Goal: Task Accomplishment & Management: Manage account settings

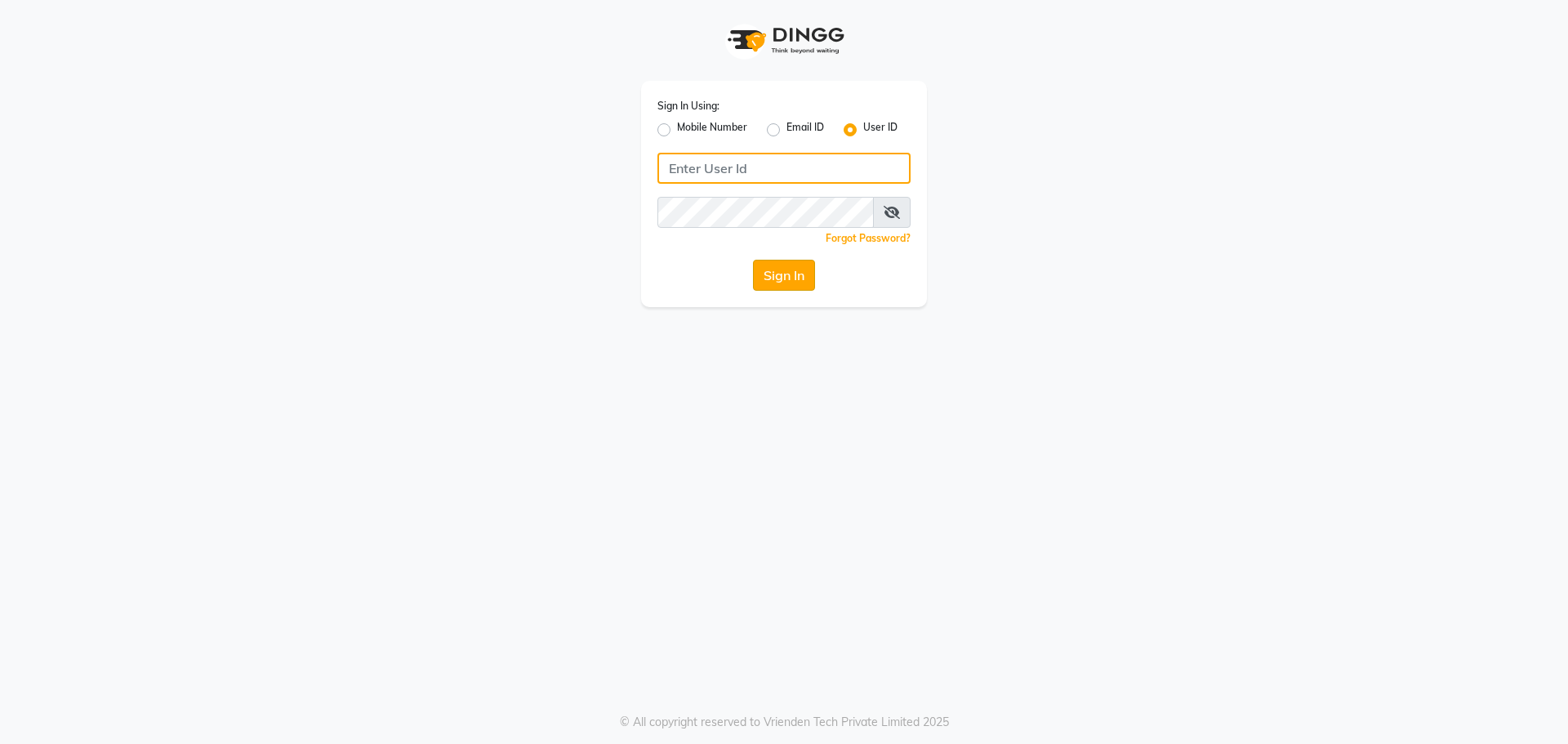
type input "e1787-20"
click at [766, 278] on button "Sign In" at bounding box center [783, 276] width 62 height 31
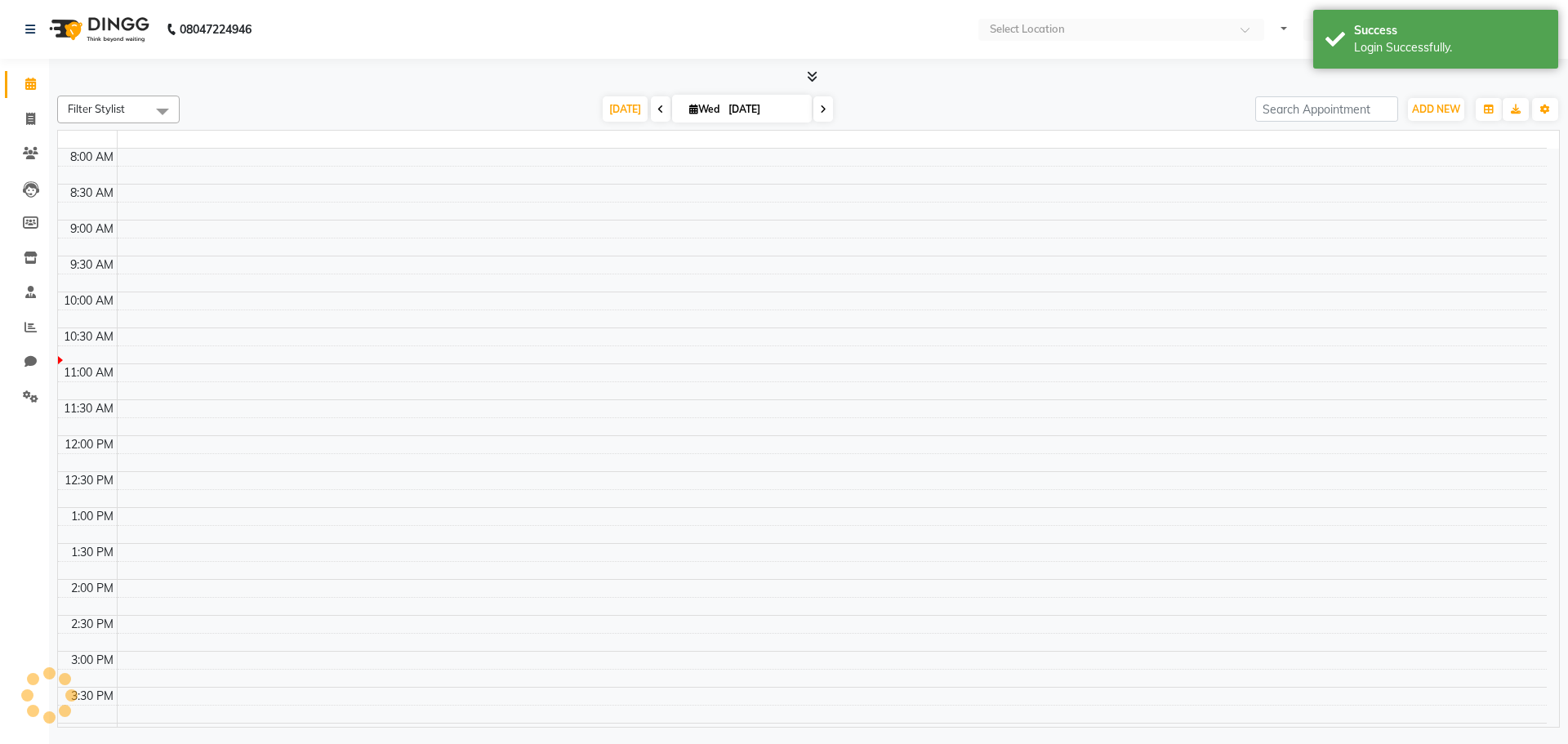
select select "en"
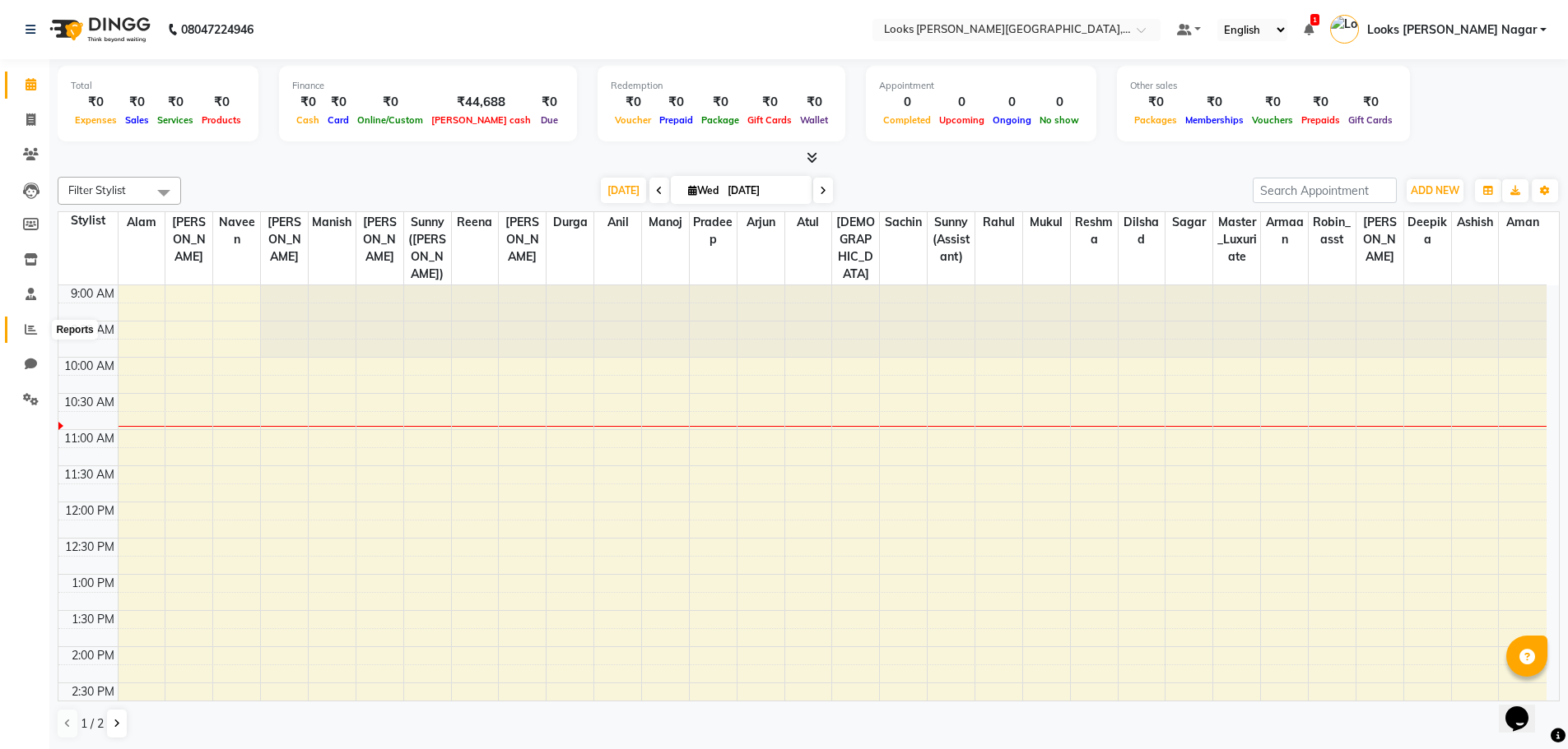
click at [27, 332] on icon at bounding box center [31, 329] width 12 height 12
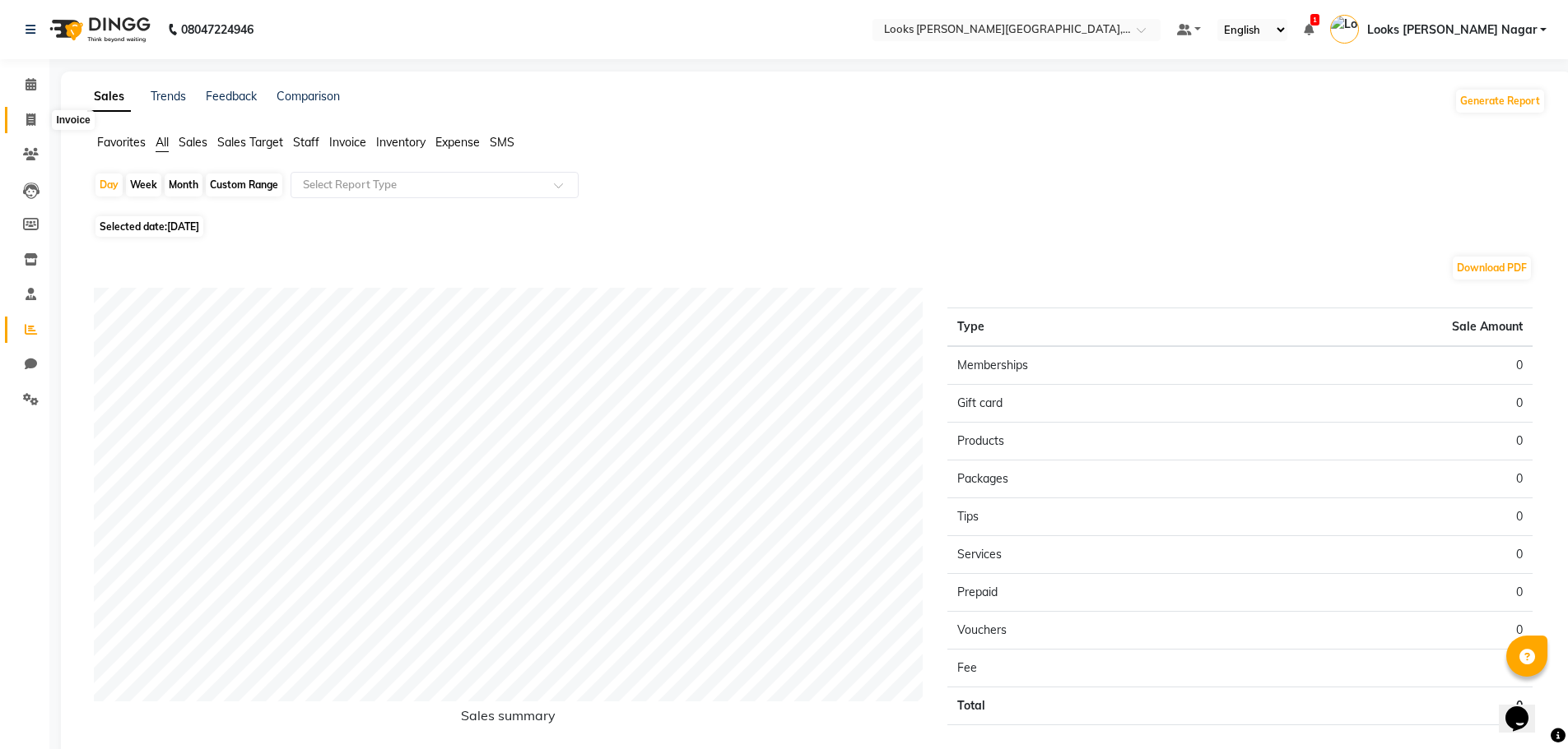
click at [32, 124] on icon at bounding box center [31, 120] width 9 height 12
select select "service"
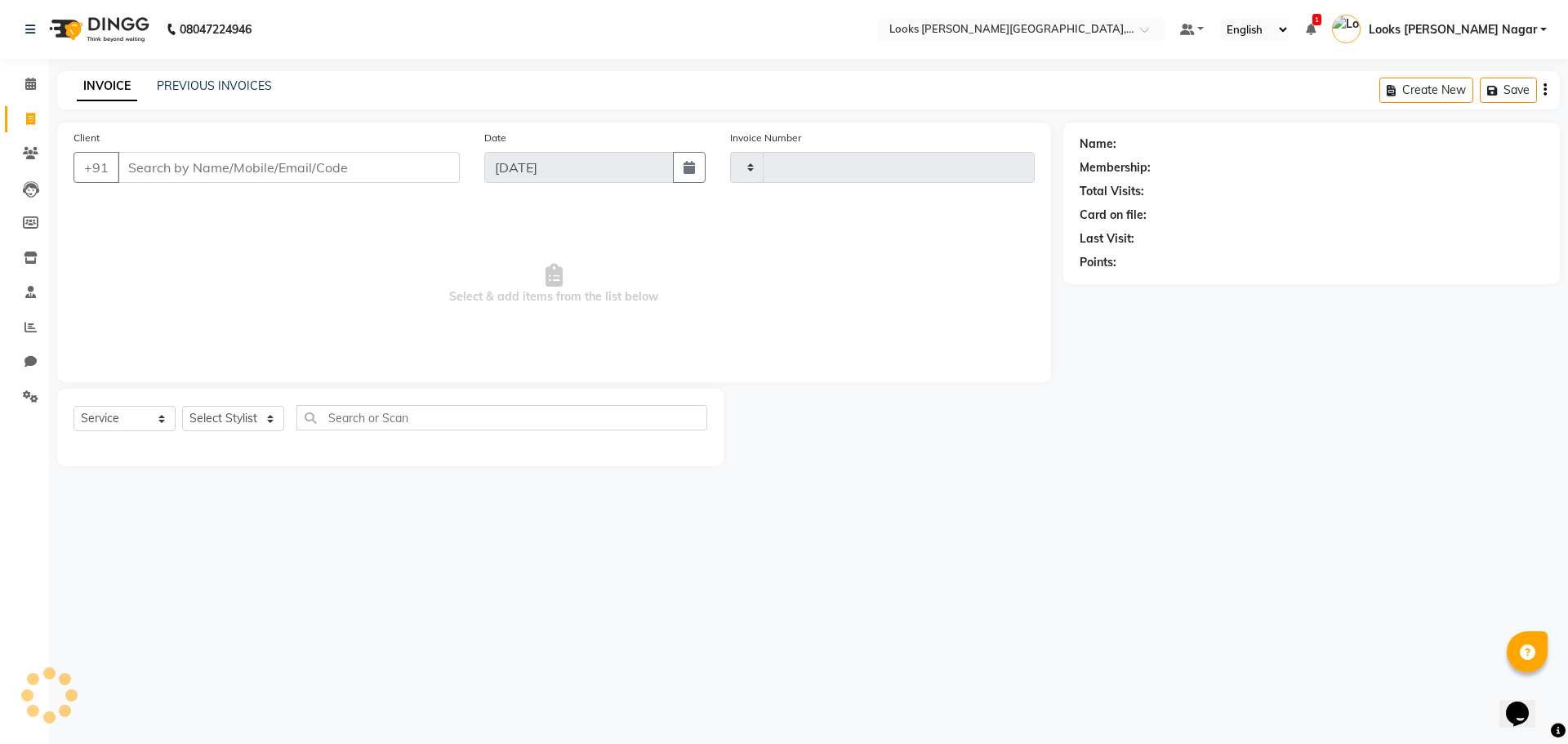
type input "3774"
select select "4327"
click at [31, 80] on icon at bounding box center [30, 83] width 11 height 12
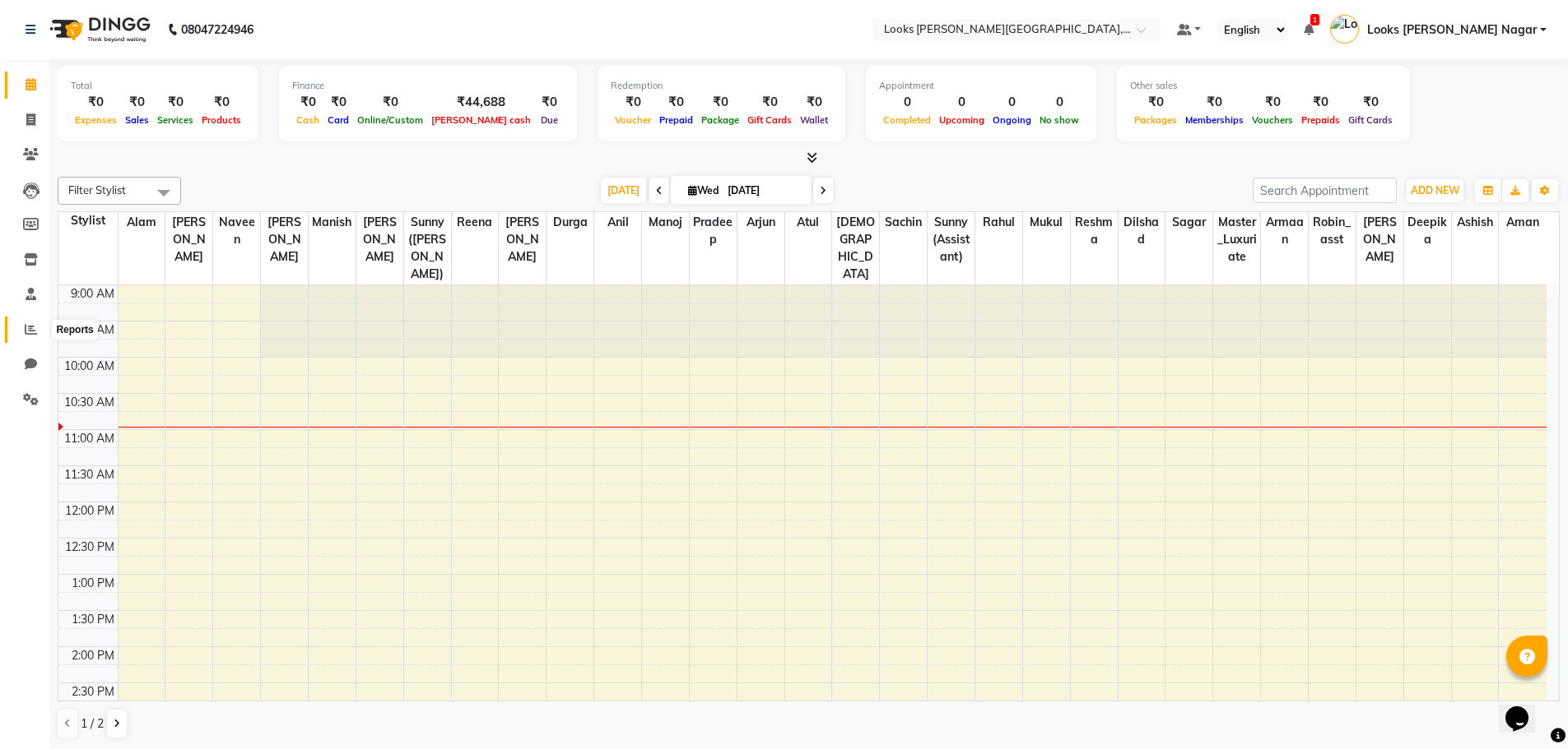
click at [30, 330] on icon at bounding box center [31, 329] width 12 height 12
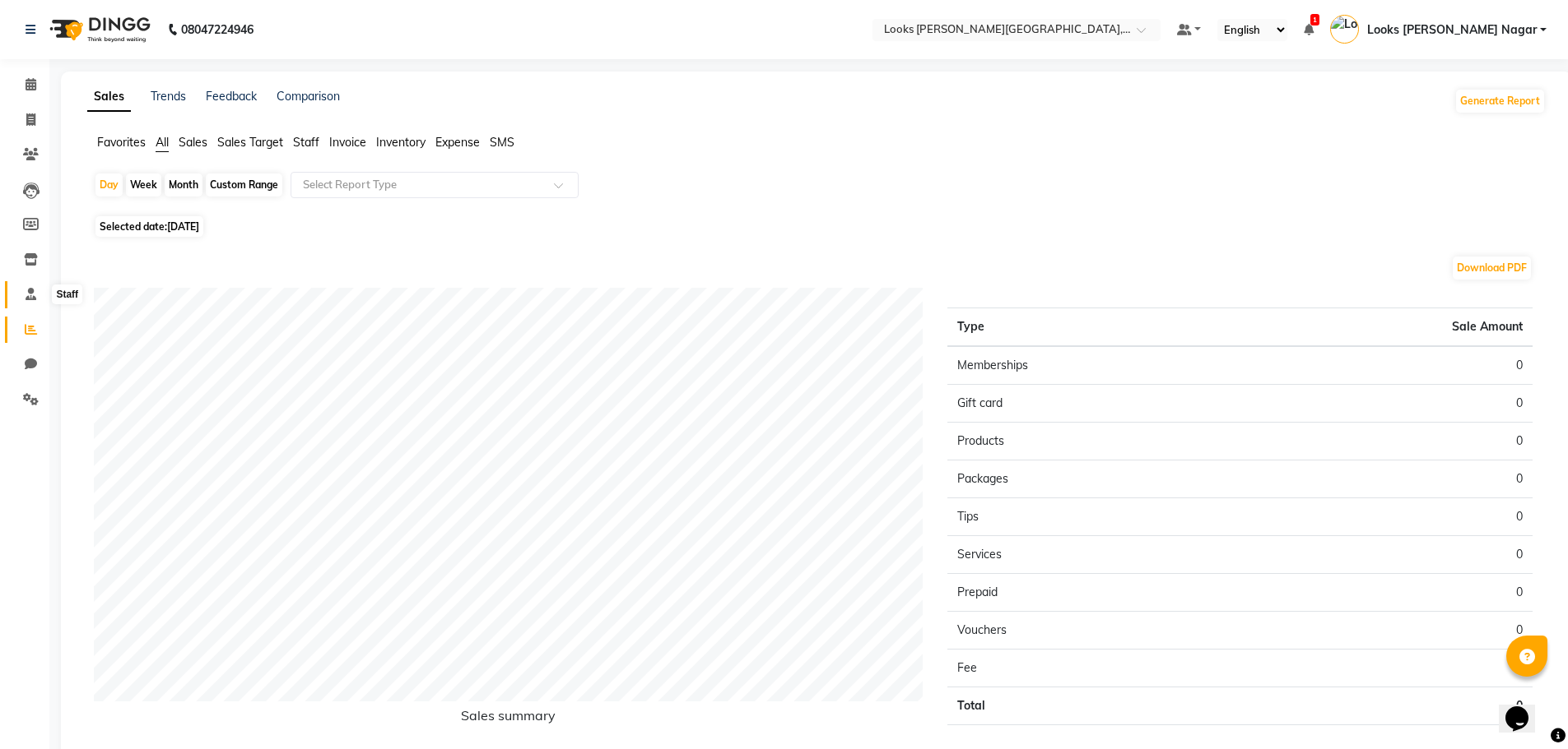
click at [27, 291] on icon at bounding box center [31, 293] width 11 height 12
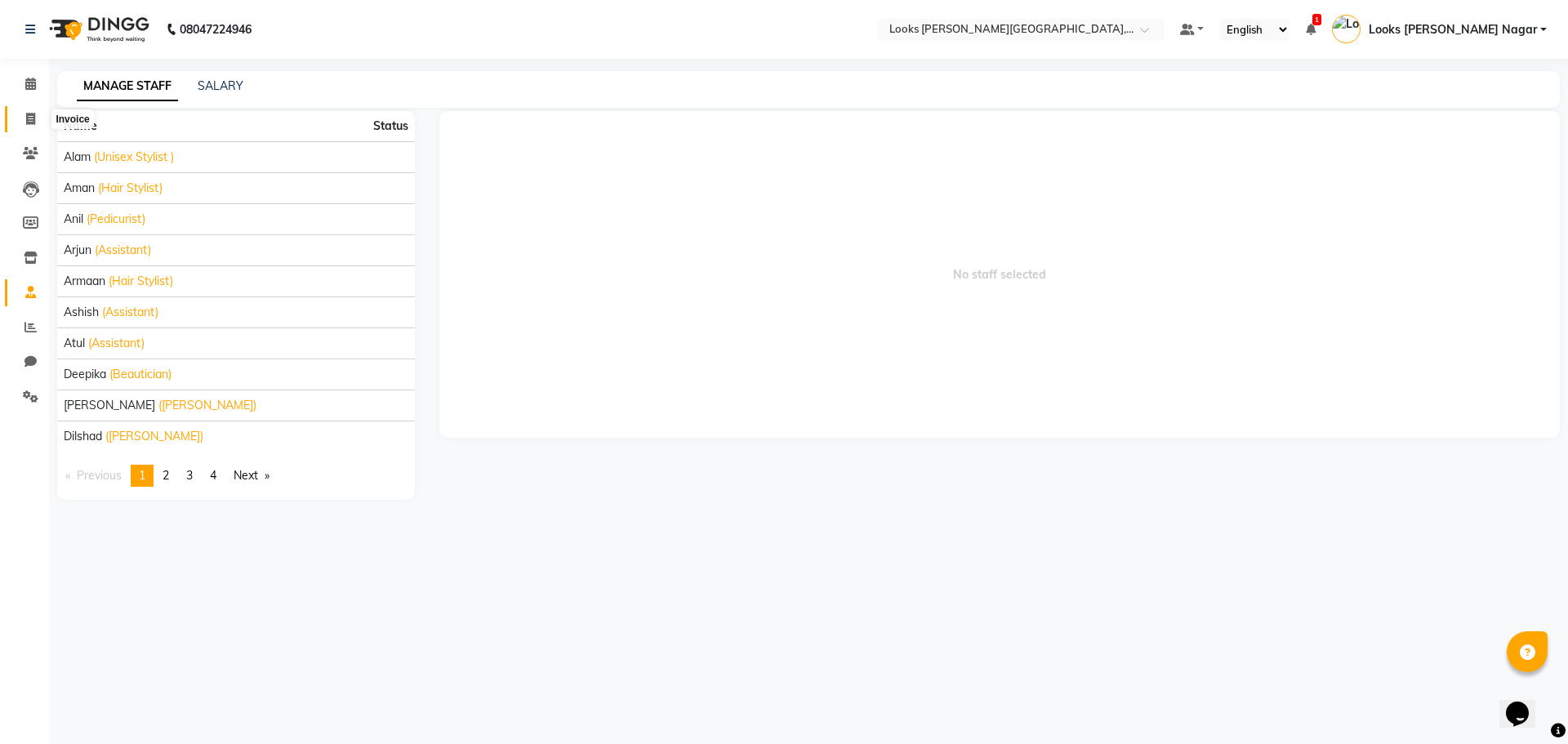
click at [37, 117] on span at bounding box center [30, 119] width 28 height 19
select select "4327"
select select "service"
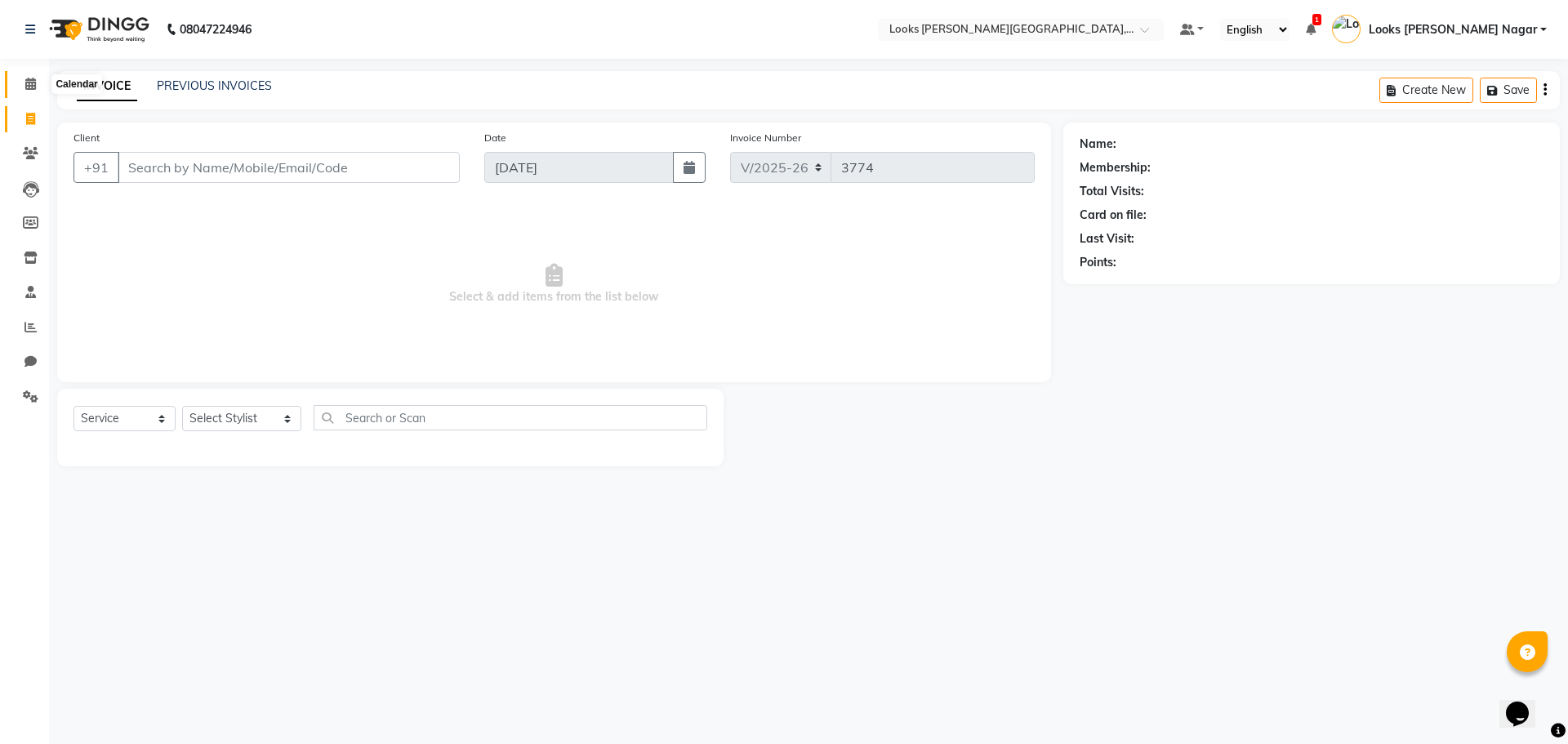
click at [32, 90] on span at bounding box center [30, 84] width 28 height 19
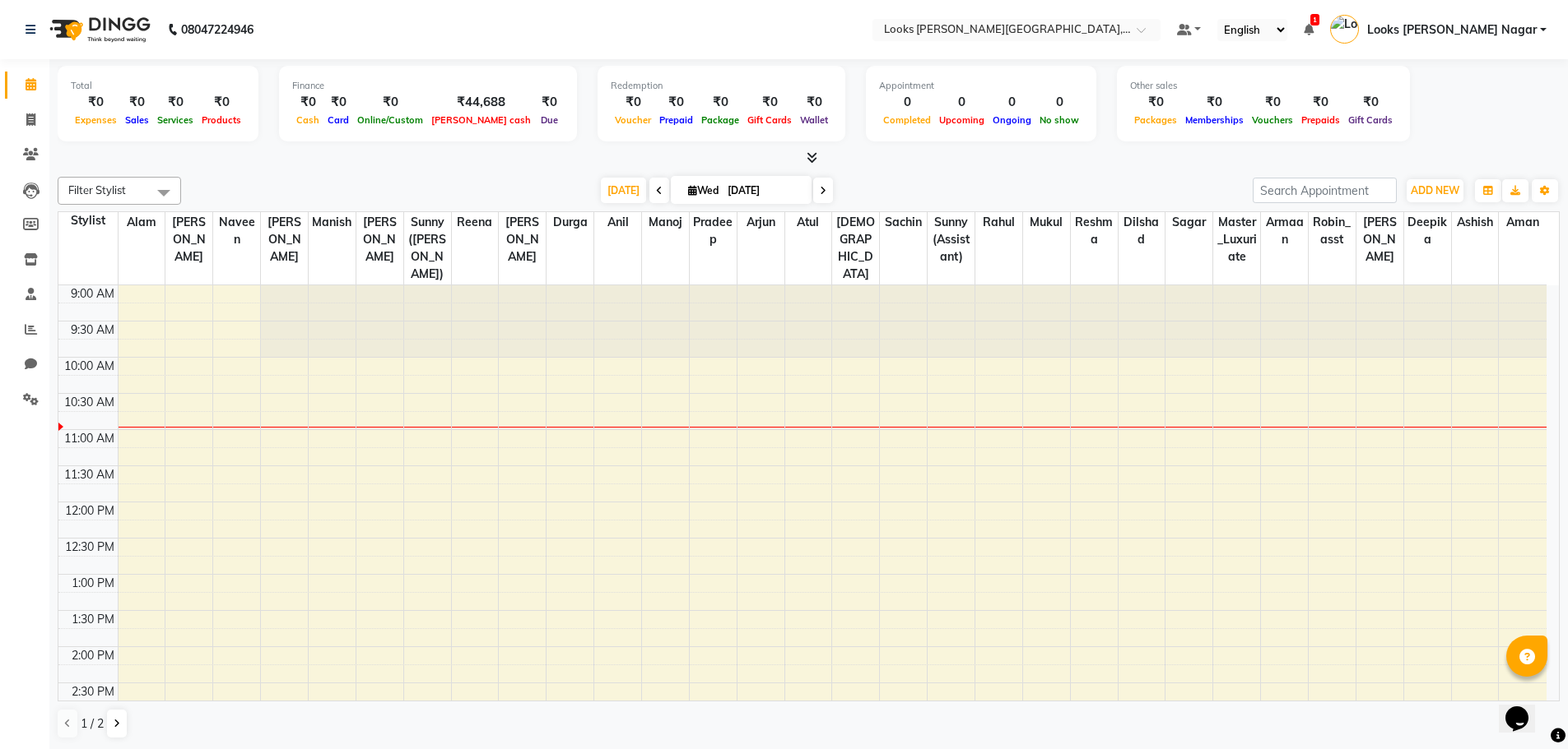
click at [777, 201] on input "[DATE]" at bounding box center [763, 191] width 82 height 25
select select "9"
select select "2025"
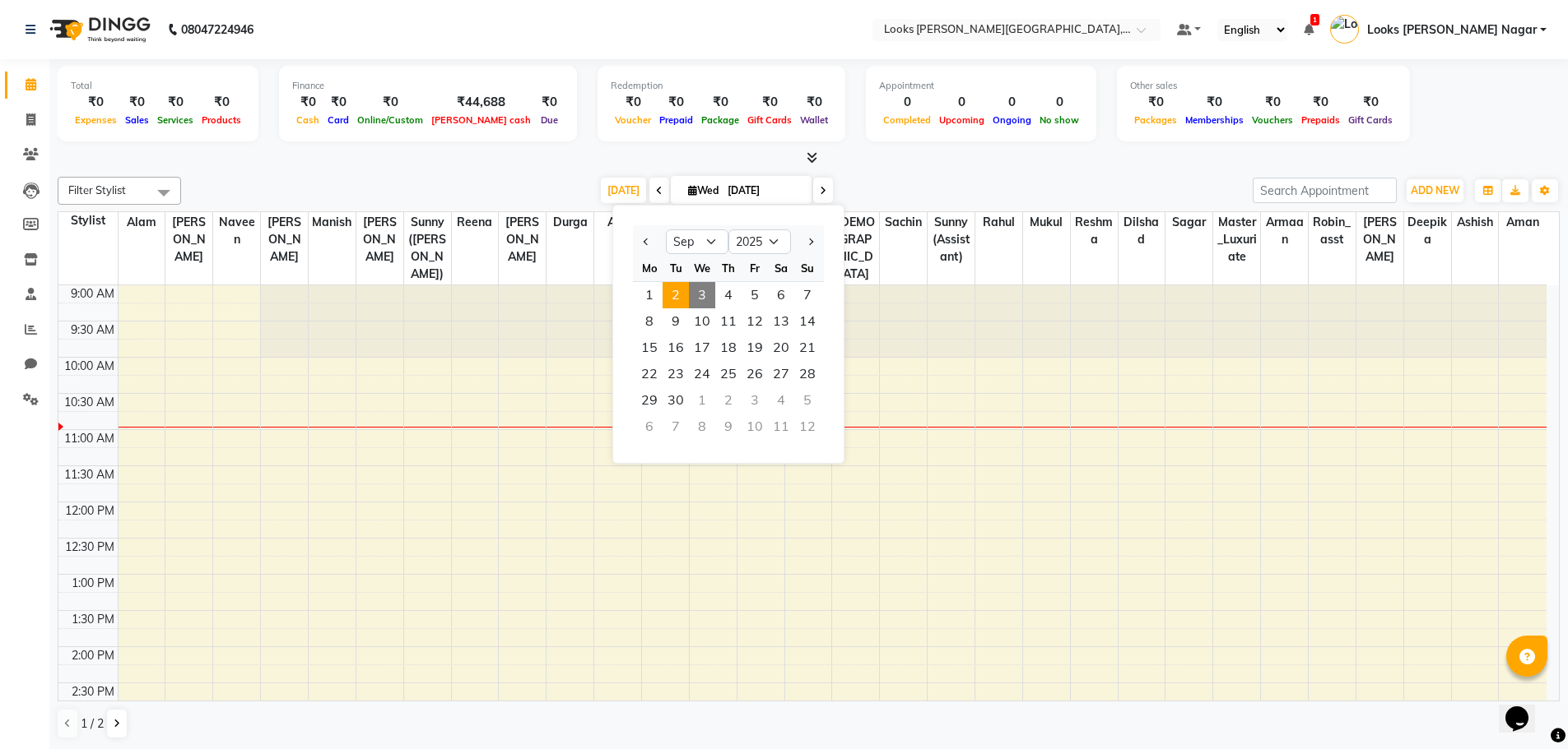
click at [676, 293] on span "2" at bounding box center [675, 294] width 27 height 27
type input "[DATE]"
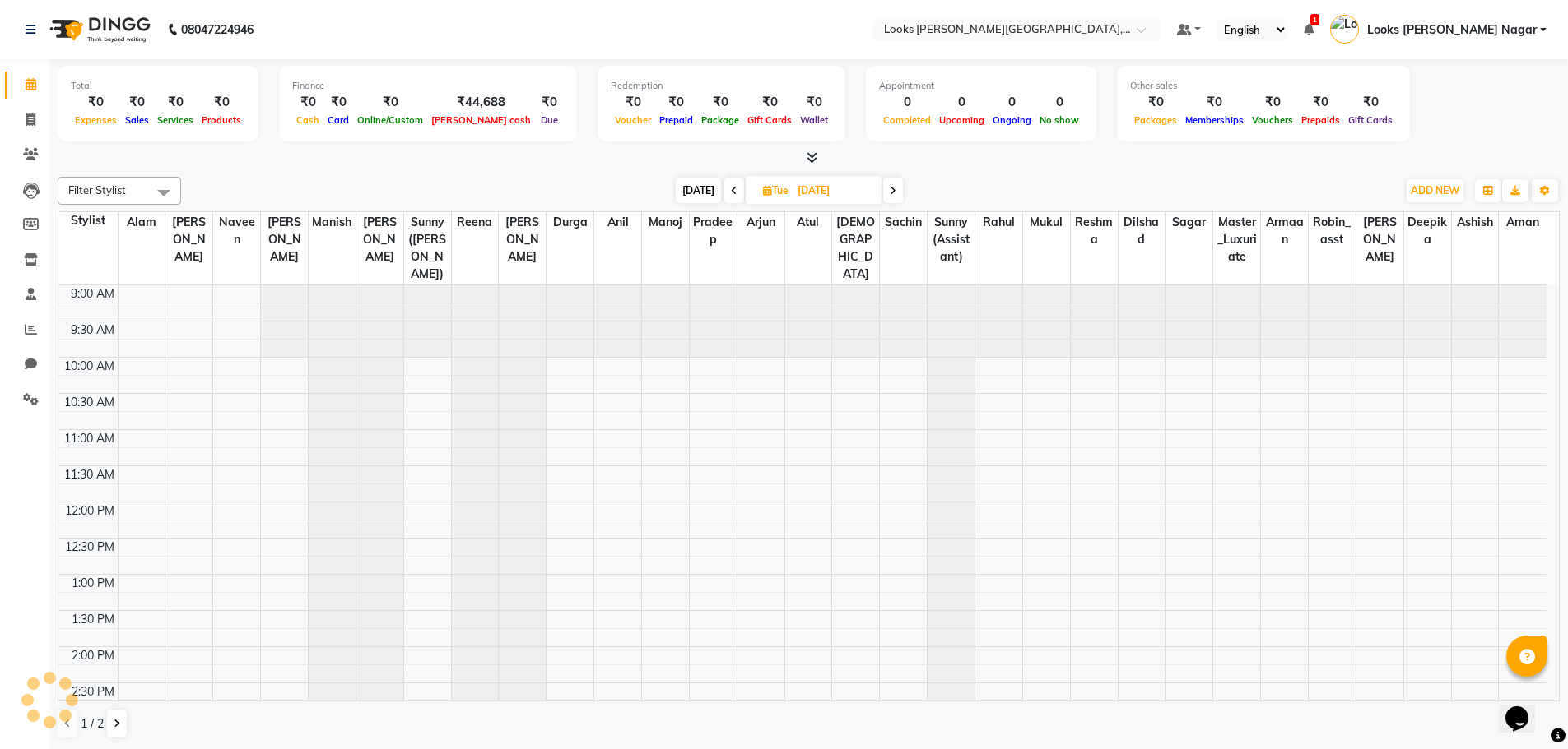
scroll to position [73, 0]
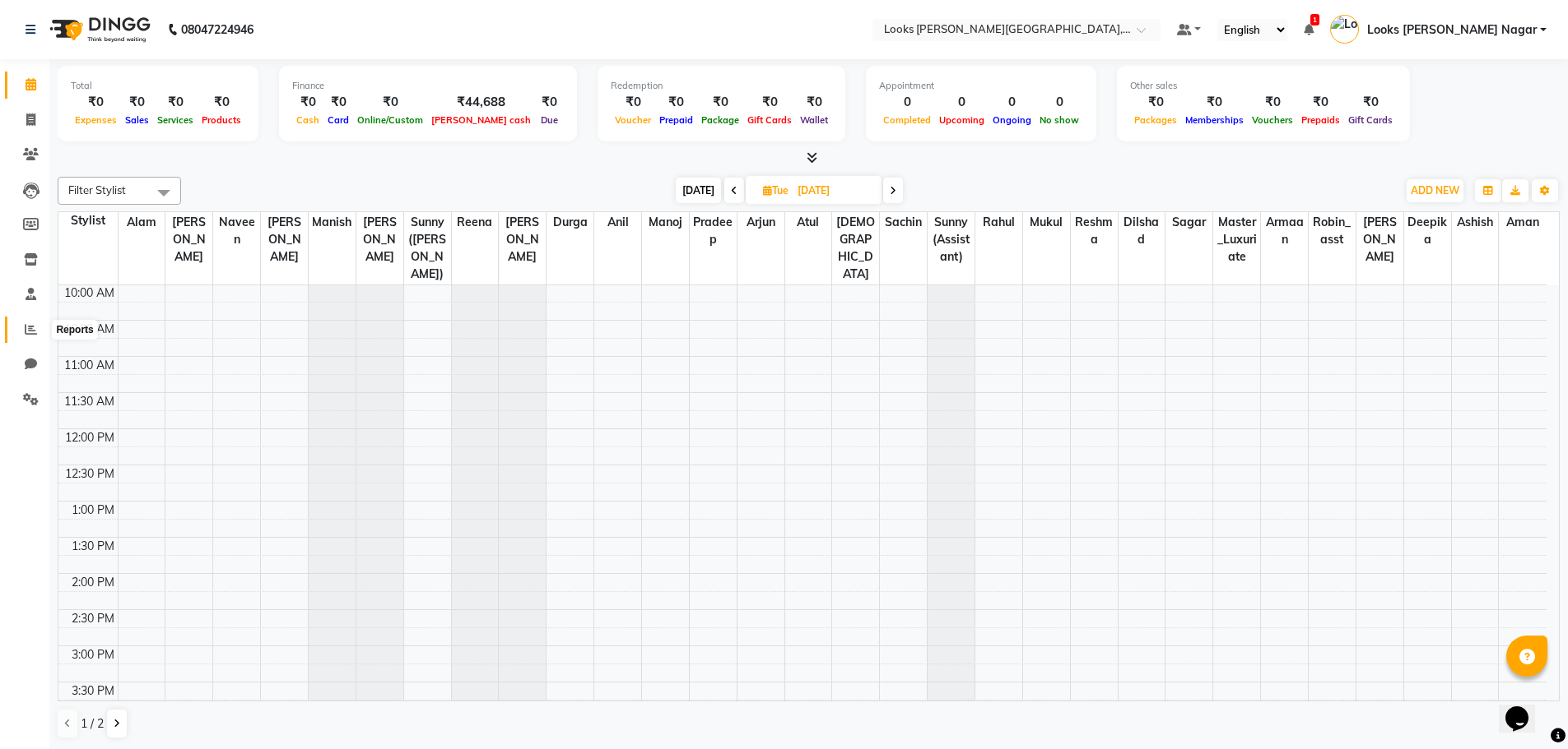
click at [36, 332] on icon at bounding box center [31, 329] width 12 height 12
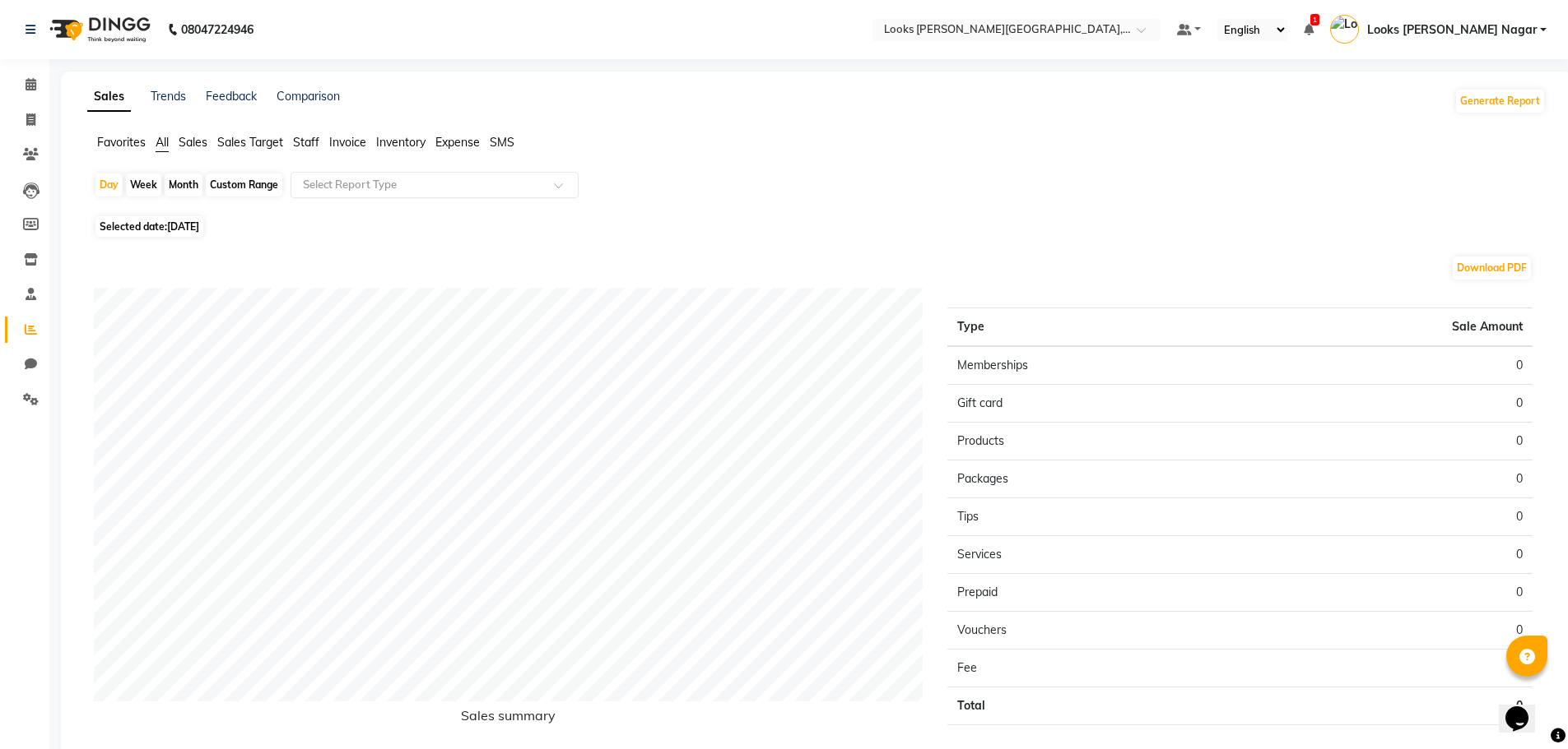
click at [199, 230] on span "[DATE]" at bounding box center [183, 226] width 32 height 12
select select "9"
select select "2025"
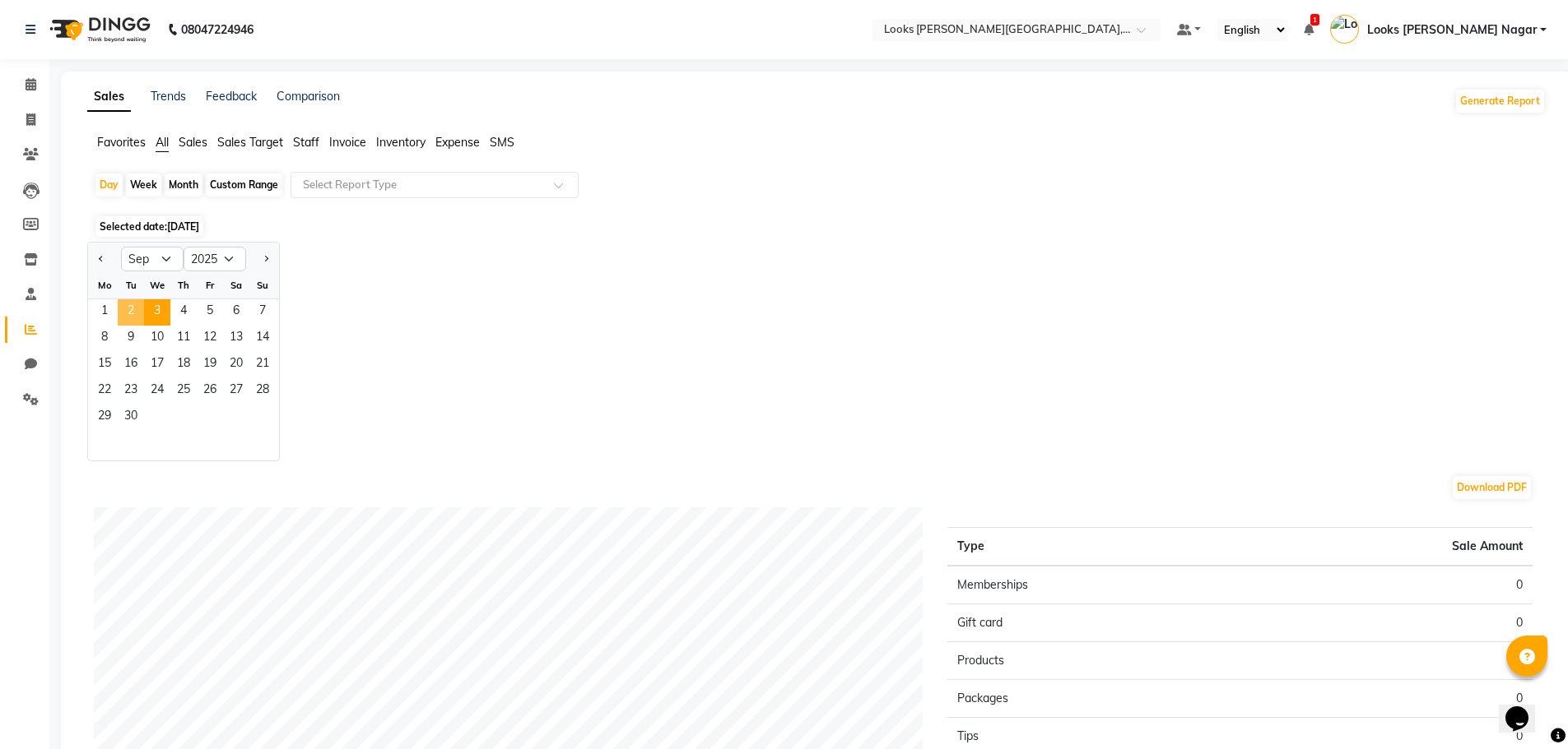
click at [133, 313] on span "2" at bounding box center [131, 312] width 27 height 27
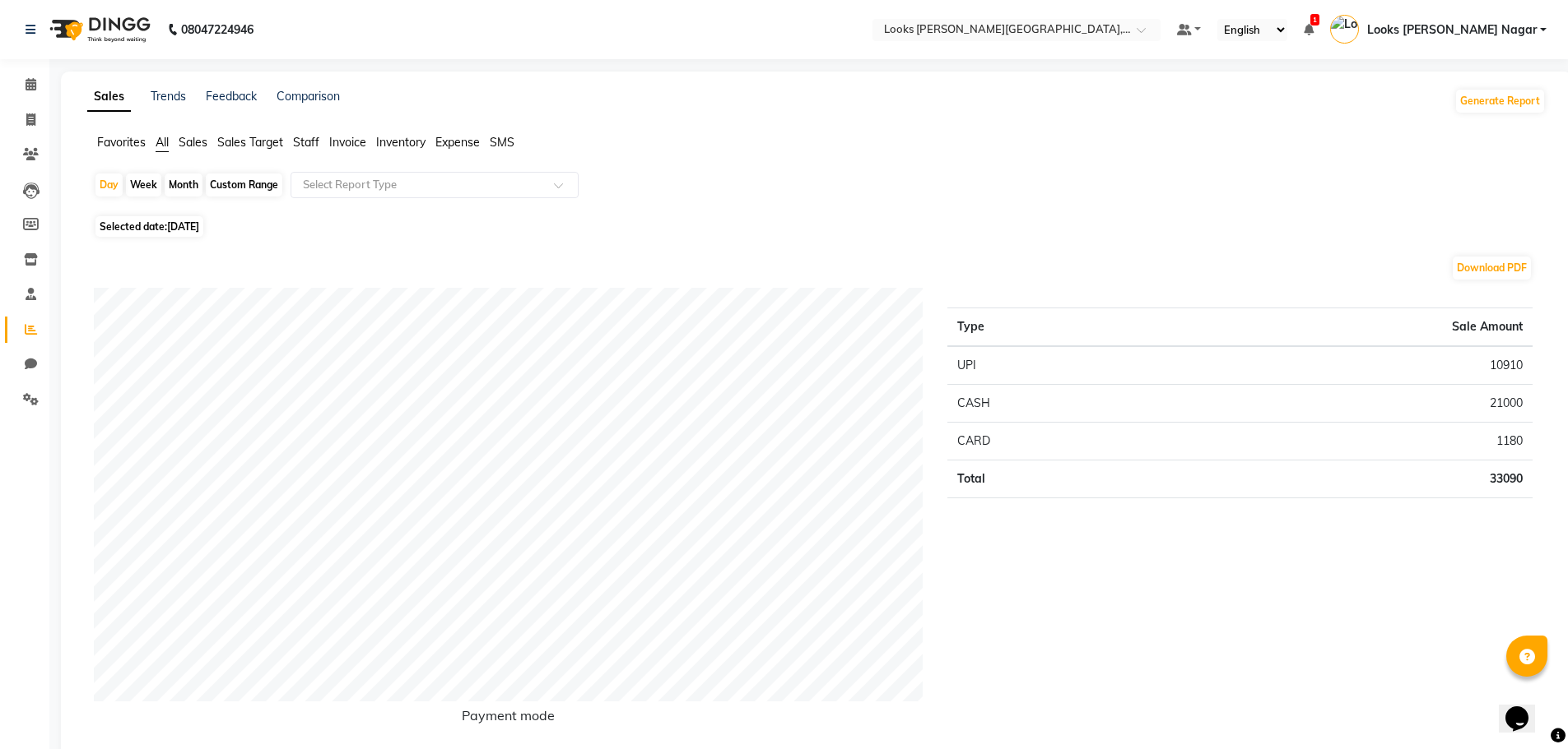
click at [309, 143] on span "Staff" at bounding box center [305, 142] width 27 height 15
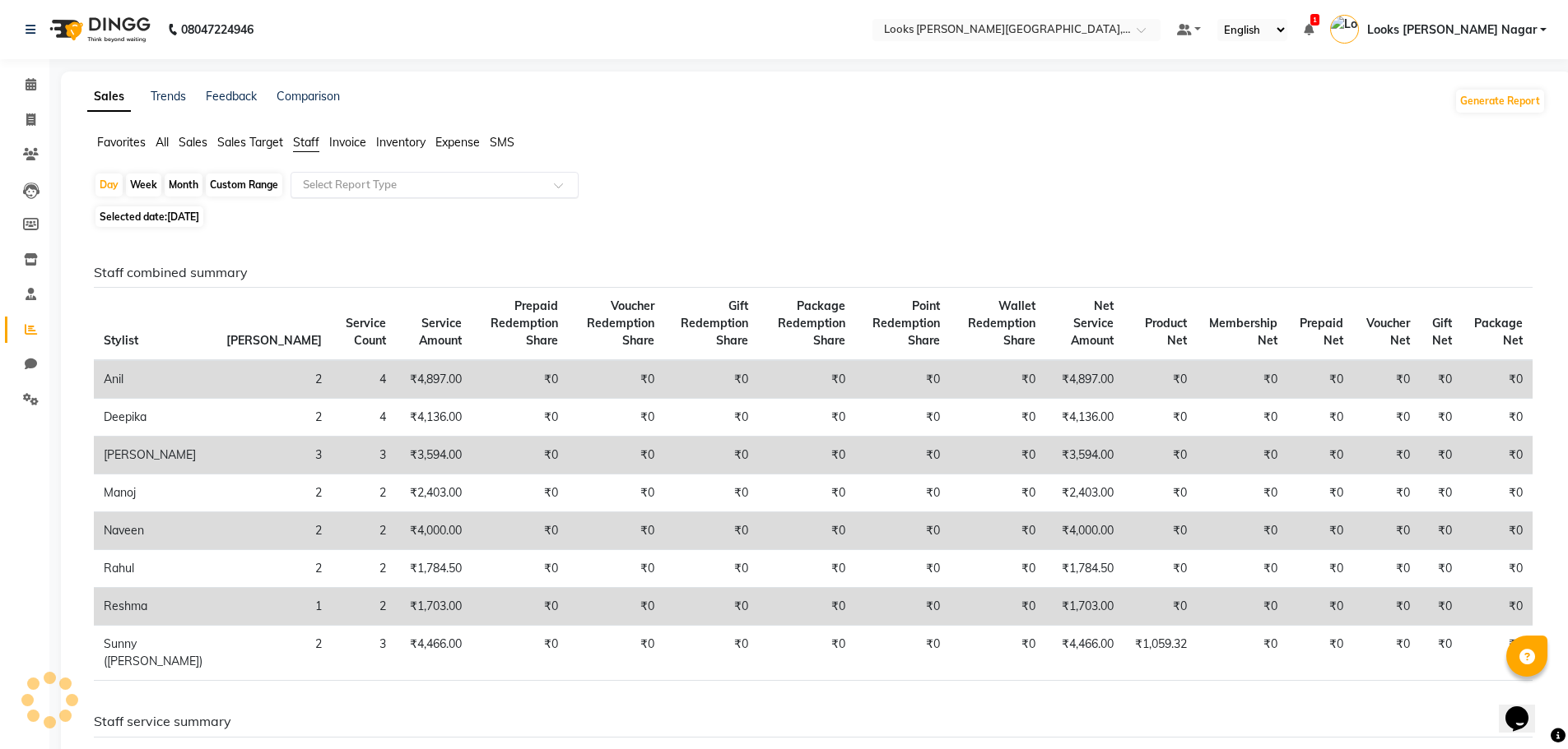
click at [319, 179] on input "text" at bounding box center [418, 185] width 237 height 17
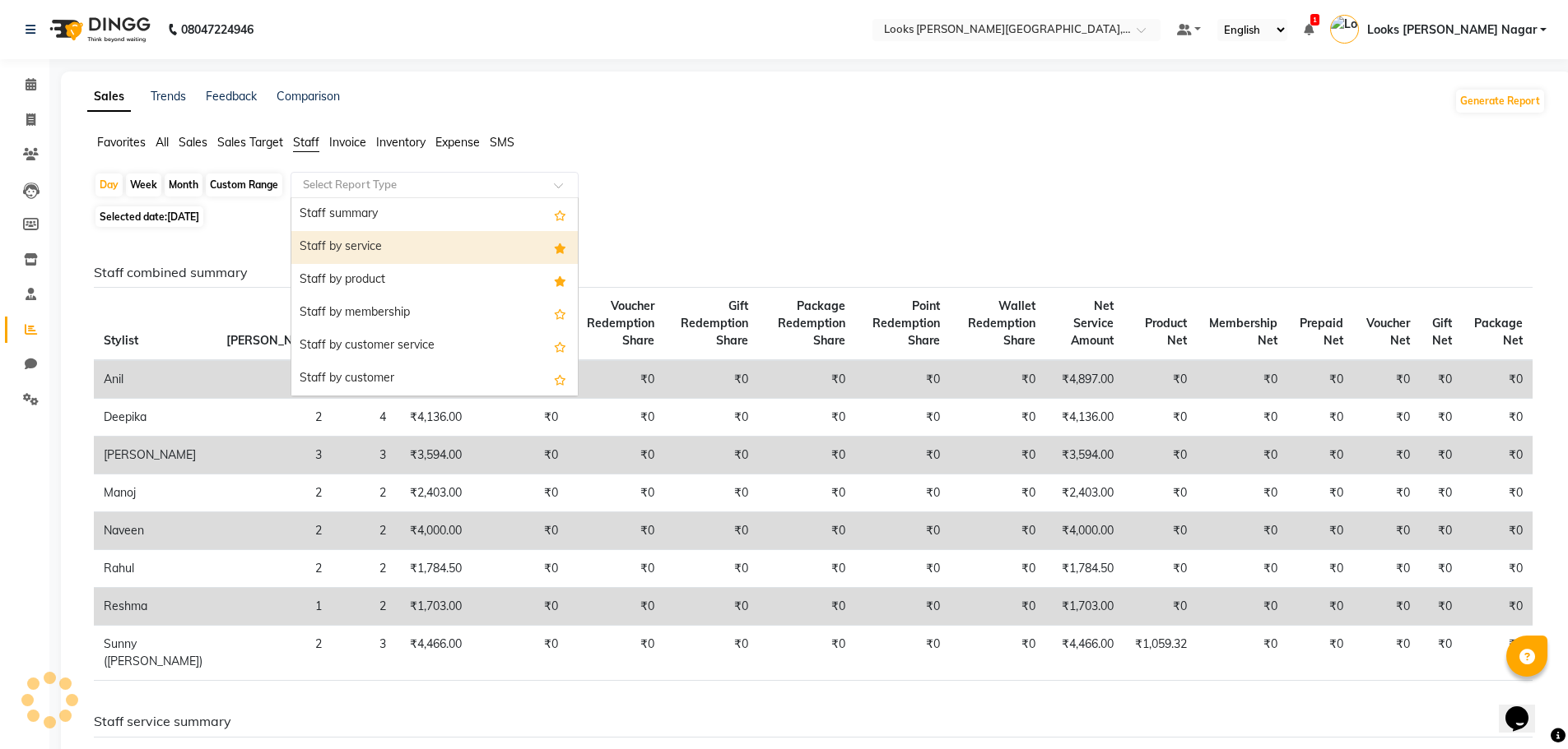
click at [321, 243] on div "Staff by service" at bounding box center [435, 247] width 287 height 33
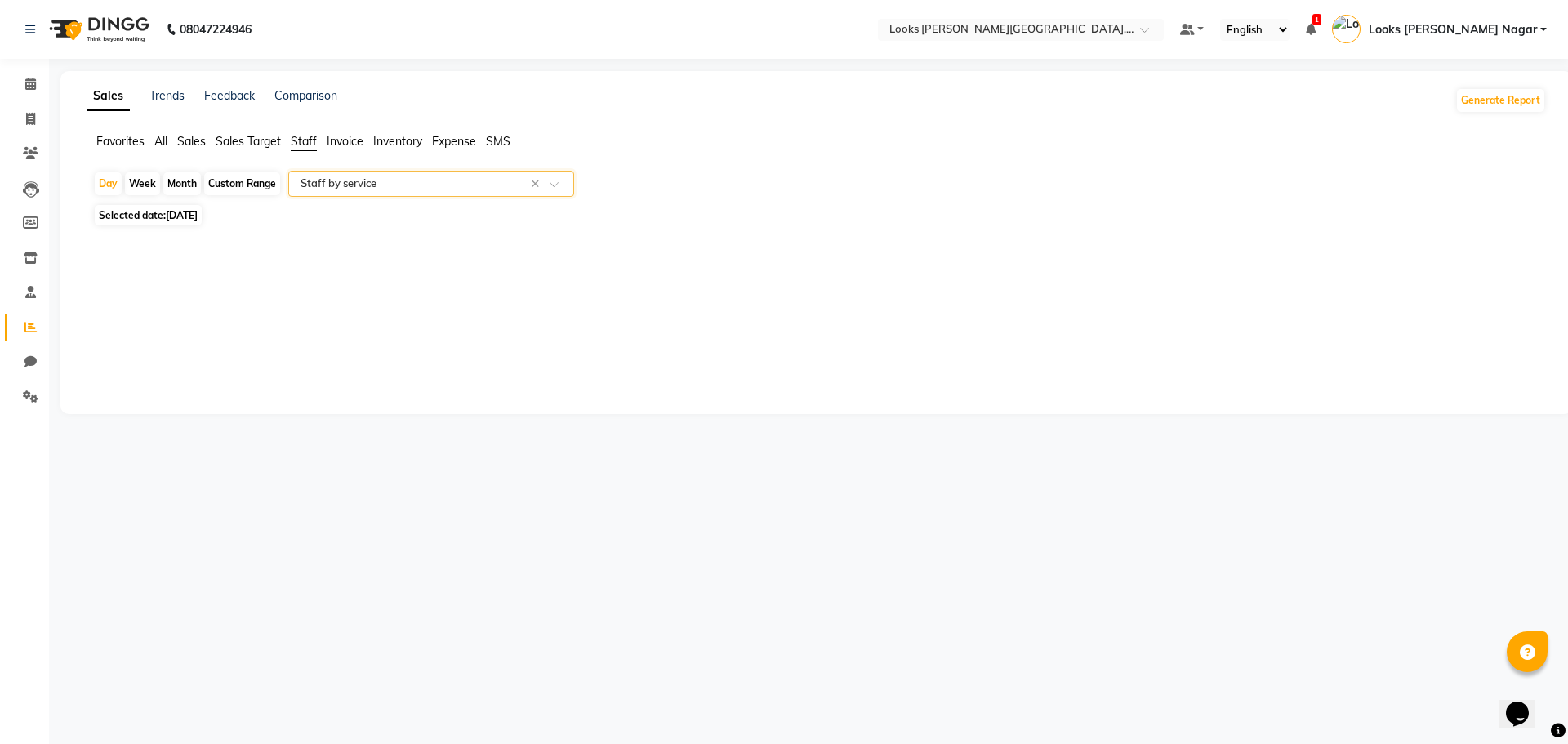
select select "full_report"
select select "csv"
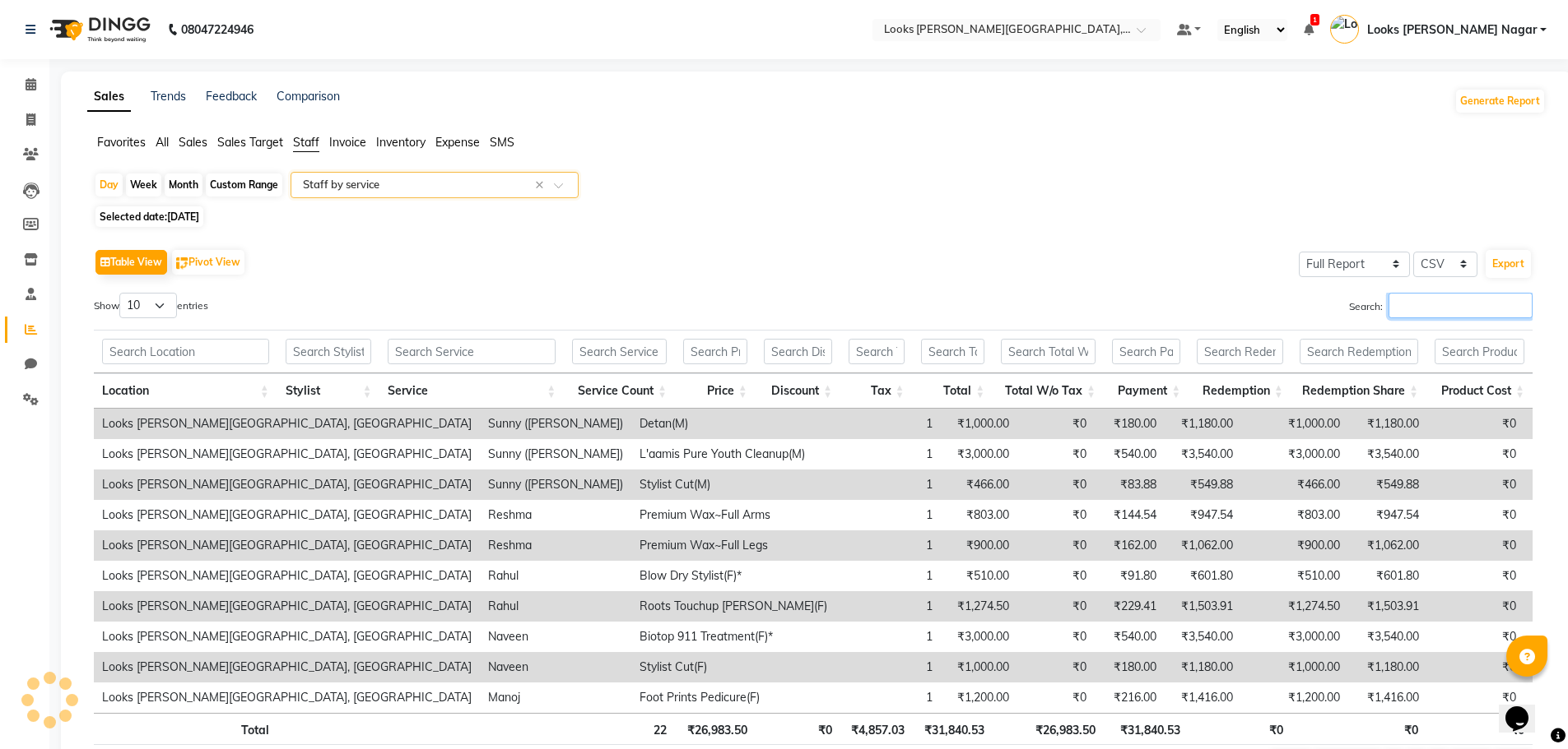
click at [1404, 302] on input "Search:" at bounding box center [1460, 305] width 144 height 26
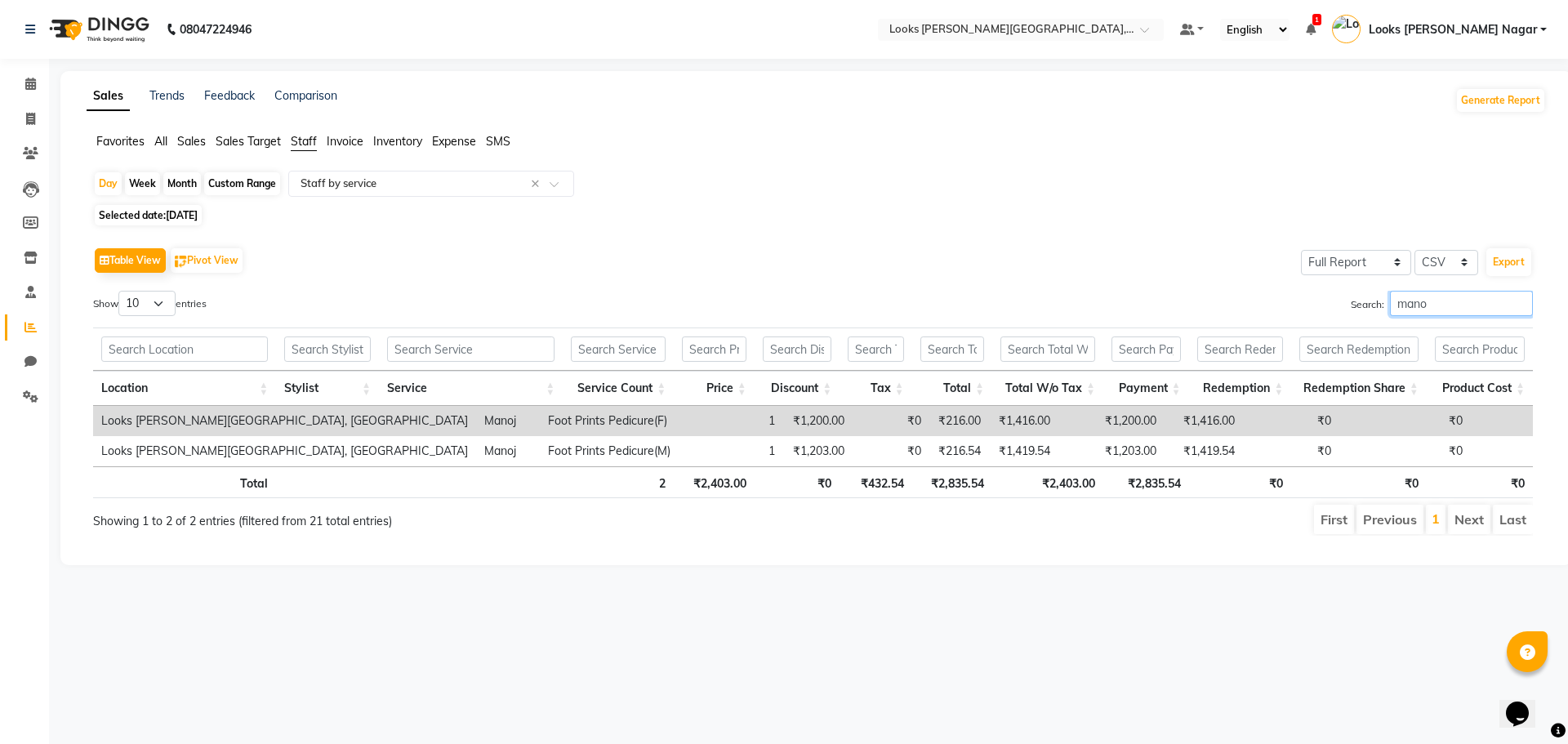
type input "manoj"
drag, startPoint x: 1473, startPoint y: 294, endPoint x: 1160, endPoint y: 384, distance: 325.7
click at [1209, 354] on div "Show 10 25 50 100 entries Search: manoj Location Stylist Service Service Count …" at bounding box center [812, 413] width 1439 height 245
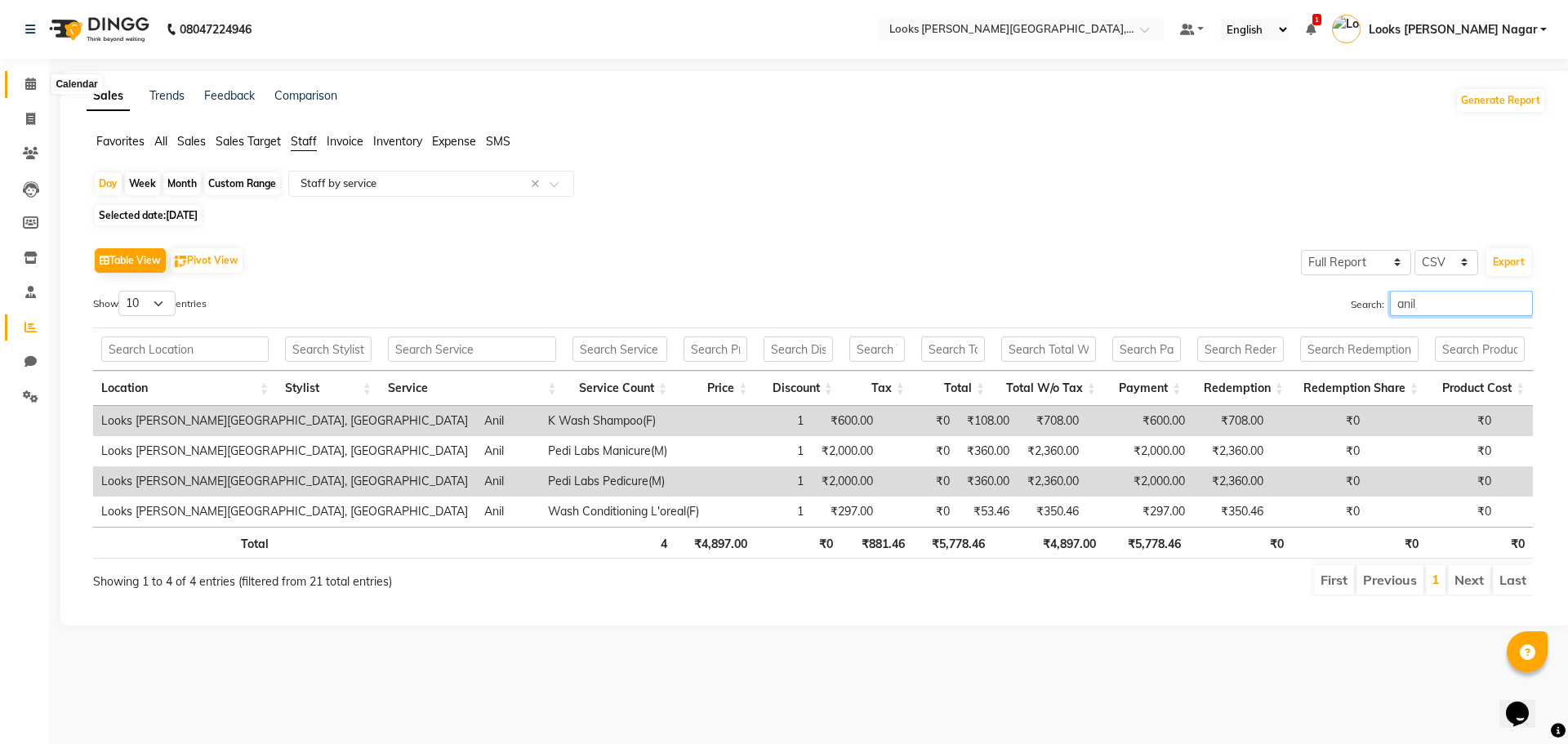
type input "anil"
click at [26, 83] on icon at bounding box center [30, 83] width 11 height 12
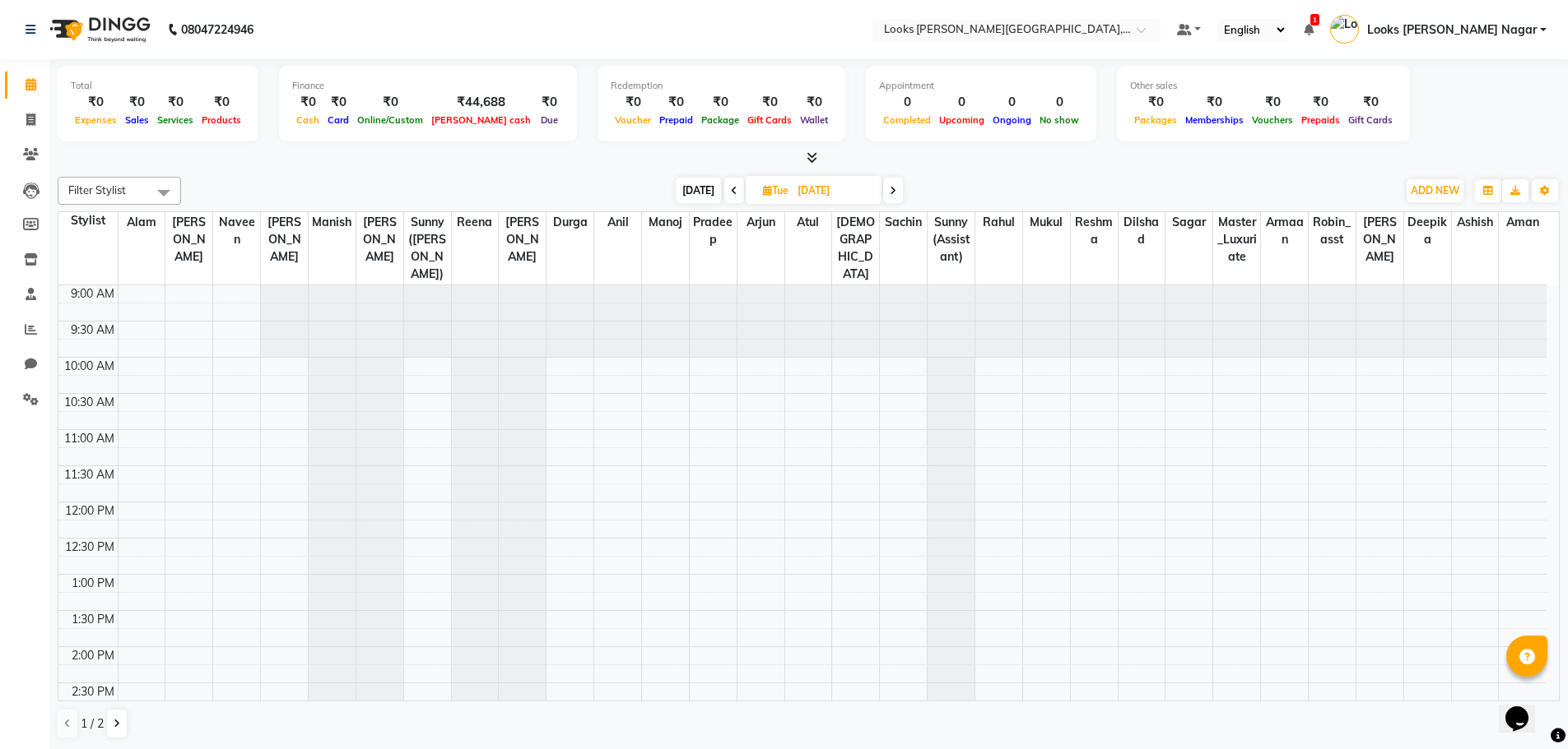
click at [852, 193] on input "[DATE]" at bounding box center [833, 191] width 82 height 25
select select "9"
select select "2025"
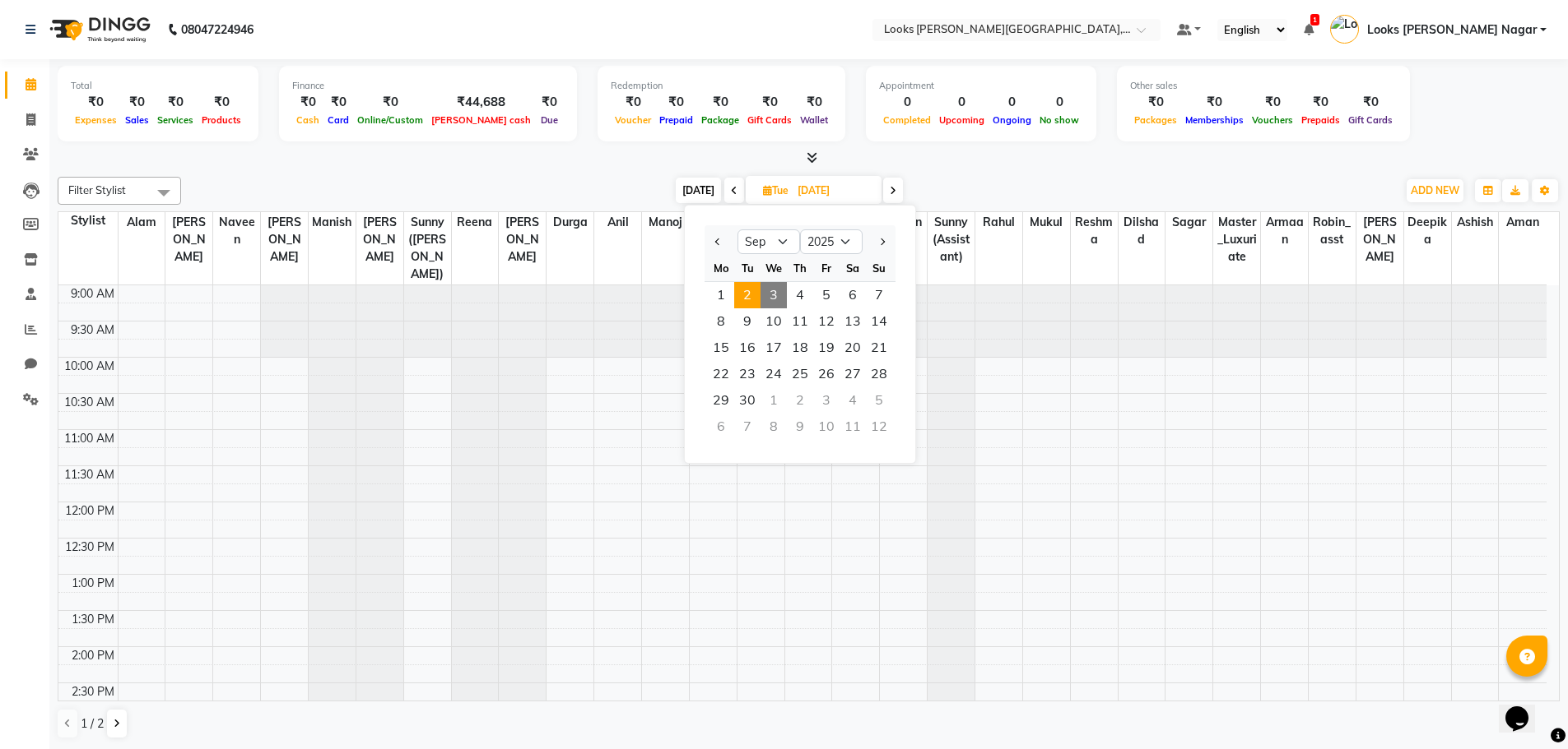
click at [779, 292] on span "3" at bounding box center [773, 294] width 27 height 27
type input "[DATE]"
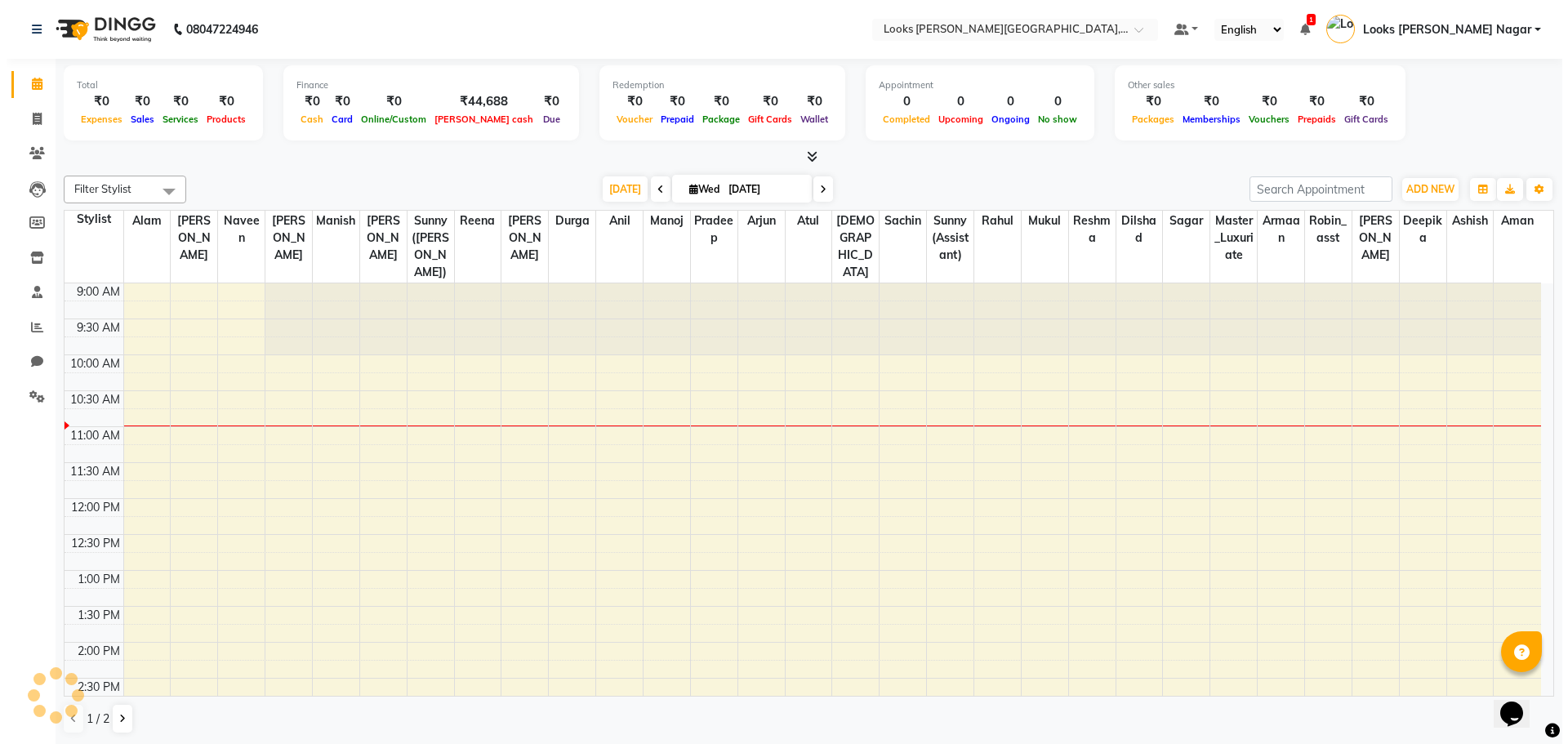
scroll to position [73, 0]
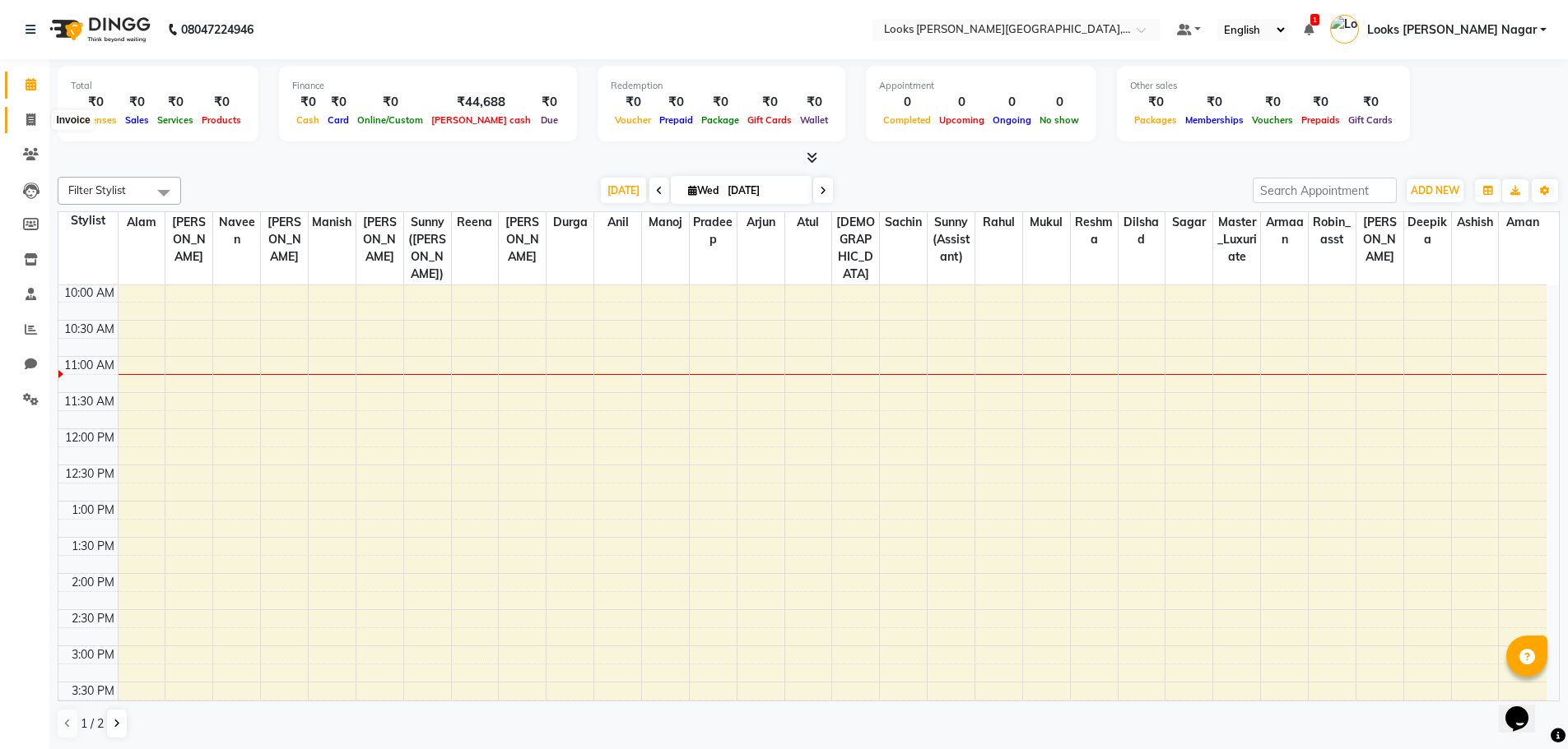
click at [32, 116] on icon at bounding box center [31, 120] width 9 height 12
select select "service"
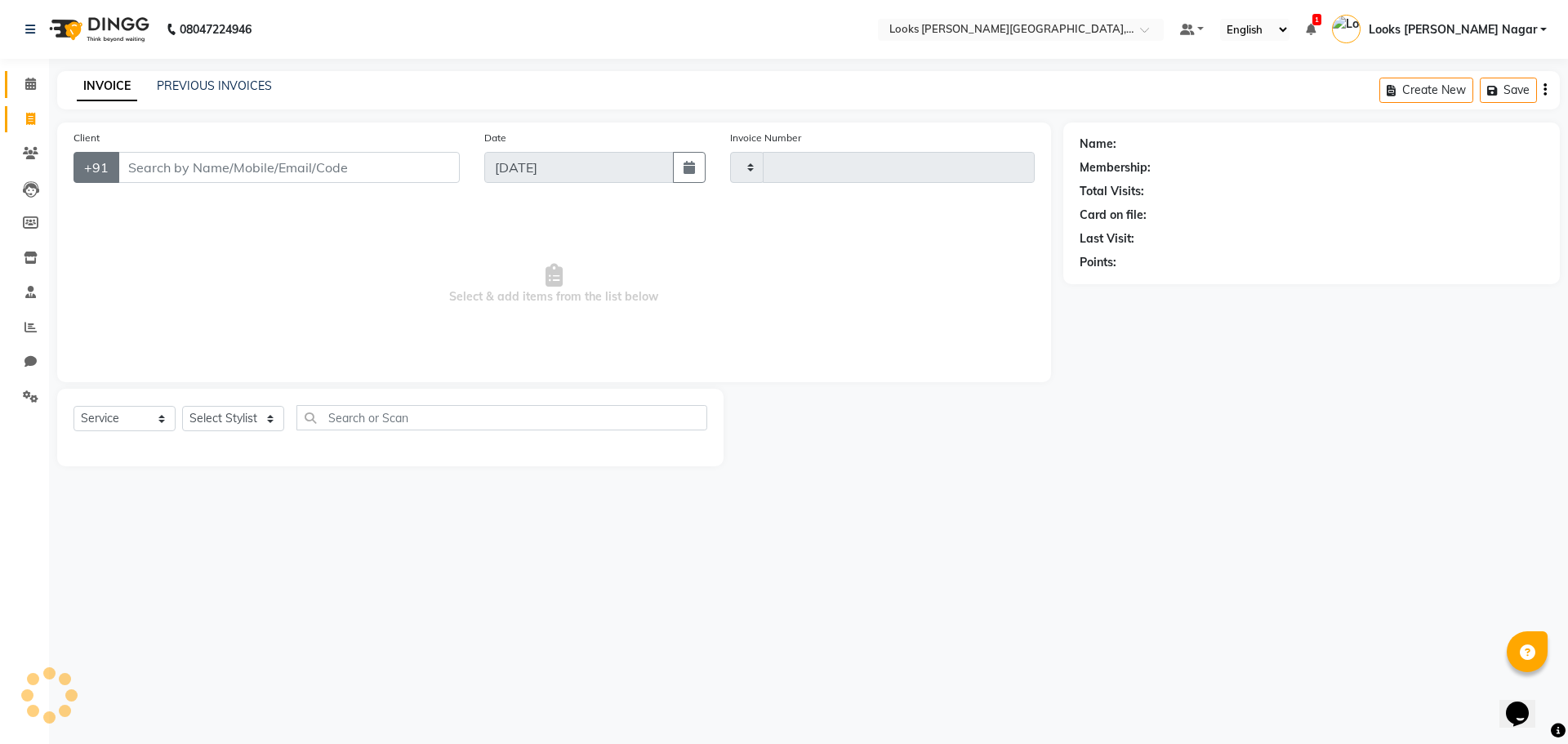
type input "3774"
select select "4327"
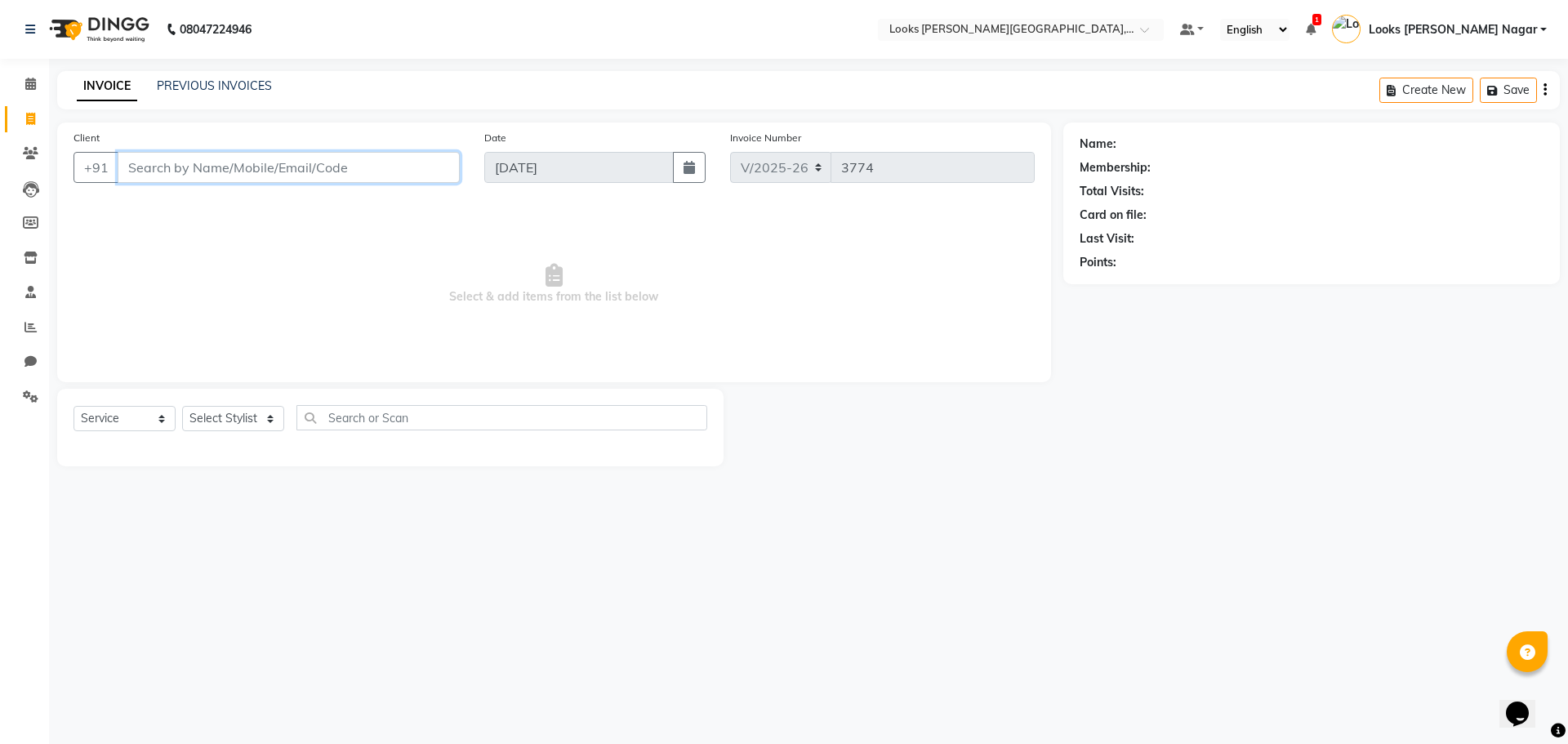
click at [157, 161] on input "Client" at bounding box center [288, 168] width 342 height 31
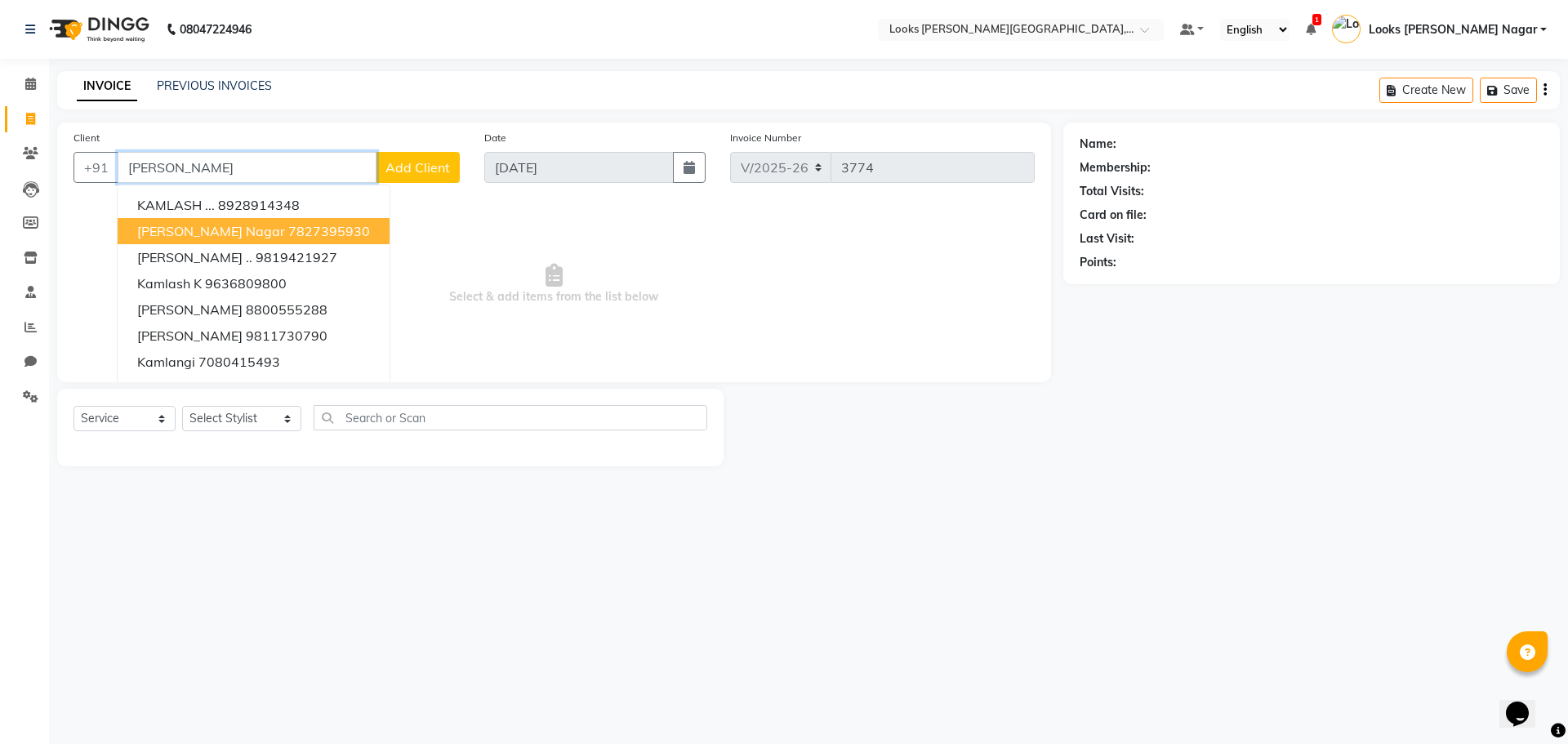
click at [184, 223] on span "[PERSON_NAME] Nagar" at bounding box center [211, 231] width 148 height 17
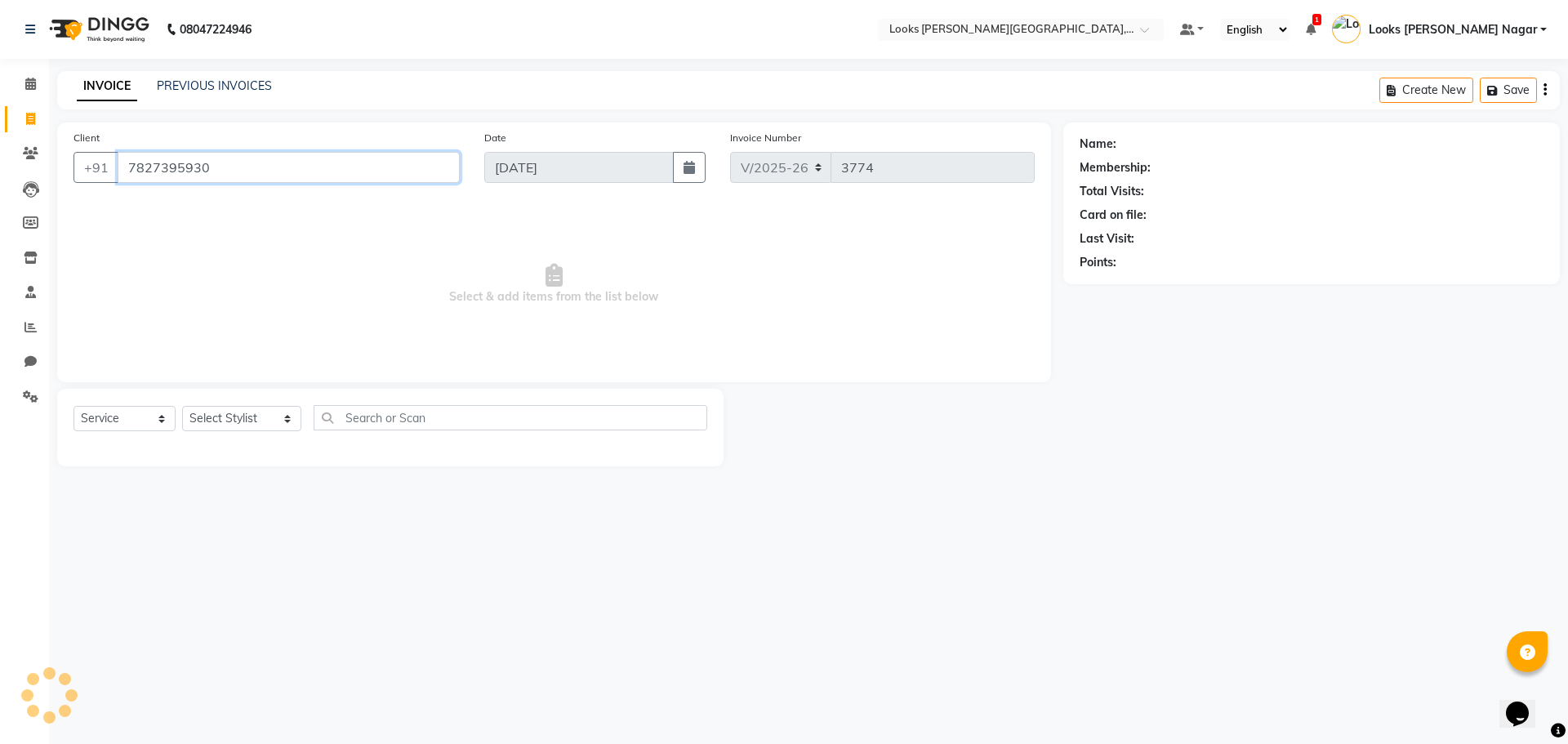
type input "7827395930"
click at [235, 422] on select "Select Stylist Alam Aman [PERSON_NAME] Armaan Ashish Atul Deepika [PERSON_NAME]…" at bounding box center [242, 419] width 120 height 26
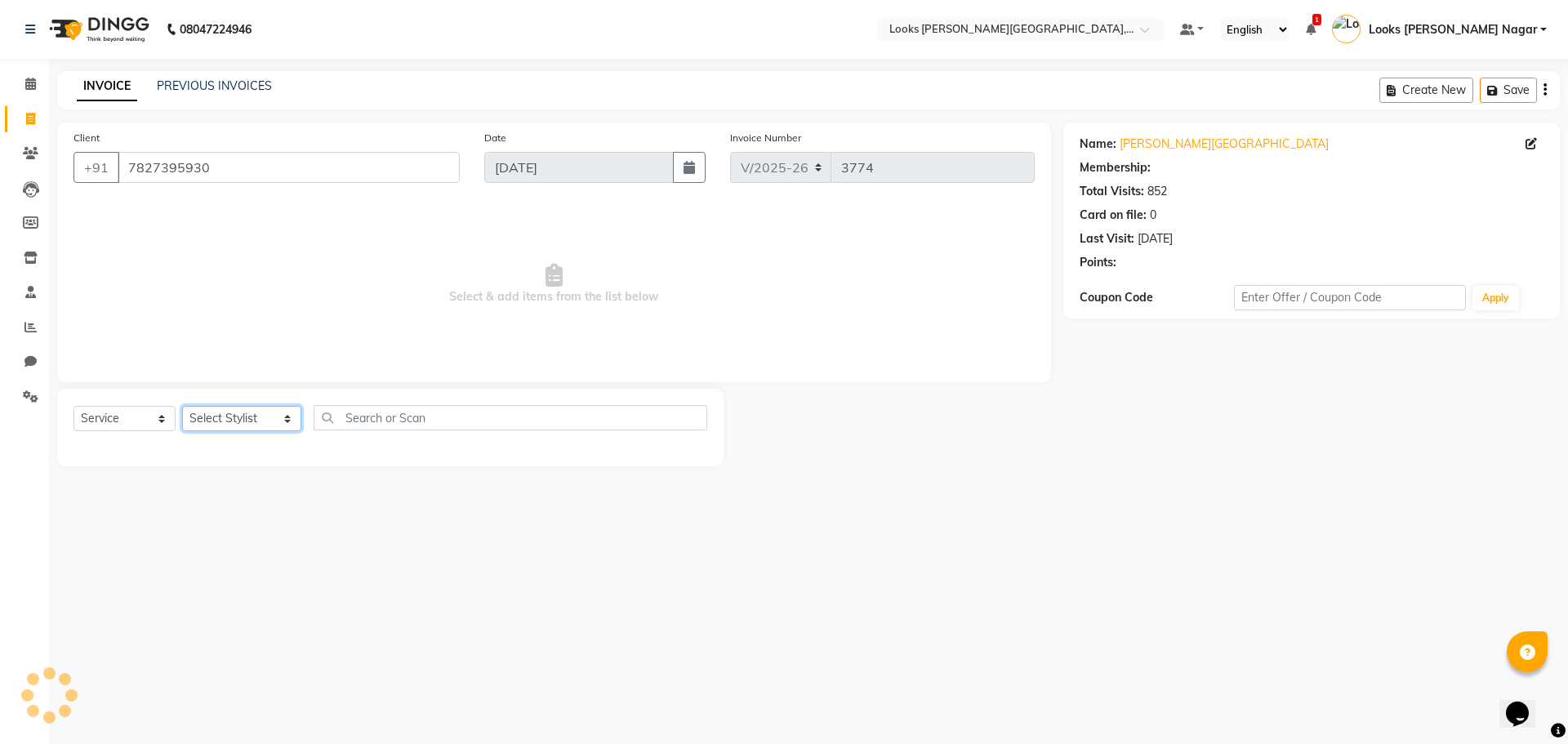
select select "1: Object"
select select "23654"
click at [183, 406] on select "Select Stylist Alam Aman [PERSON_NAME] Armaan Ashish Atul Deepika [PERSON_NAME]…" at bounding box center [242, 419] width 120 height 26
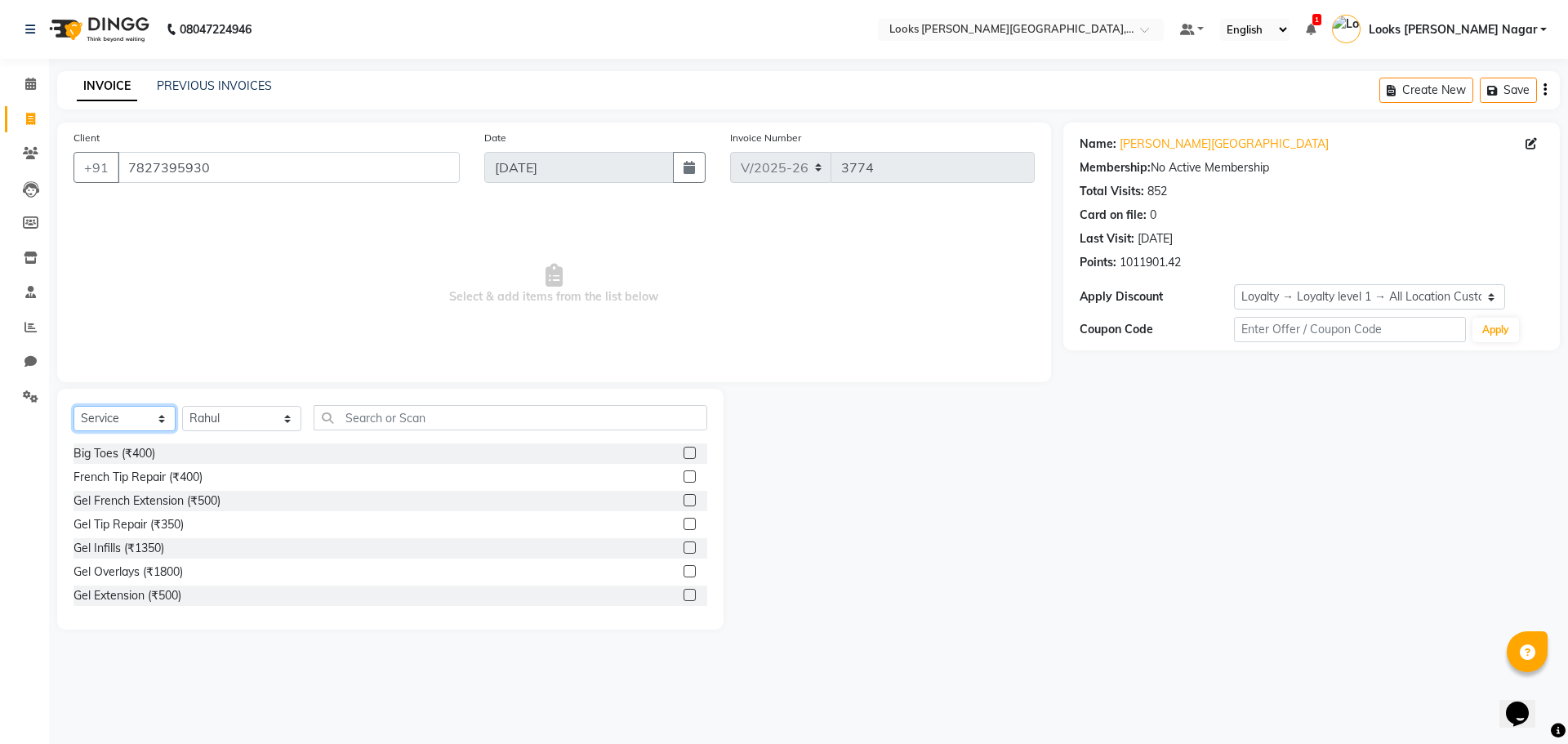
click at [108, 425] on select "Select Service Product Membership Package Voucher Prepaid Gift Card" at bounding box center [125, 419] width 102 height 26
select select "product"
click at [74, 406] on select "Select Service Product Membership Package Voucher Prepaid Gift Card" at bounding box center [125, 419] width 102 height 26
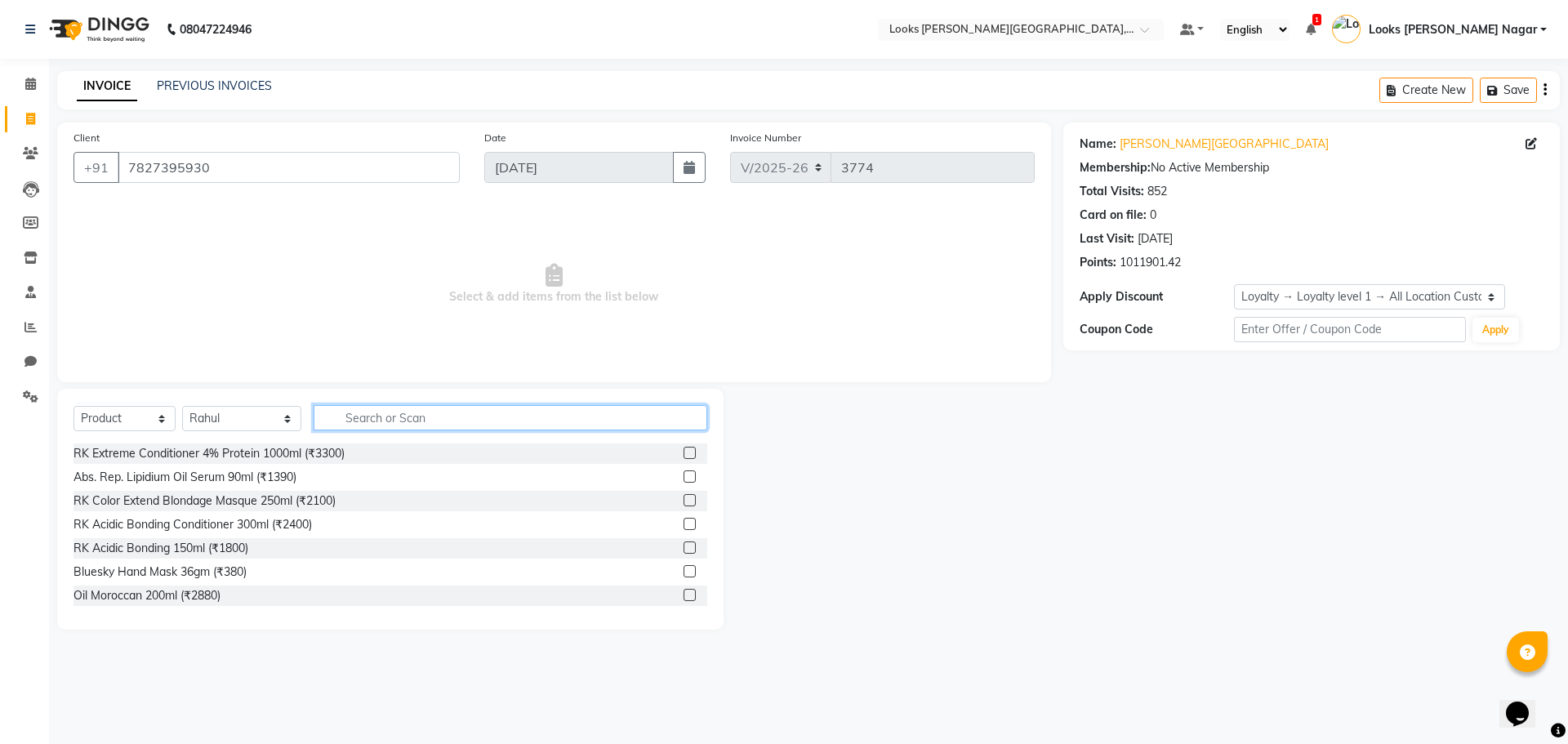
click at [353, 410] on input "text" at bounding box center [510, 418] width 393 height 26
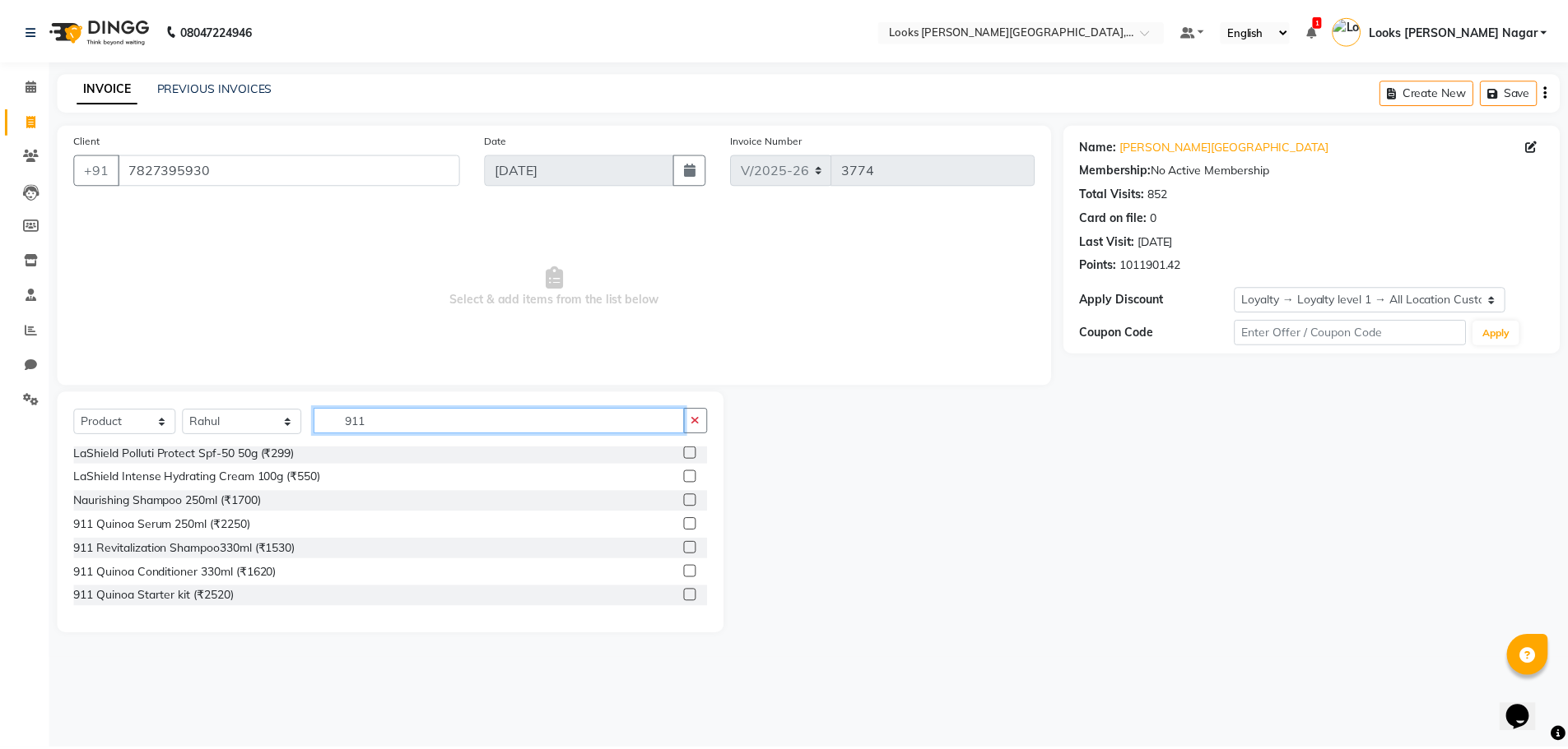
scroll to position [329, 0]
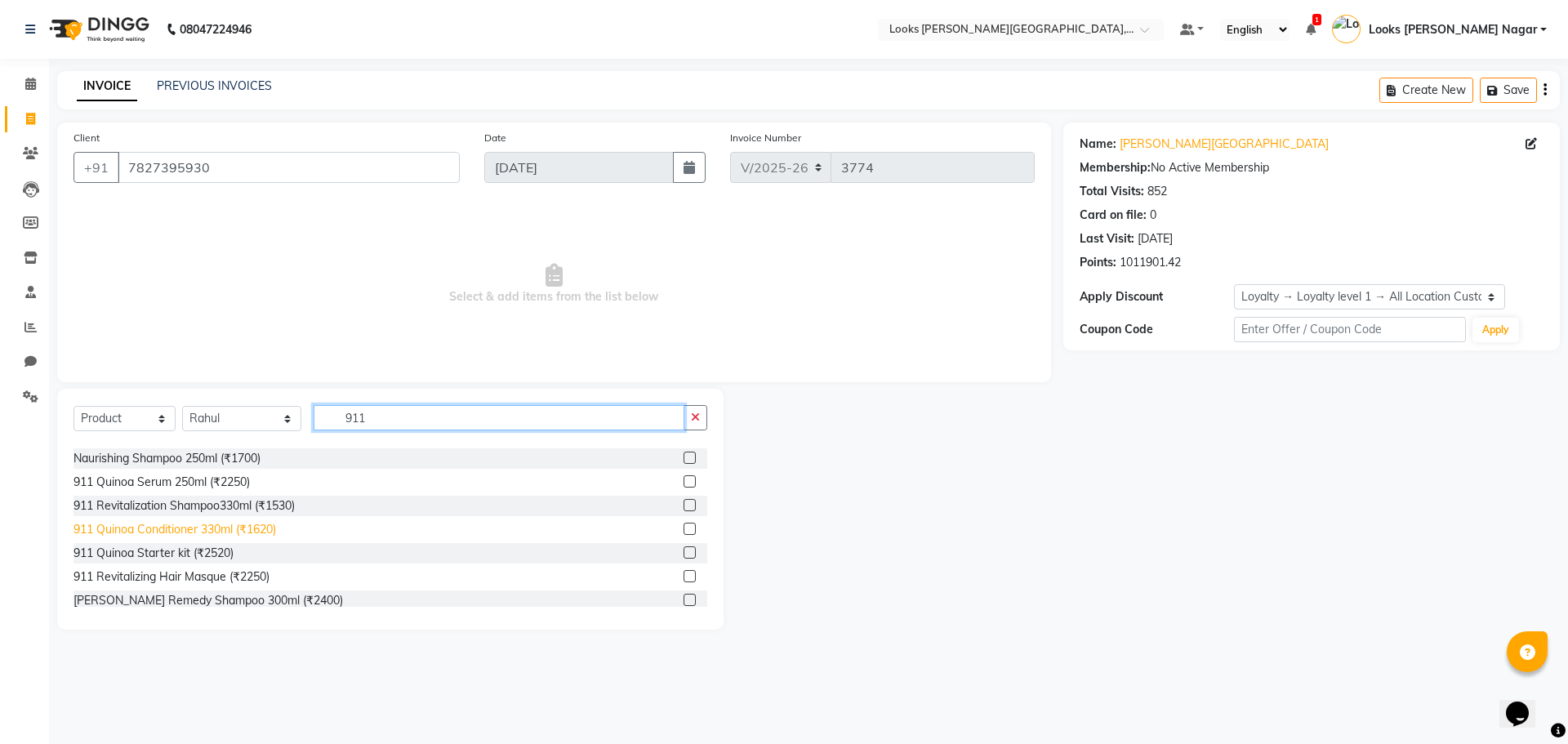
type input "911"
click at [219, 528] on div "911 Quinoa Conditioner 330ml (₹1620)" at bounding box center [175, 529] width 202 height 17
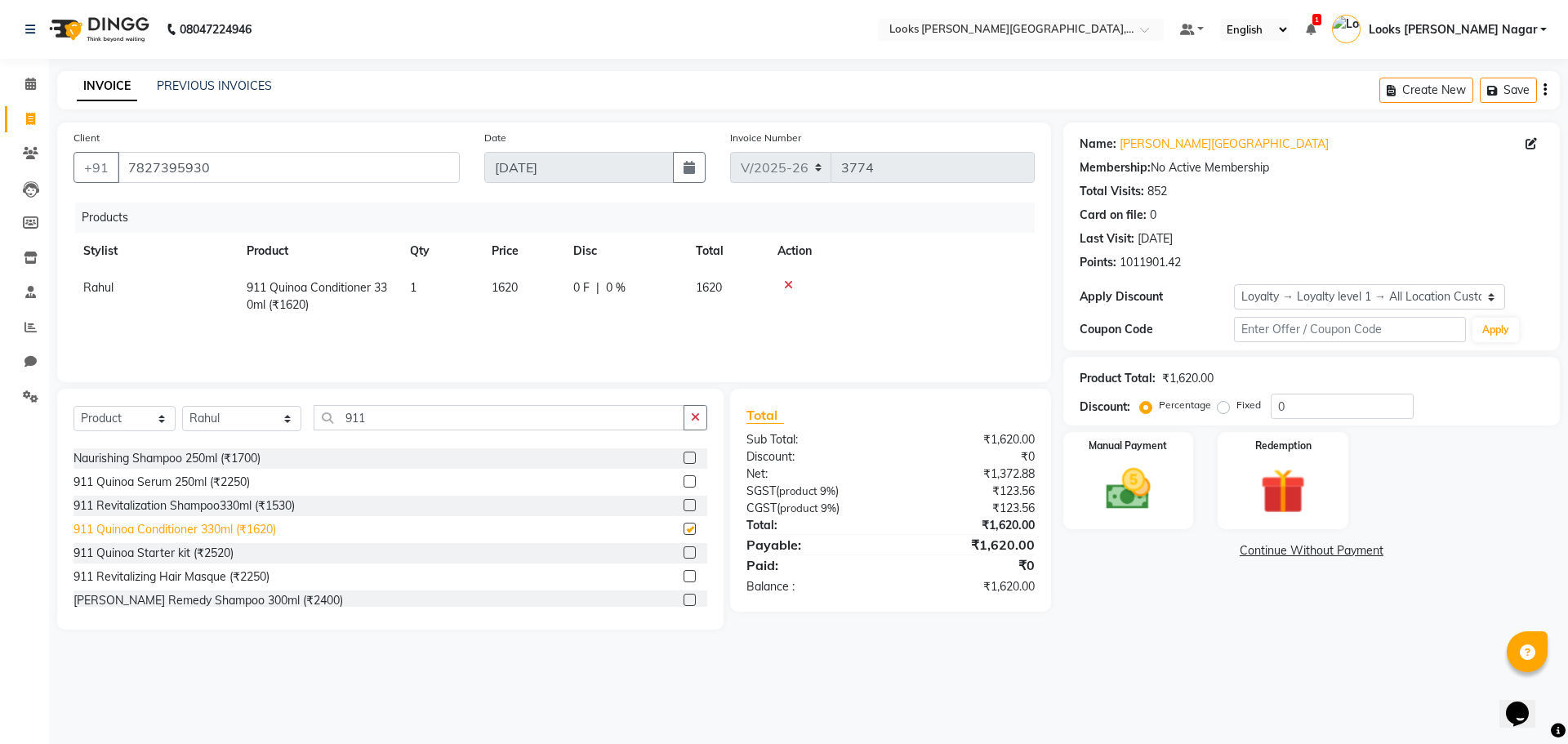
checkbox input "false"
click at [521, 291] on td "1620" at bounding box center [522, 296] width 81 height 54
select select "23654"
drag, startPoint x: 533, startPoint y: 288, endPoint x: 450, endPoint y: 294, distance: 83.2
click at [455, 292] on tr "[PERSON_NAME] [PERSON_NAME] Armaan [PERSON_NAME] [PERSON_NAME] Deepika [PERSON_…" at bounding box center [554, 296] width 962 height 54
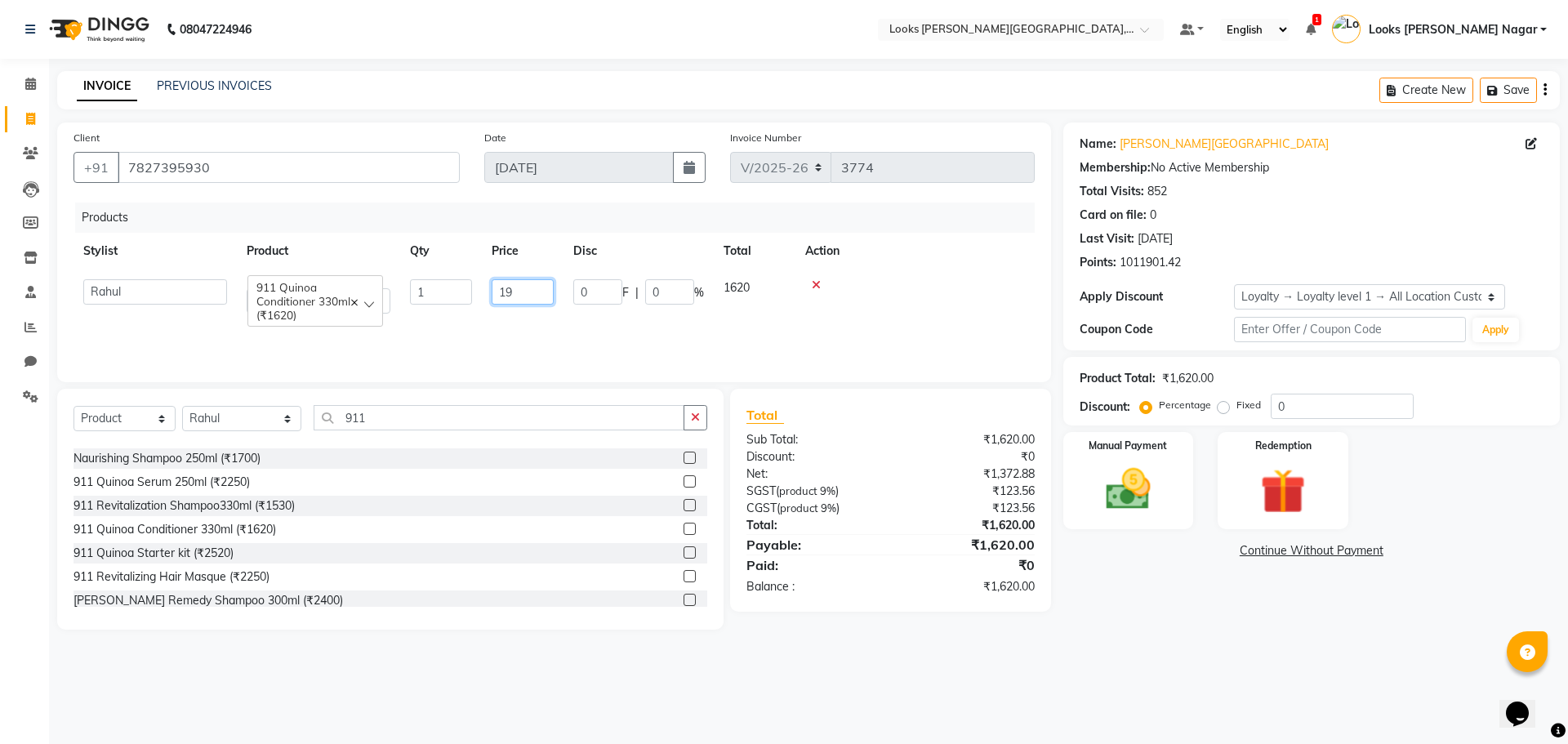
type input "1"
type input "2250"
click at [1096, 646] on main "INVOICE PREVIOUS INVOICES Create New Save Client [PHONE_NUMBER] Date [DATE] Inv…" at bounding box center [809, 362] width 1519 height 583
click at [1211, 657] on div "08047224946 Select Location × Looks [PERSON_NAME][GEOGRAPHIC_DATA], [GEOGRAPHIC…" at bounding box center [784, 372] width 1568 height 744
click at [1146, 524] on div "Manual Payment" at bounding box center [1127, 481] width 135 height 100
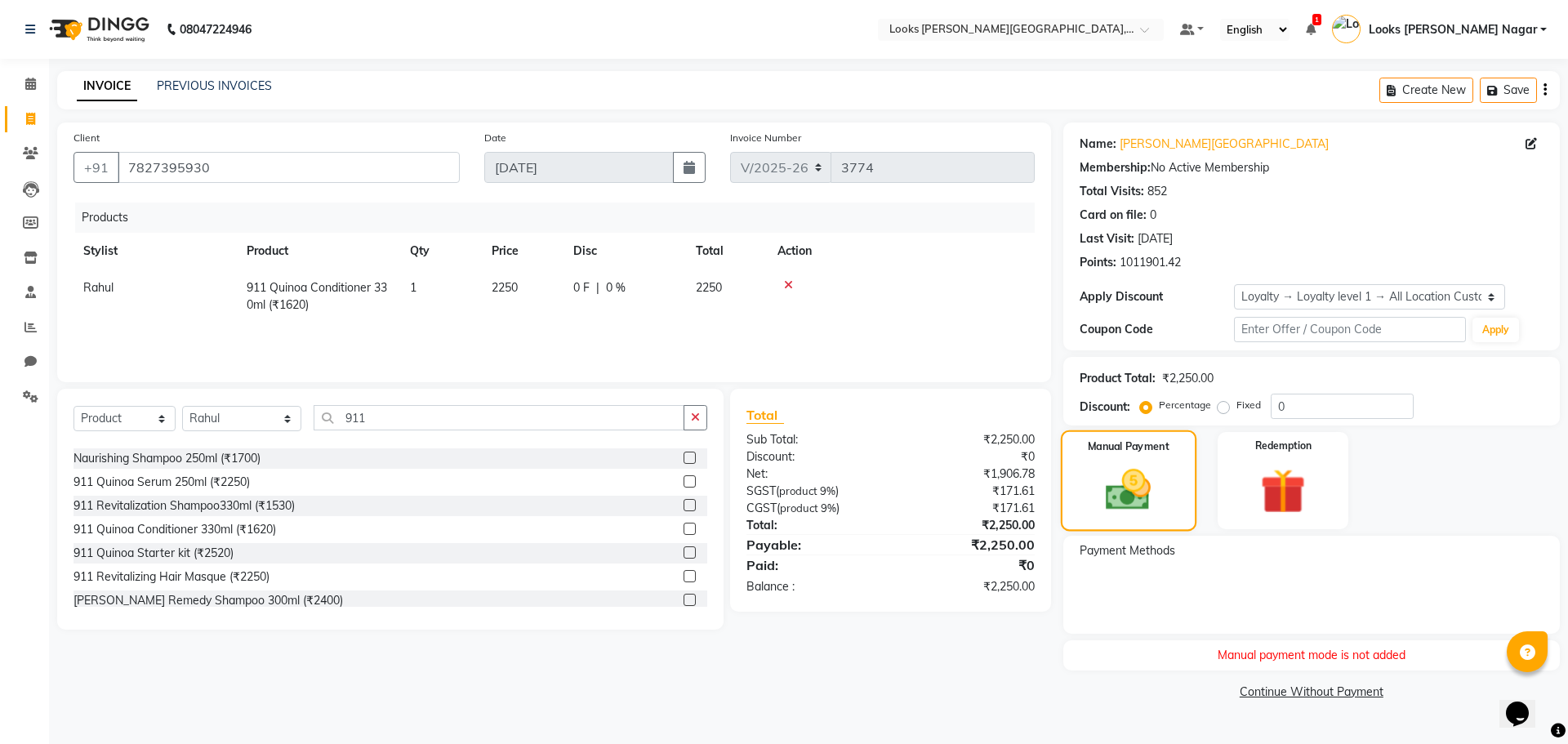
click at [1157, 522] on div "Manual Payment" at bounding box center [1127, 481] width 135 height 100
click at [950, 647] on div "Client [PHONE_NUMBER] Date [DATE] Invoice Number V/2025 V/[PHONE_NUMBER] Produc…" at bounding box center [554, 413] width 1019 height 582
click at [1111, 517] on div "Manual Payment" at bounding box center [1127, 481] width 135 height 100
click at [32, 82] on icon at bounding box center [30, 83] width 11 height 12
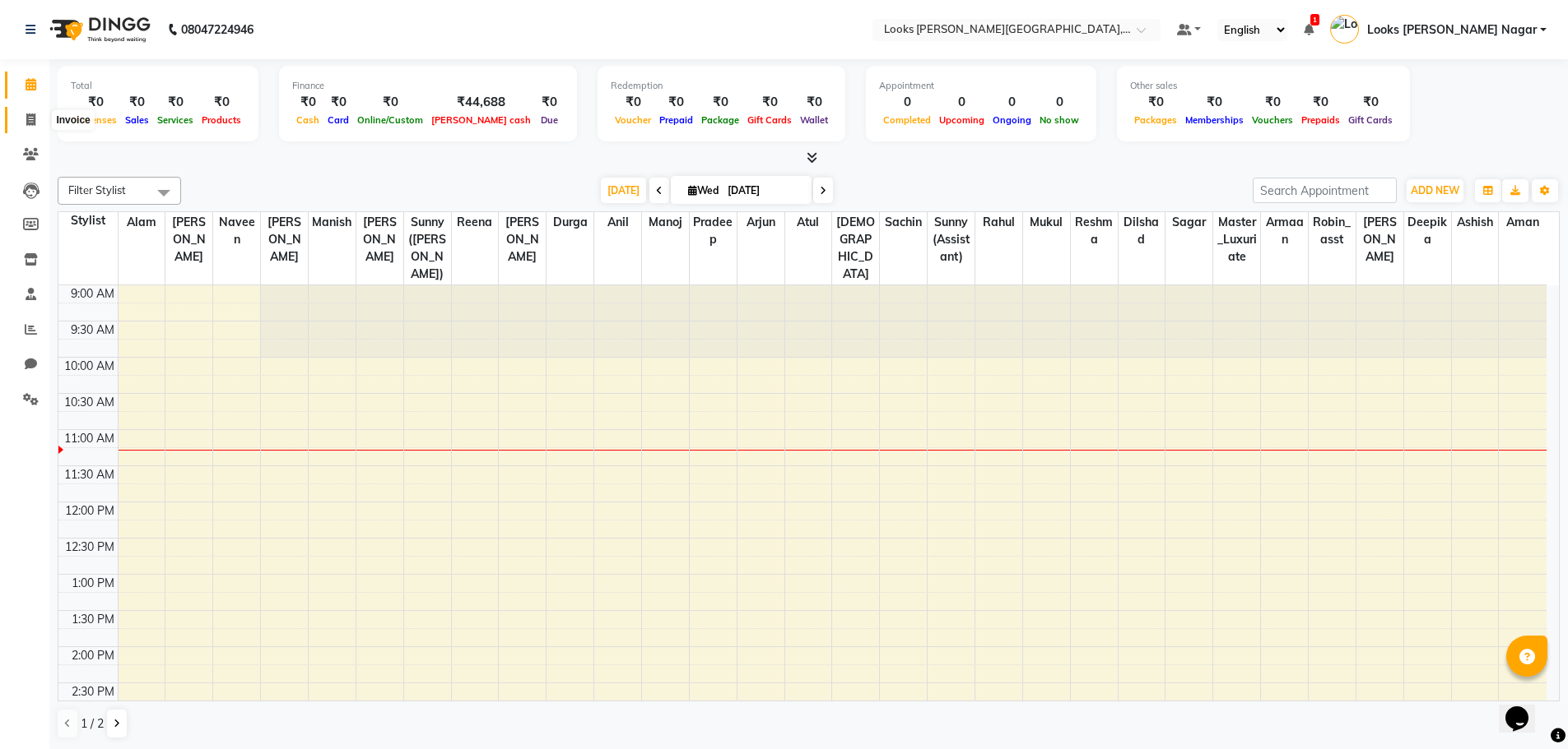
click at [28, 125] on span at bounding box center [31, 120] width 29 height 19
select select "service"
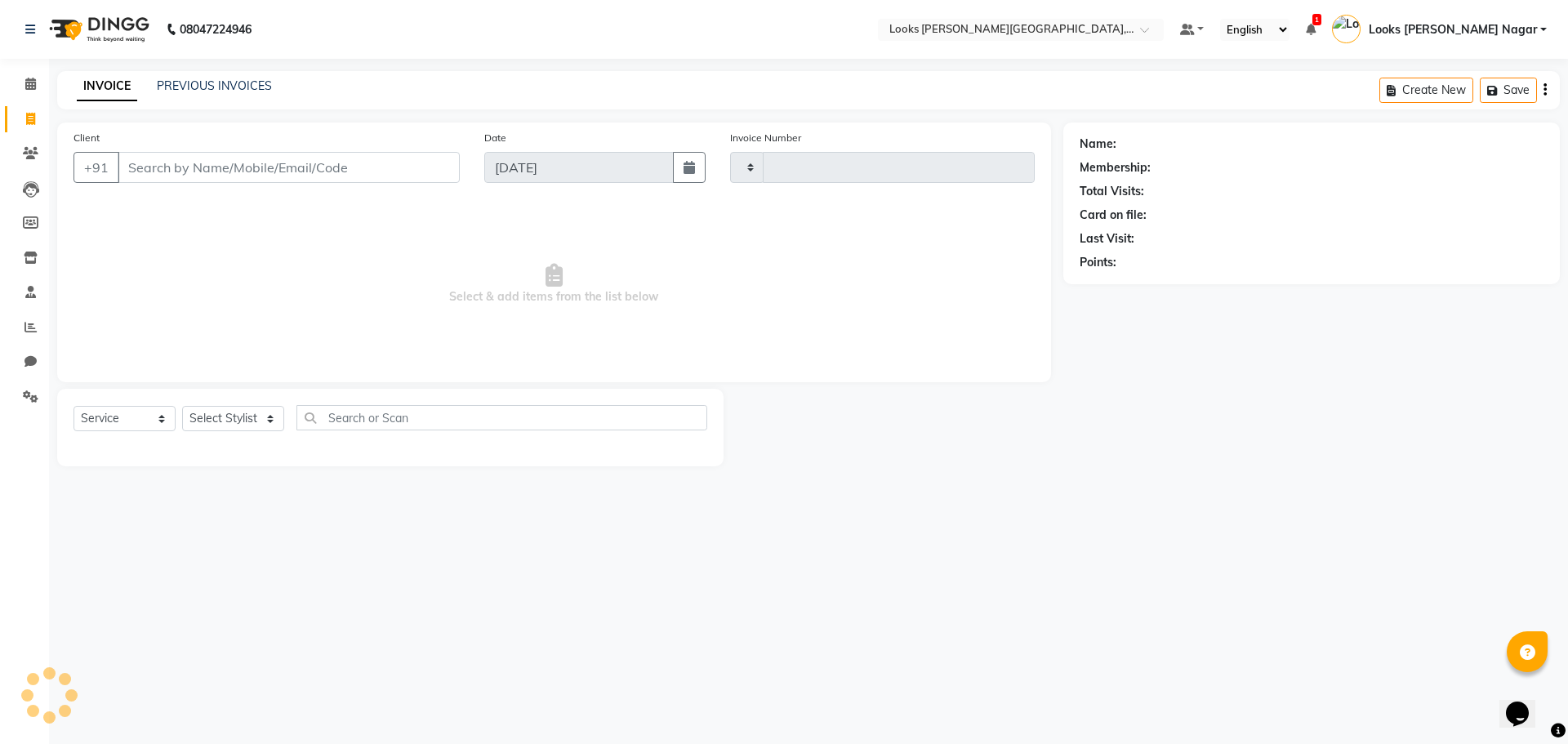
type input "3774"
select select "4327"
click at [221, 175] on input "Client" at bounding box center [288, 168] width 342 height 31
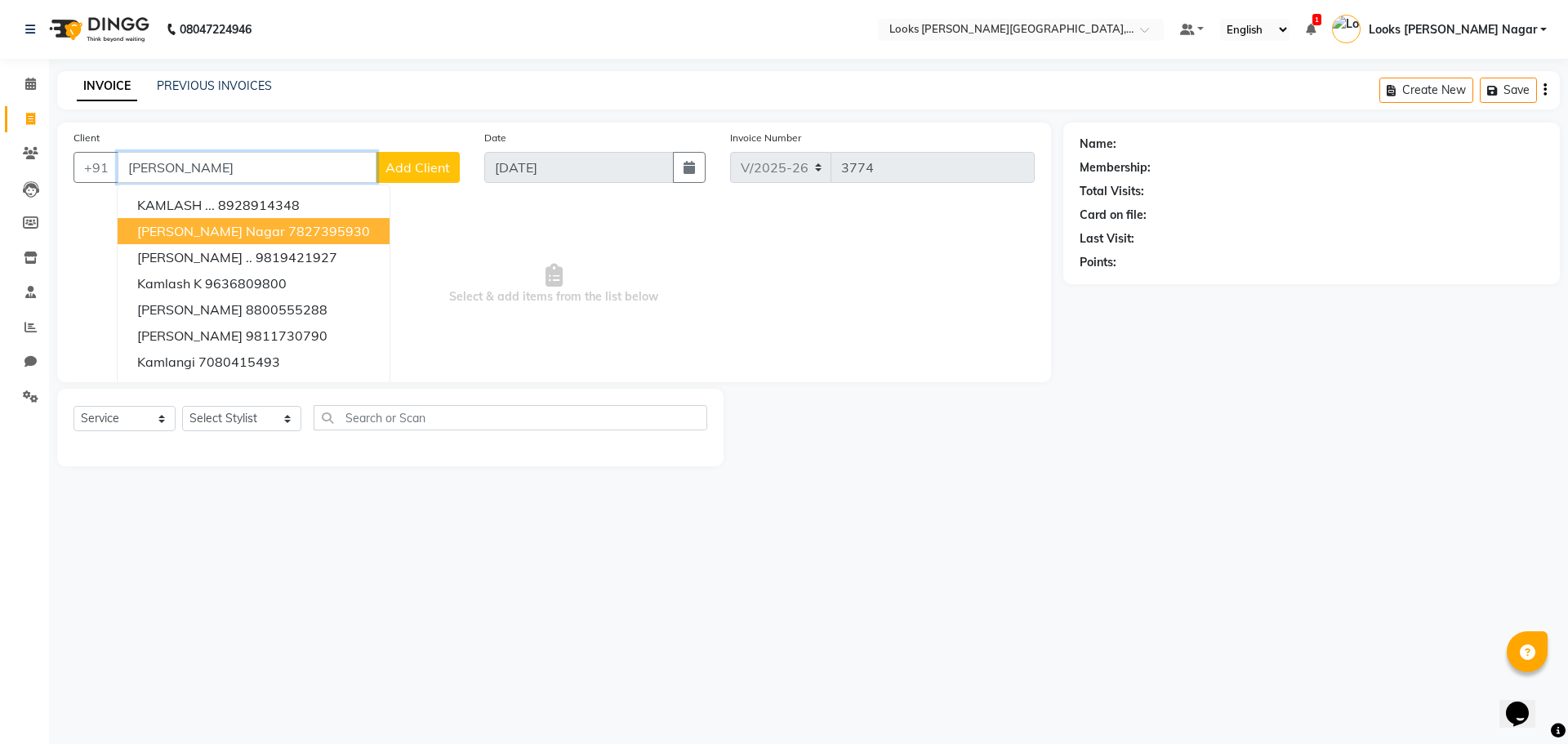
click at [223, 236] on span "[PERSON_NAME] Nagar" at bounding box center [211, 231] width 148 height 17
type input "7827395930"
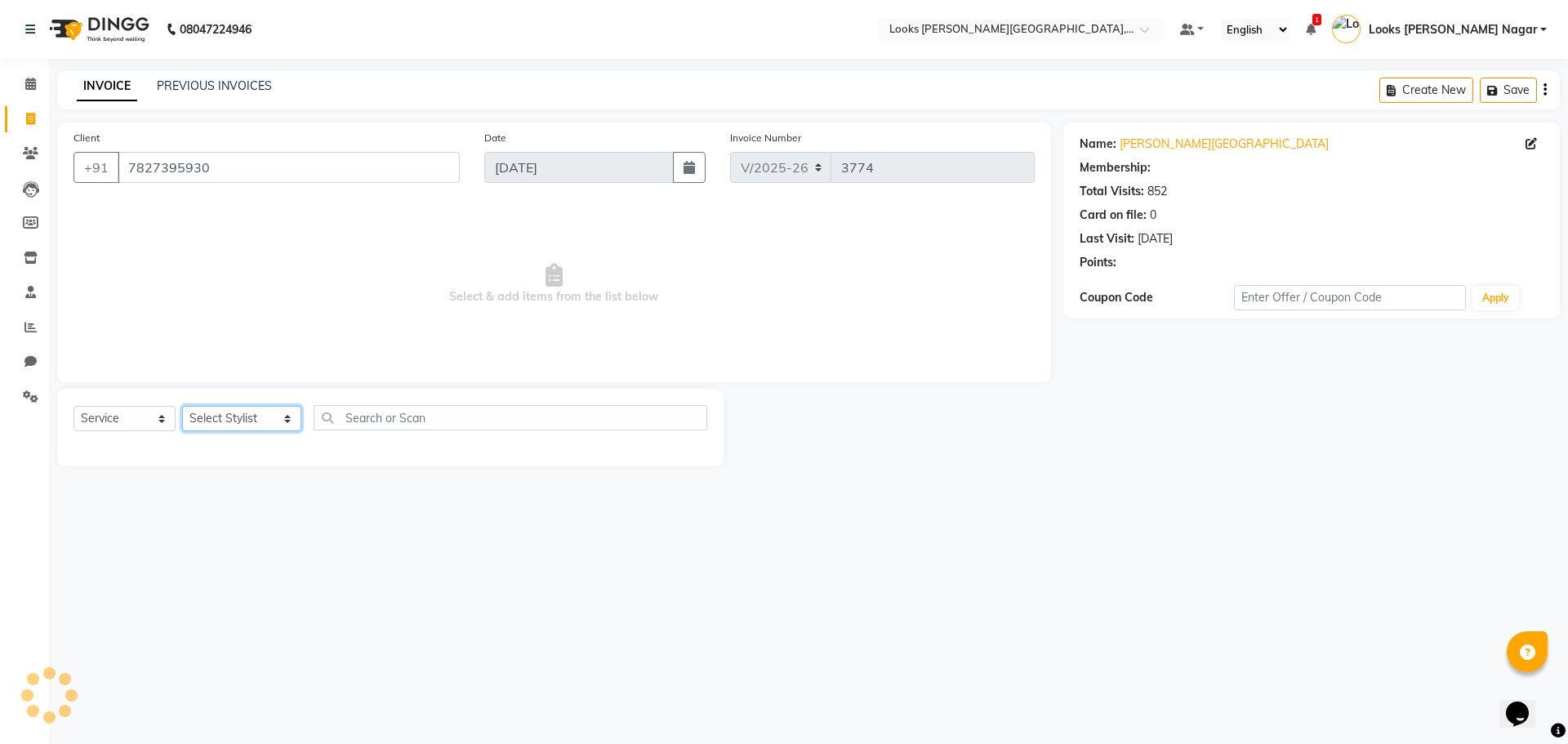
click at [217, 412] on select "Select Stylist Alam Aman [PERSON_NAME] Armaan Ashish Atul Deepika [PERSON_NAME]…" at bounding box center [242, 419] width 120 height 26
select select "1: Object"
select select "23654"
click at [183, 406] on select "Select Stylist Alam Aman [PERSON_NAME] Armaan Ashish Atul Deepika [PERSON_NAME]…" at bounding box center [242, 419] width 120 height 26
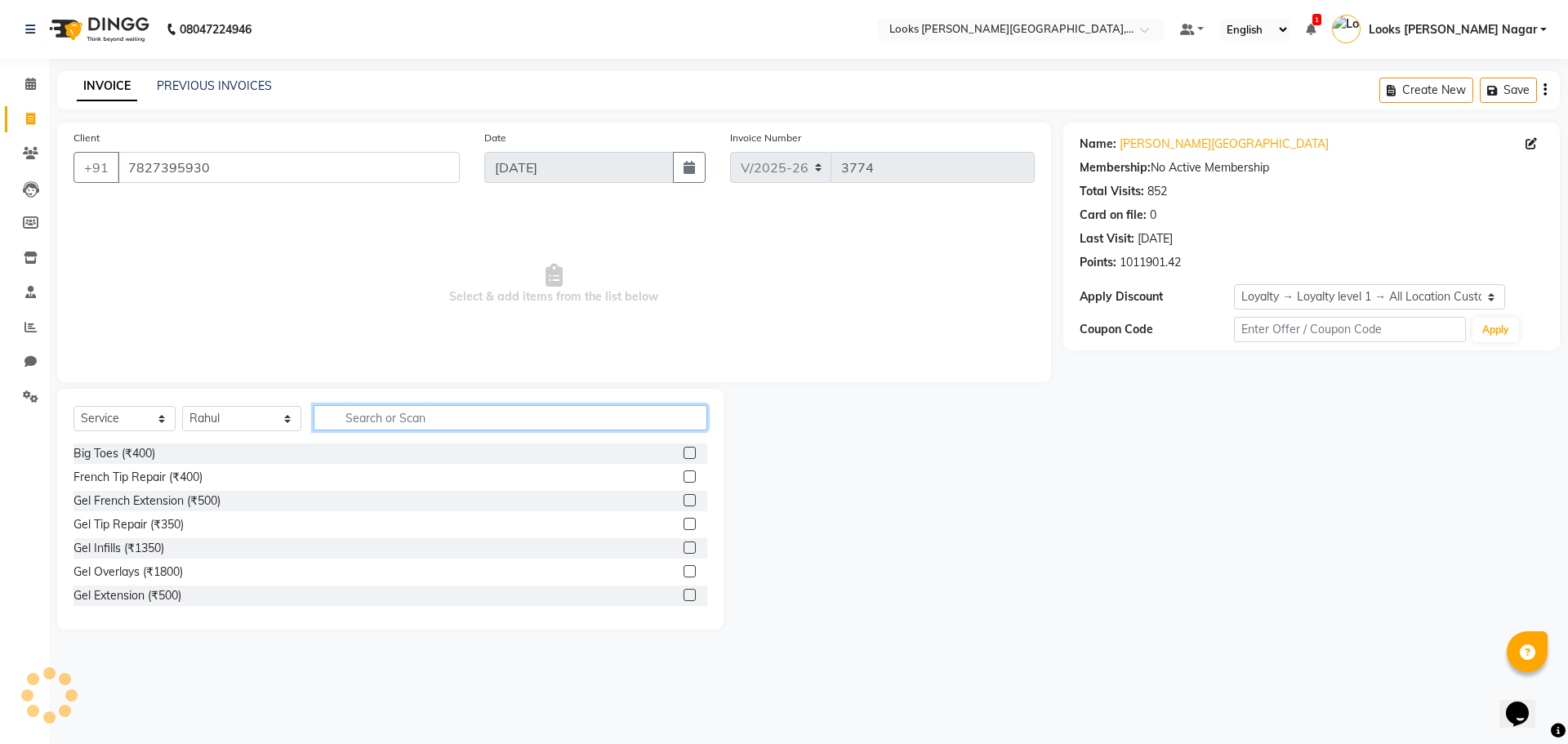
click at [363, 412] on input "text" at bounding box center [510, 418] width 393 height 26
click at [100, 419] on select "Select Service Product Membership Package Voucher Prepaid Gift Card" at bounding box center [125, 419] width 102 height 26
select select "product"
click at [74, 406] on select "Select Service Product Membership Package Voucher Prepaid Gift Card" at bounding box center [125, 419] width 102 height 26
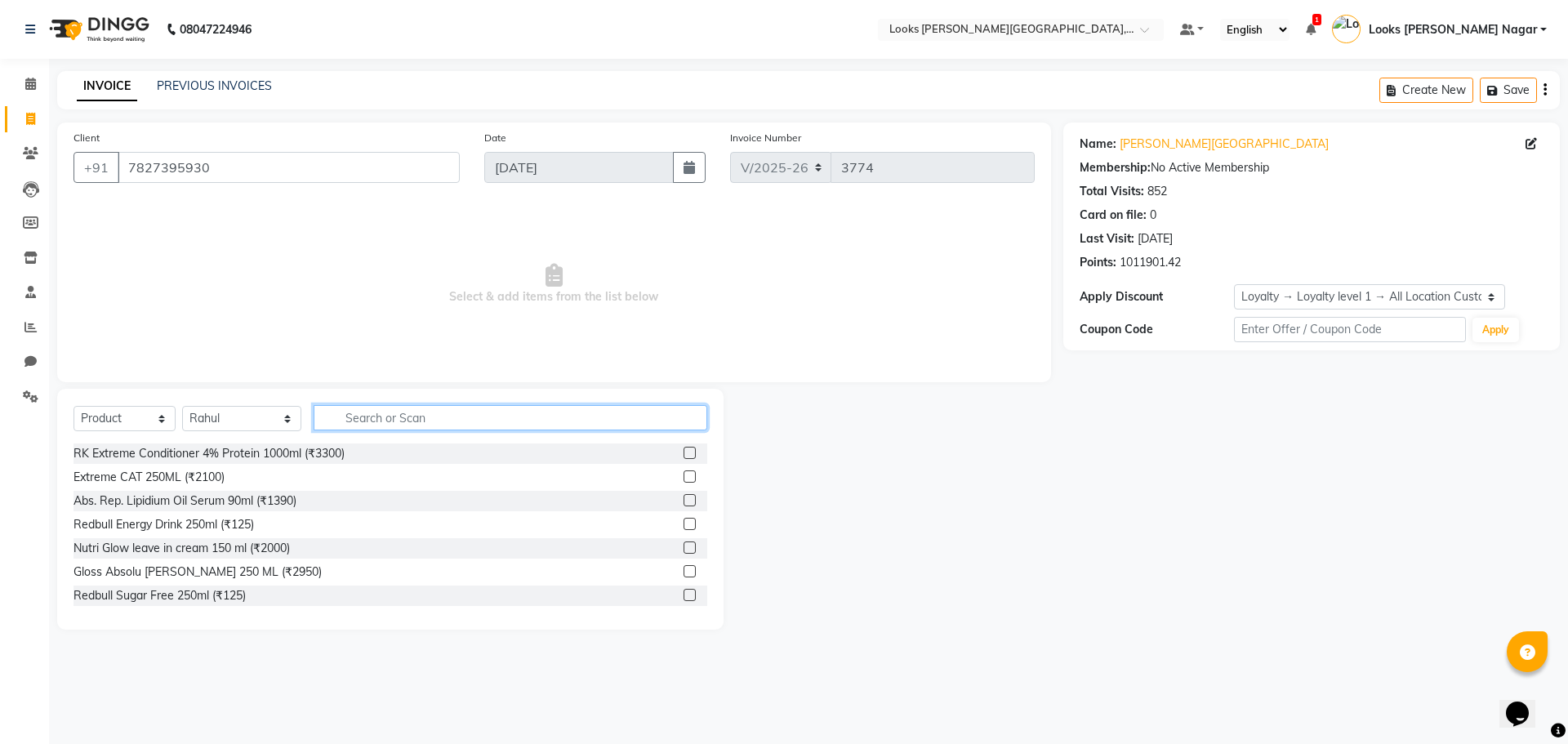
click at [374, 415] on input "text" at bounding box center [510, 418] width 393 height 26
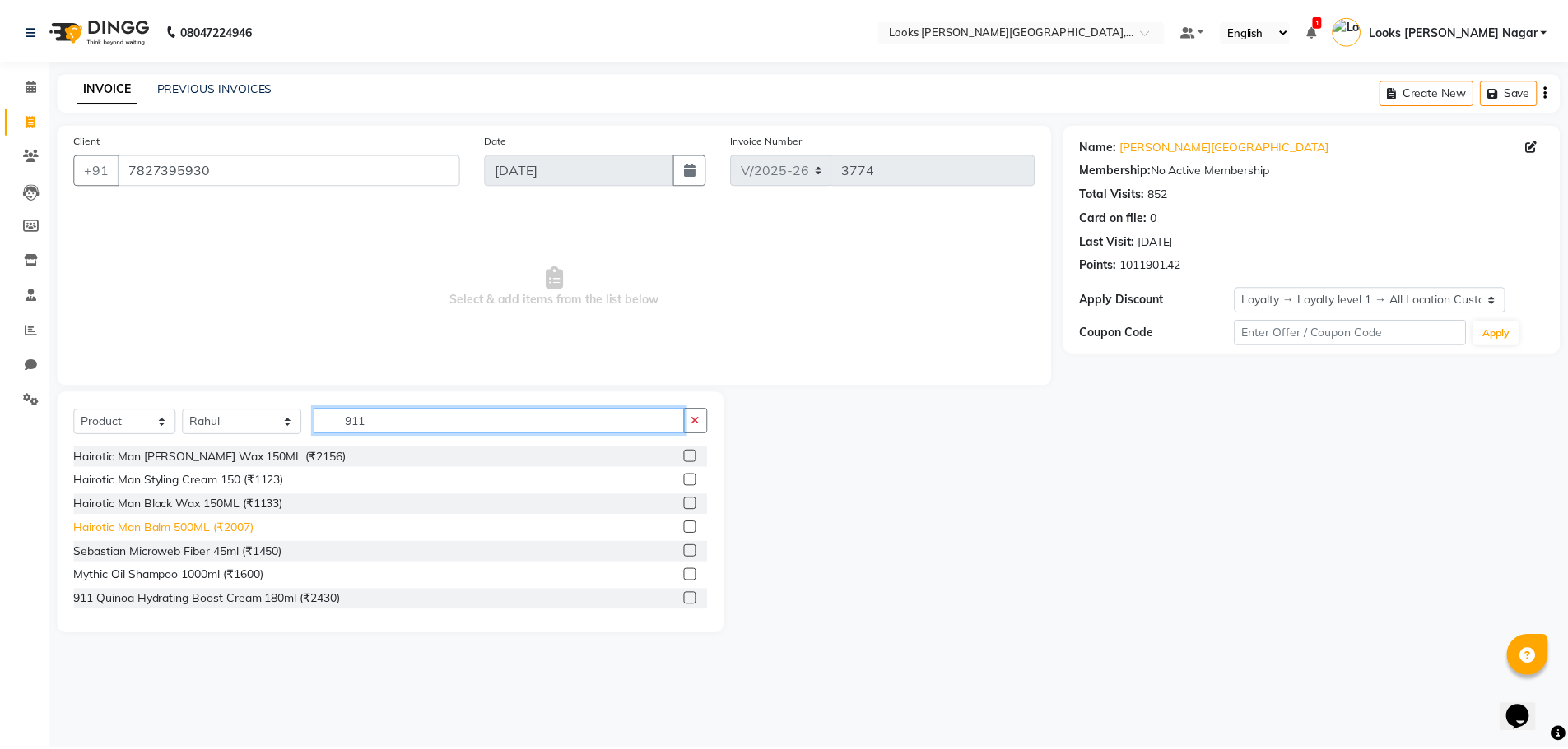
scroll to position [247, 0]
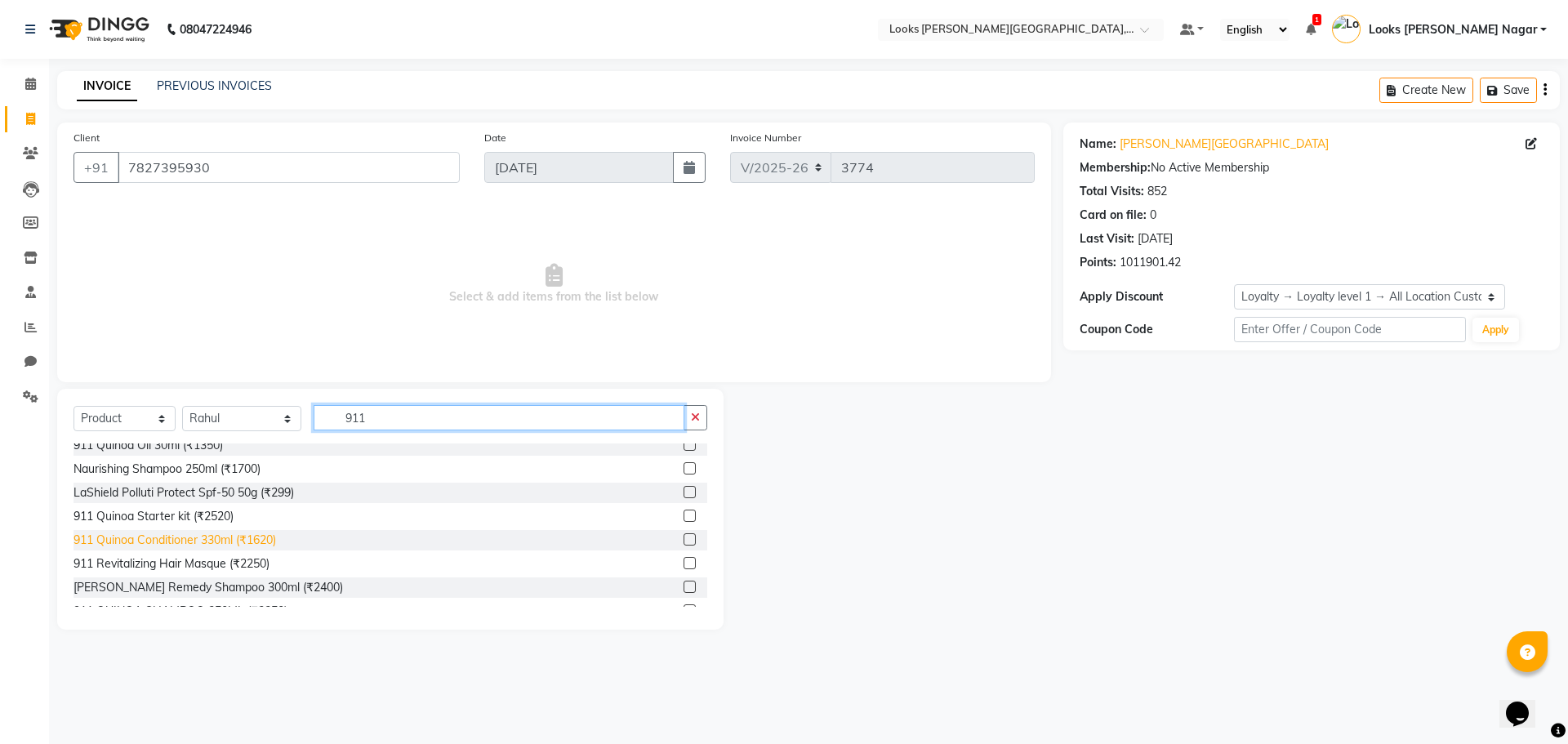
type input "911"
click at [221, 535] on div "911 Quinoa Conditioner 330ml (₹1620)" at bounding box center [175, 540] width 202 height 17
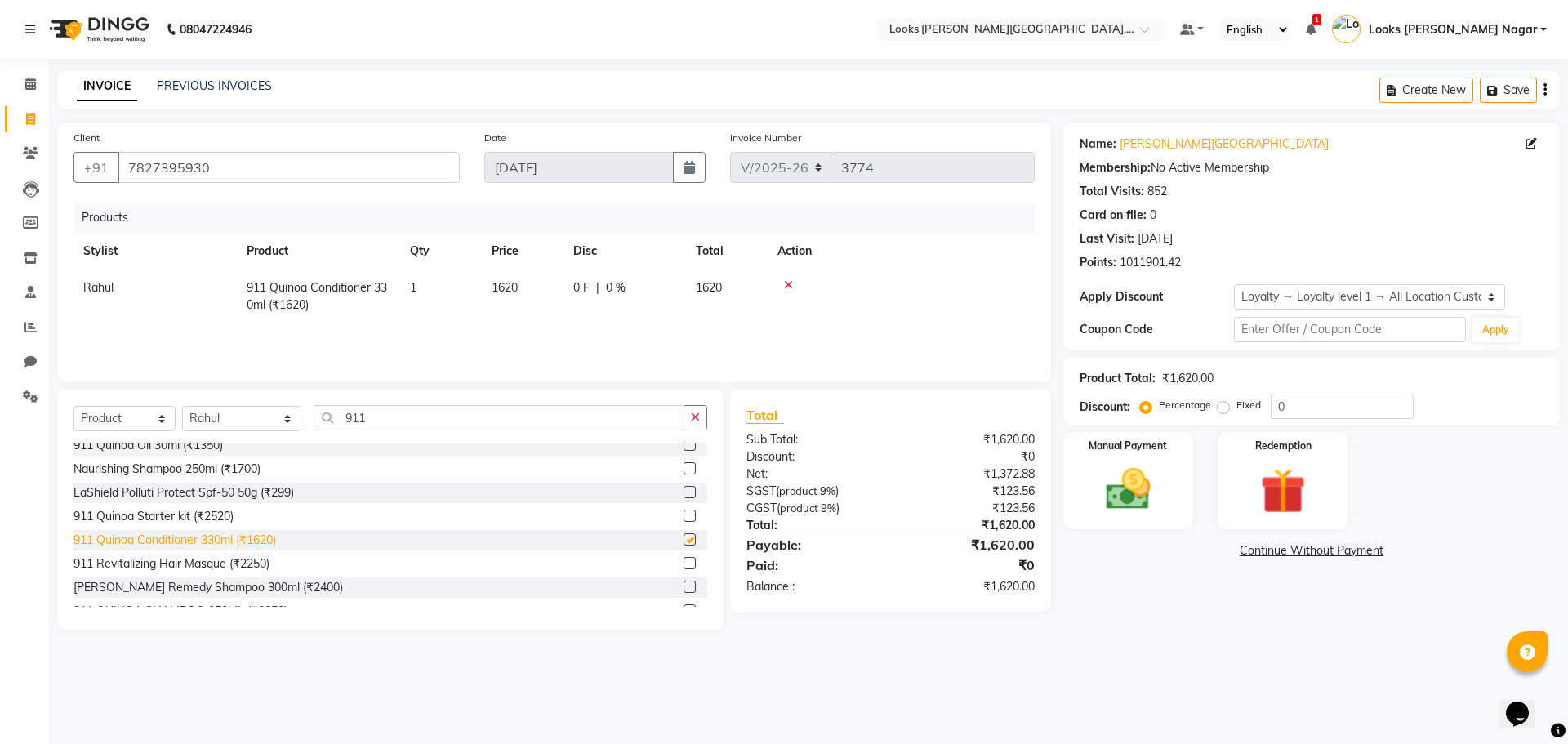
checkbox input "false"
click at [546, 290] on td "1620" at bounding box center [522, 296] width 81 height 54
select select "23654"
drag, startPoint x: 546, startPoint y: 290, endPoint x: 453, endPoint y: 304, distance: 94.0
click at [455, 304] on tr "[PERSON_NAME] [PERSON_NAME] Armaan [PERSON_NAME] [PERSON_NAME] Deepika [PERSON_…" at bounding box center [554, 296] width 962 height 54
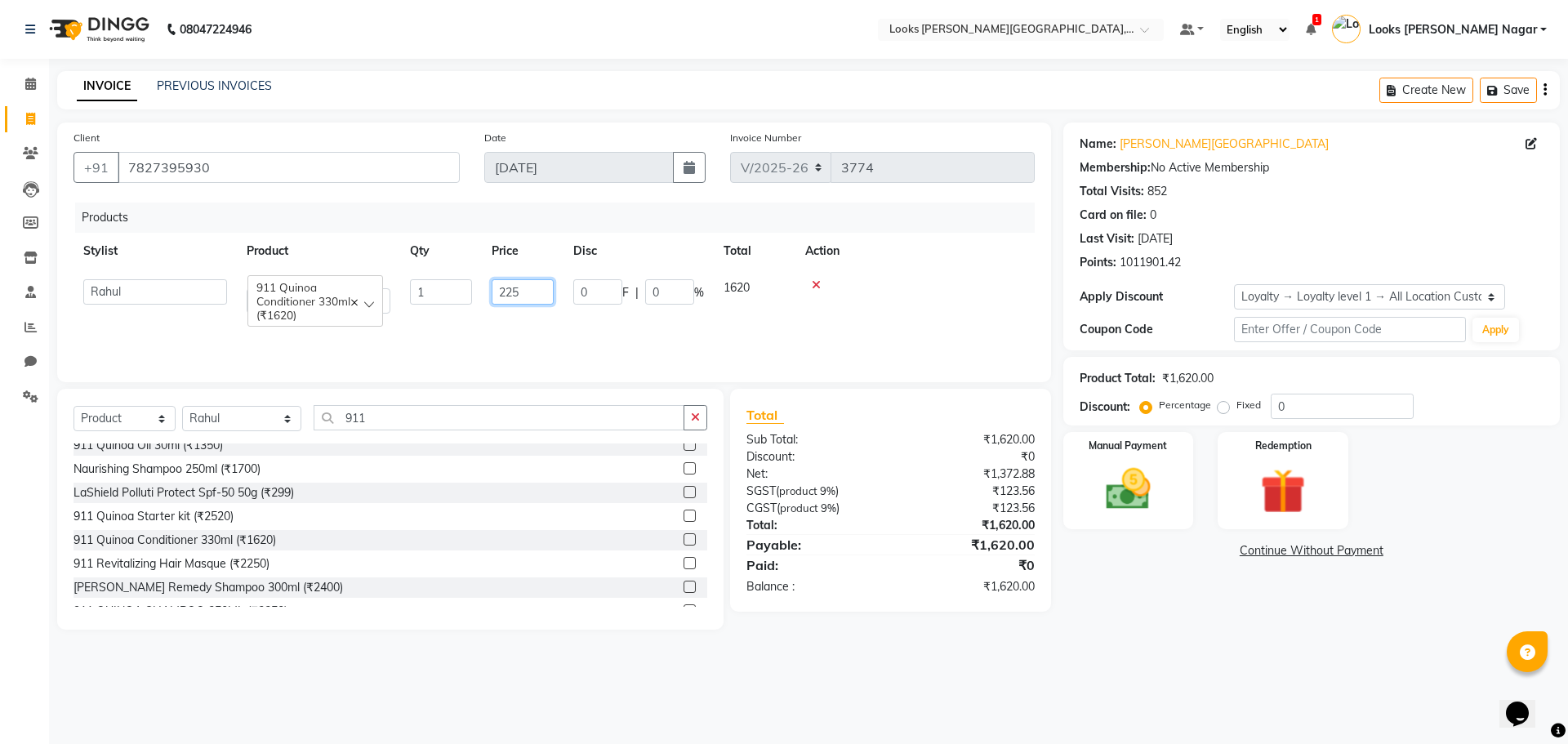
type input "2250"
click at [1153, 608] on div "Name: [PERSON_NAME] Nagar Membership: No Active Membership Total Visits: 852 Ca…" at bounding box center [1318, 376] width 509 height 507
click at [1123, 513] on img at bounding box center [1127, 489] width 76 height 54
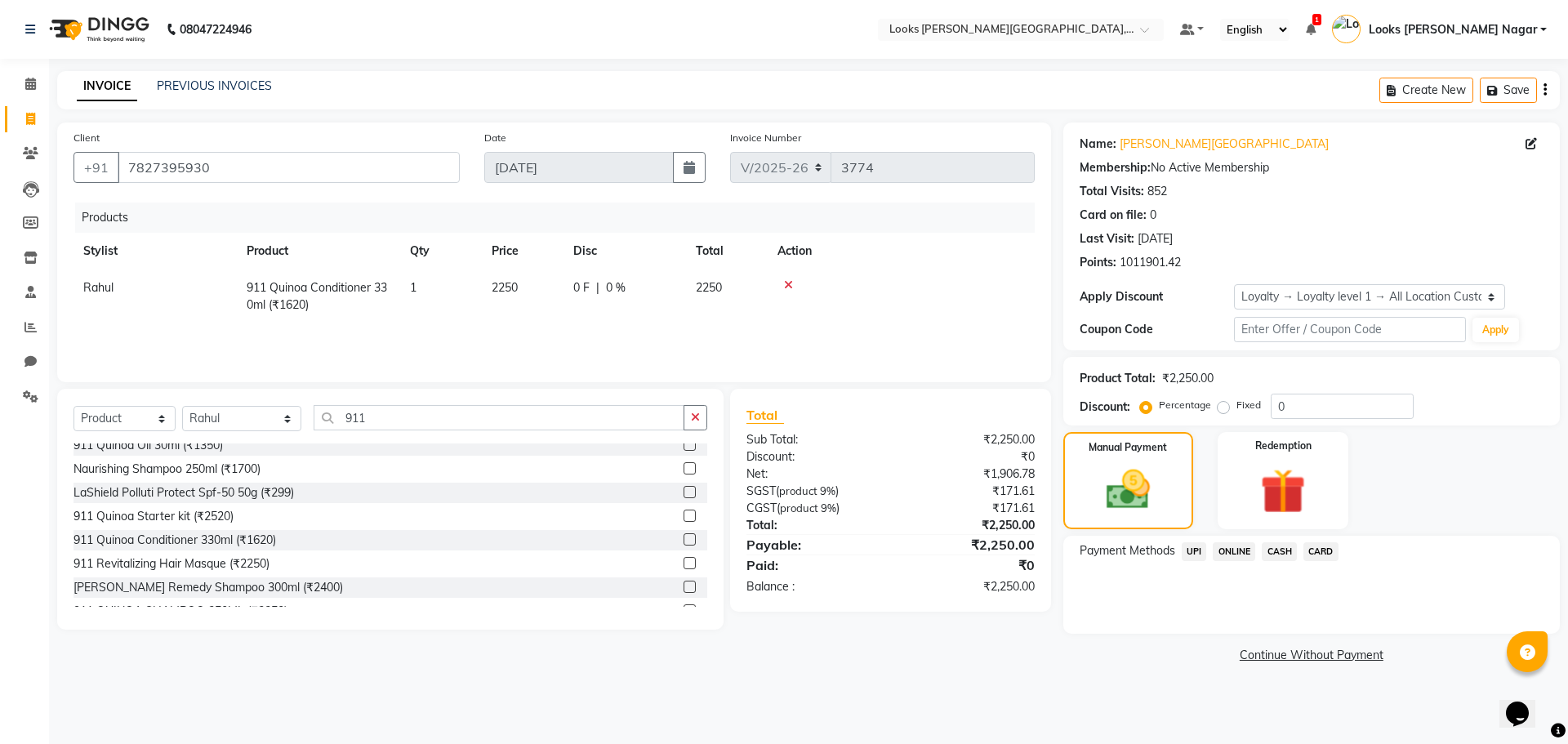
click at [1283, 554] on span "CASH" at bounding box center [1280, 552] width 35 height 19
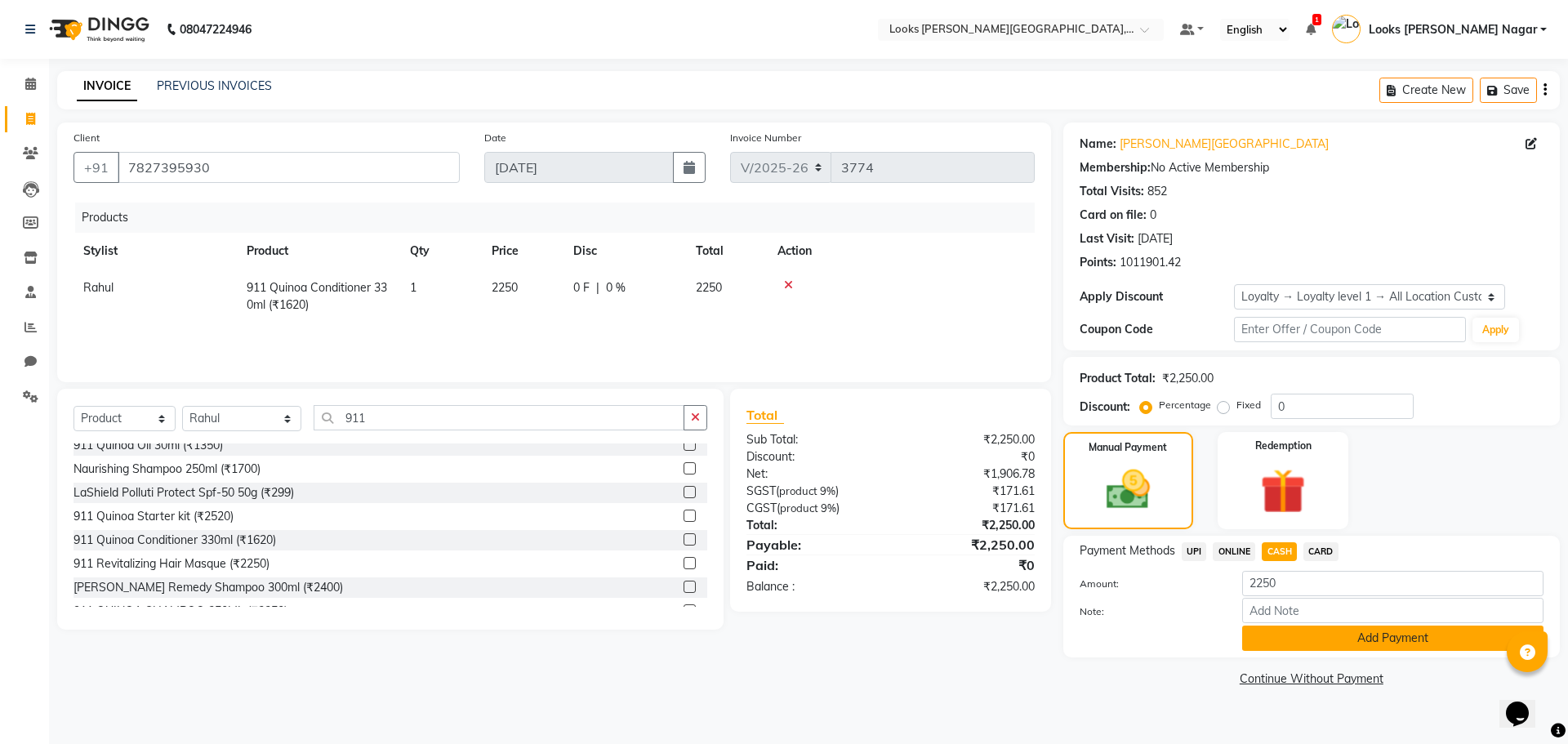
click at [1289, 639] on button "Add Payment" at bounding box center [1392, 639] width 301 height 26
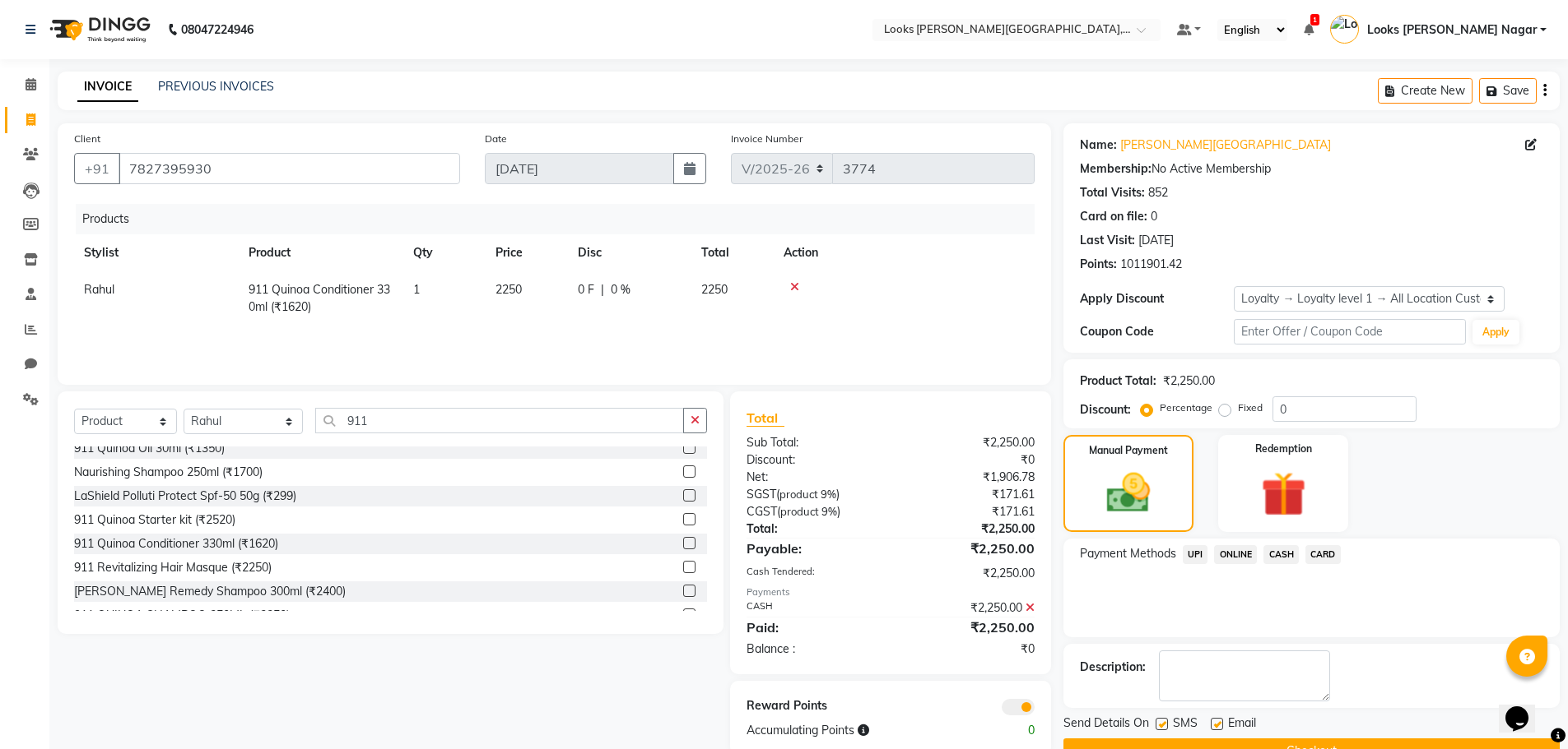
click at [1301, 743] on button "Checkout" at bounding box center [1311, 751] width 496 height 26
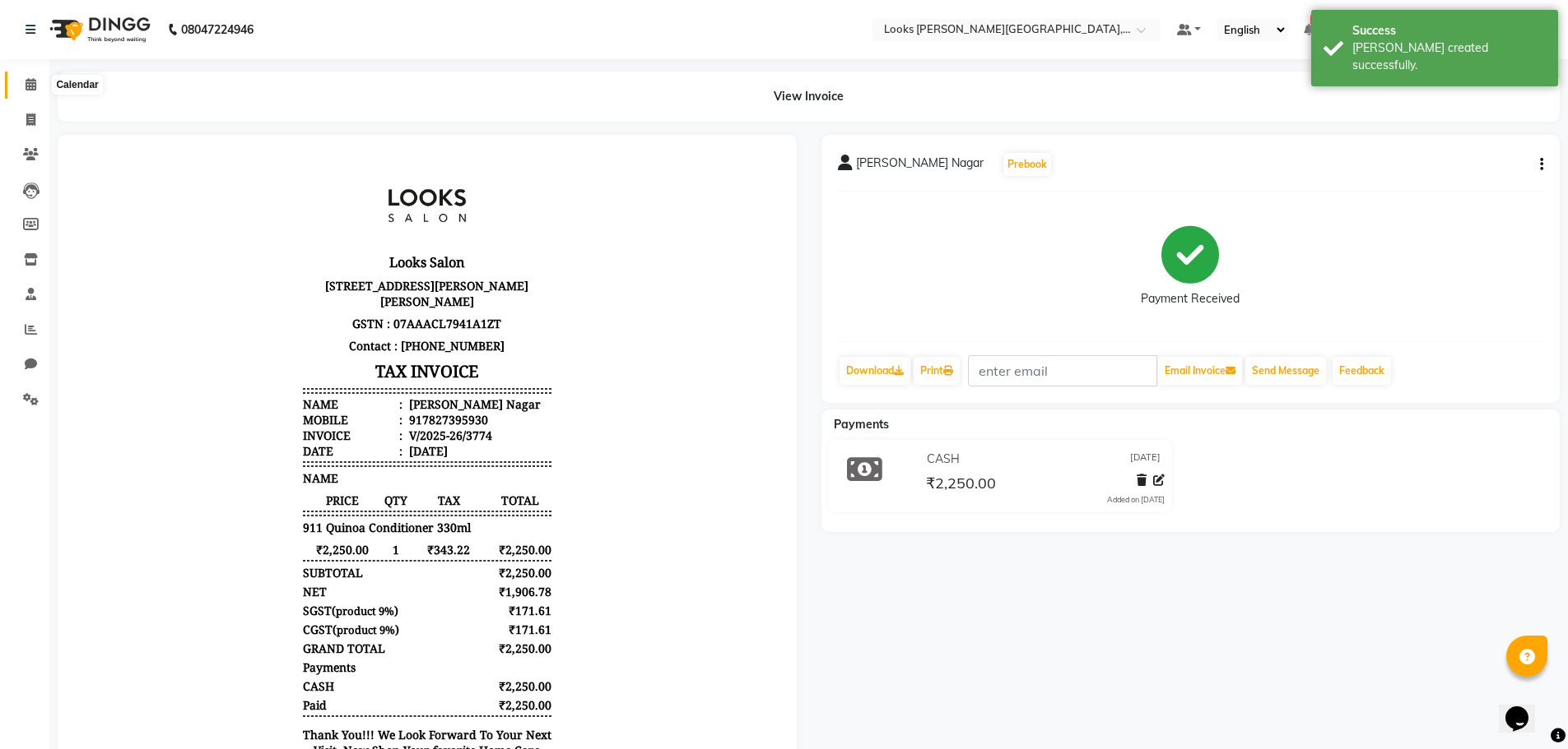
click at [30, 86] on icon at bounding box center [31, 84] width 11 height 12
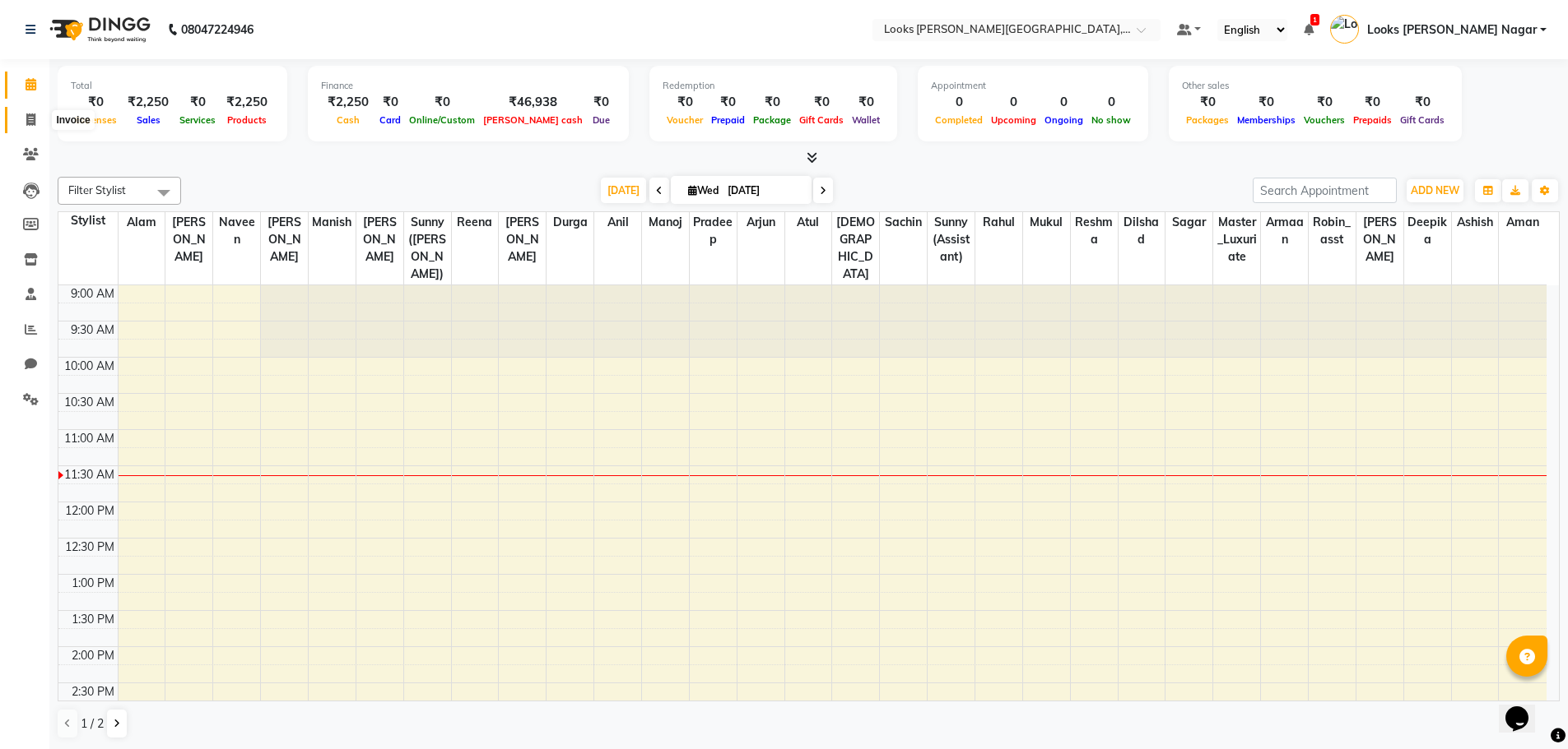
click at [30, 121] on icon at bounding box center [31, 120] width 9 height 12
select select "service"
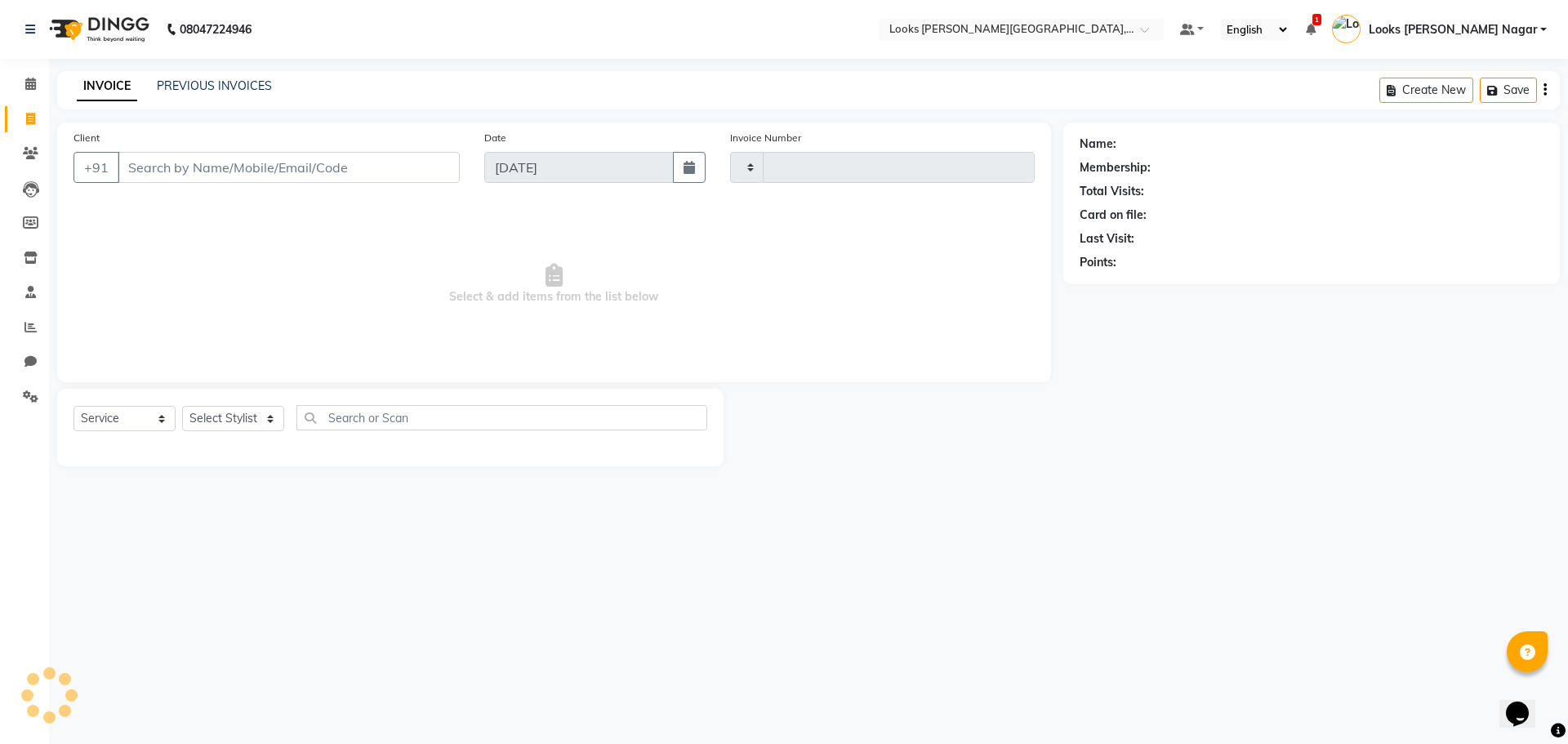
type input "3775"
select select "4327"
drag, startPoint x: 124, startPoint y: 159, endPoint x: 142, endPoint y: 178, distance: 26.2
click at [125, 162] on input "Client" at bounding box center [288, 168] width 342 height 31
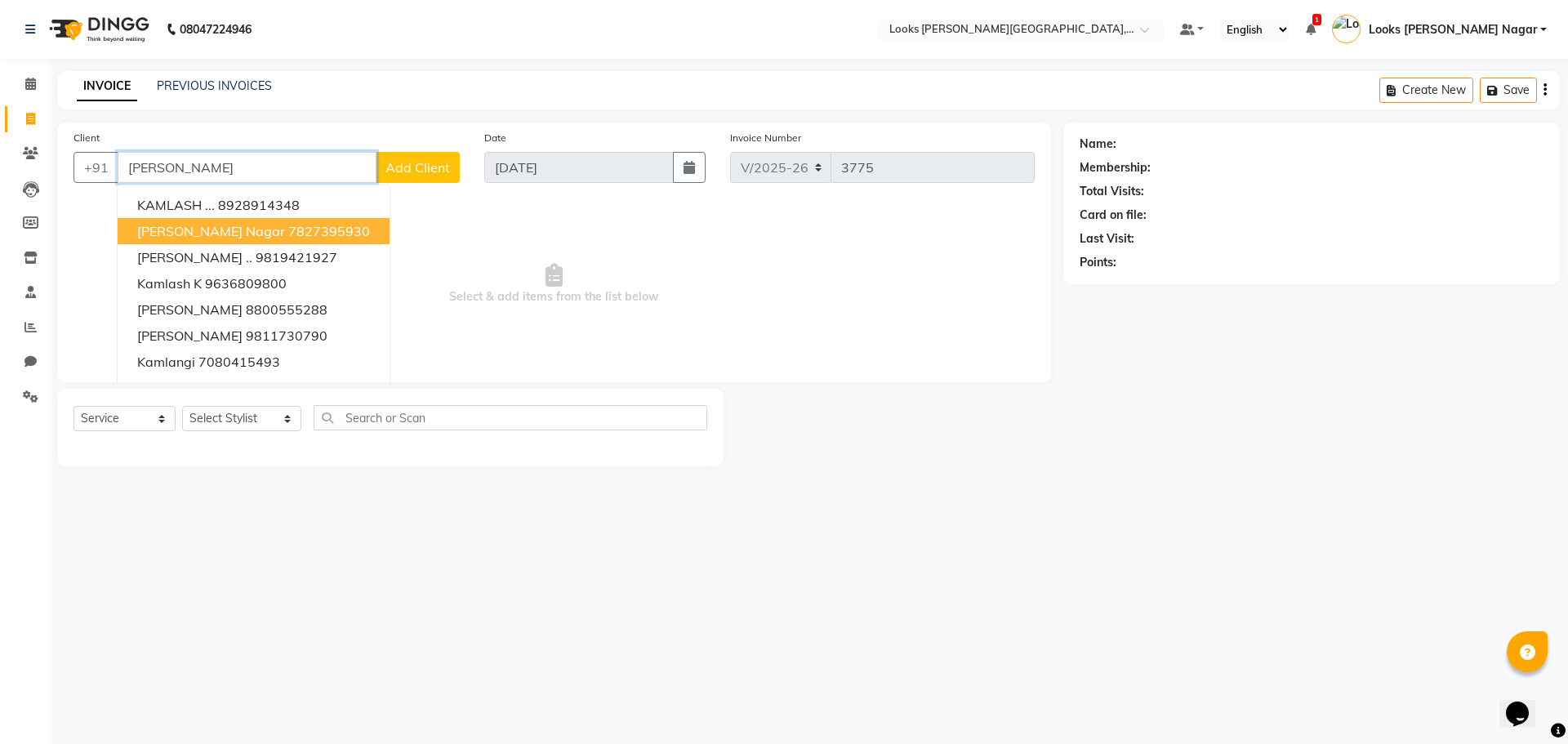
click at [296, 237] on ngb-highlight "7827395930" at bounding box center [329, 231] width 81 height 17
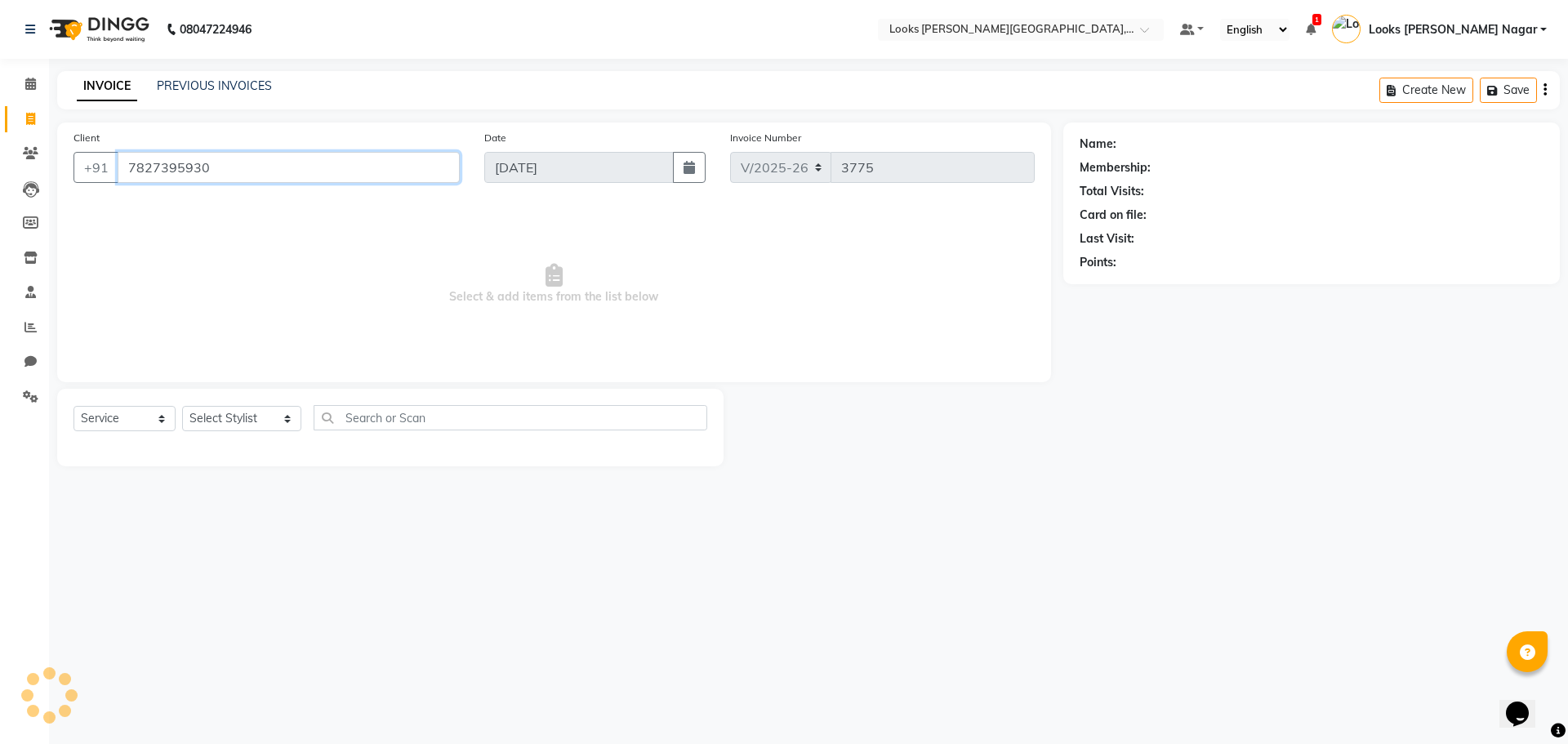
type input "7827395930"
click at [252, 420] on select "Select Stylist Alam Aman [PERSON_NAME] Armaan Ashish Atul Deepika [PERSON_NAME]…" at bounding box center [242, 419] width 120 height 26
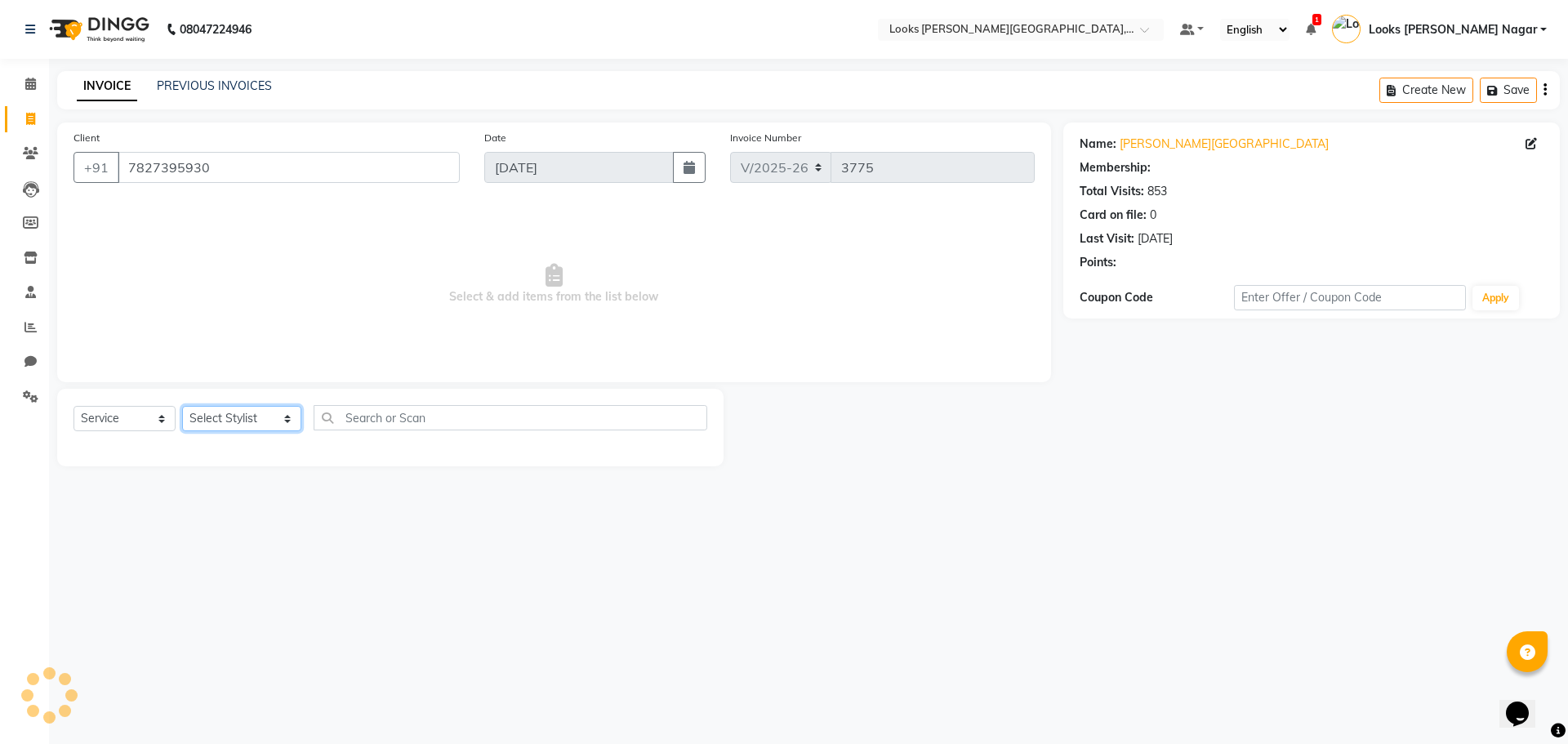
select select "1: Object"
select select "23526"
click at [183, 406] on select "Select Stylist Alam Aman [PERSON_NAME] Armaan Ashish Atul Deepika [PERSON_NAME]…" at bounding box center [242, 419] width 120 height 26
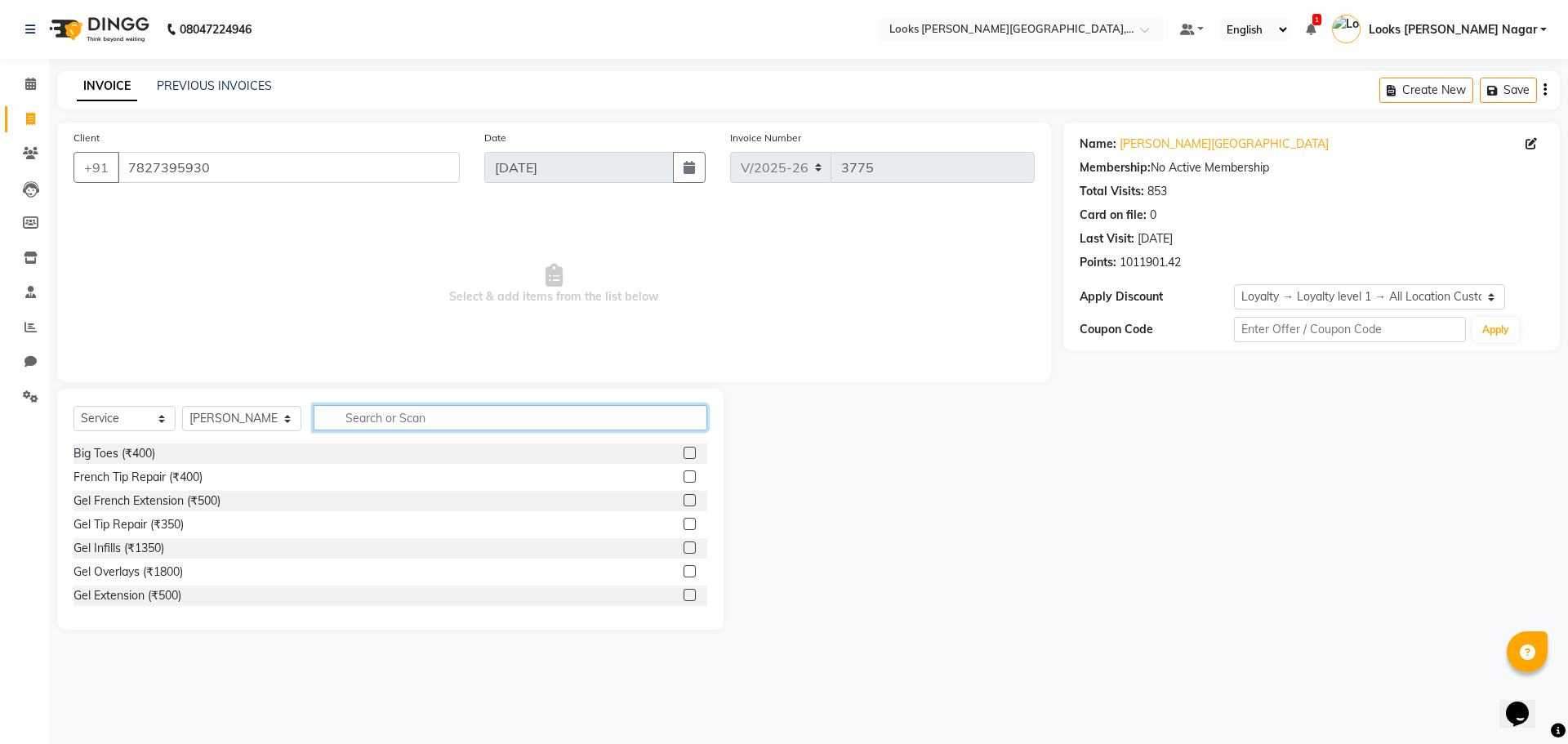
click at [358, 417] on input "text" at bounding box center [510, 418] width 393 height 26
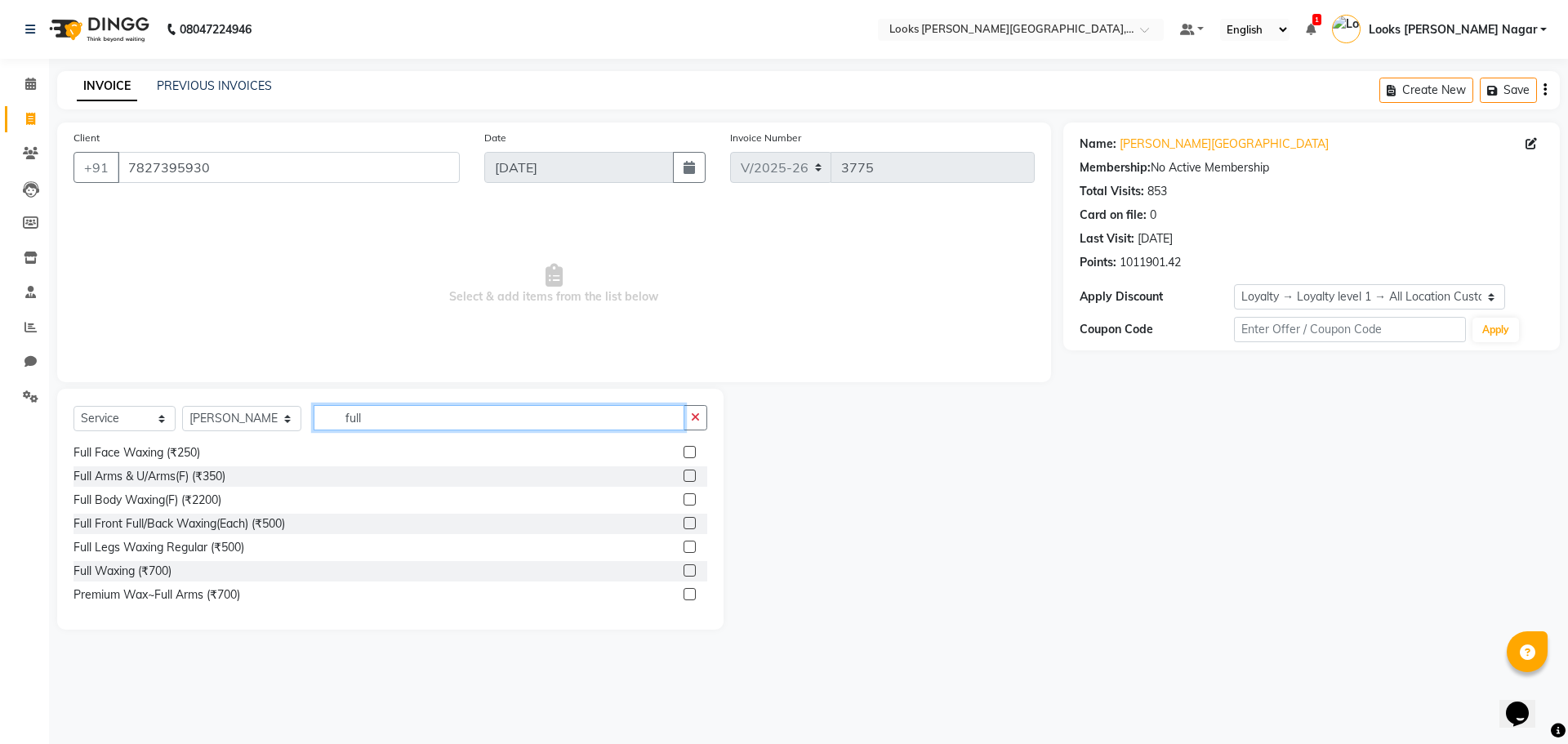
scroll to position [163, 0]
type input "full"
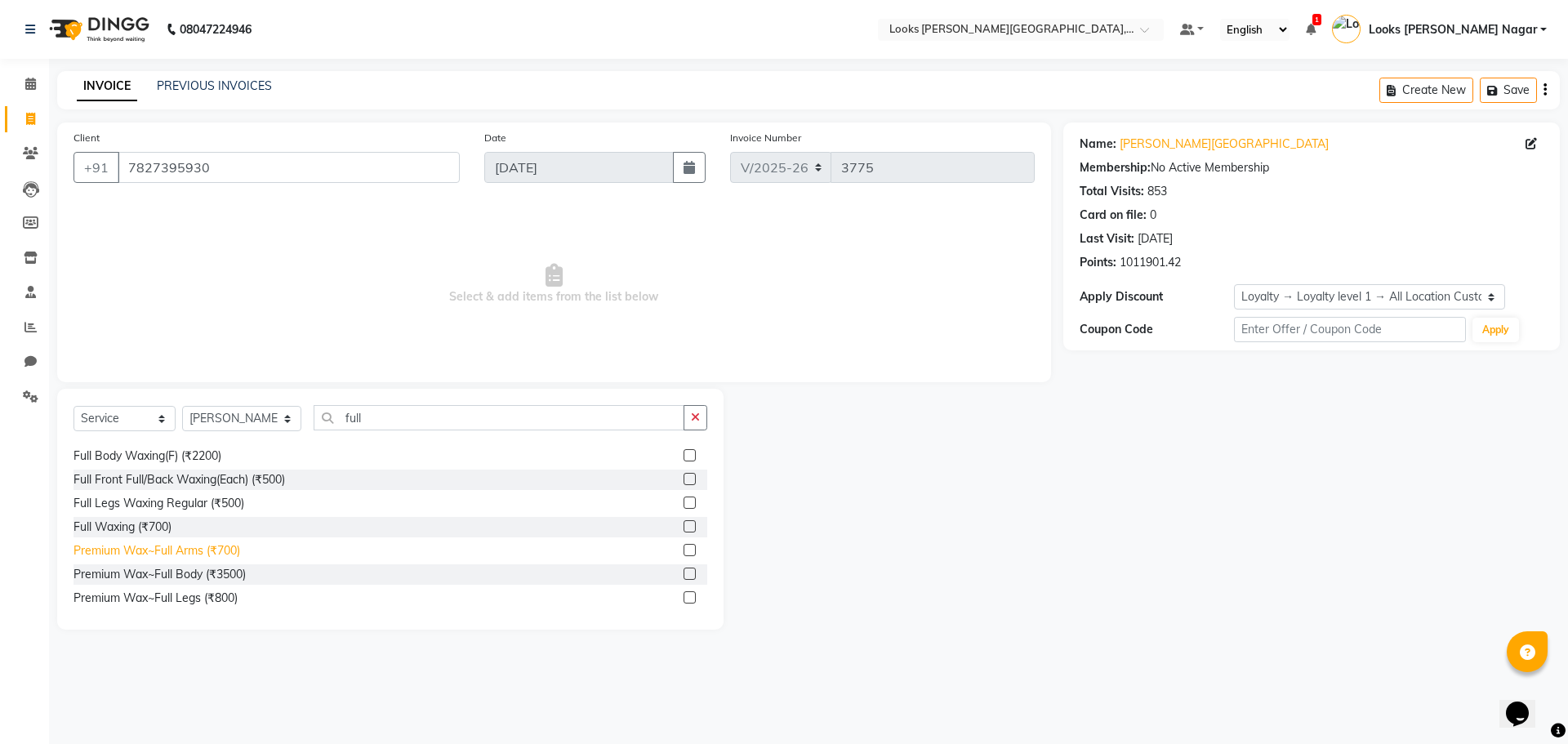
click at [184, 551] on div "Premium Wax~Full Arms (₹700)" at bounding box center [157, 551] width 167 height 17
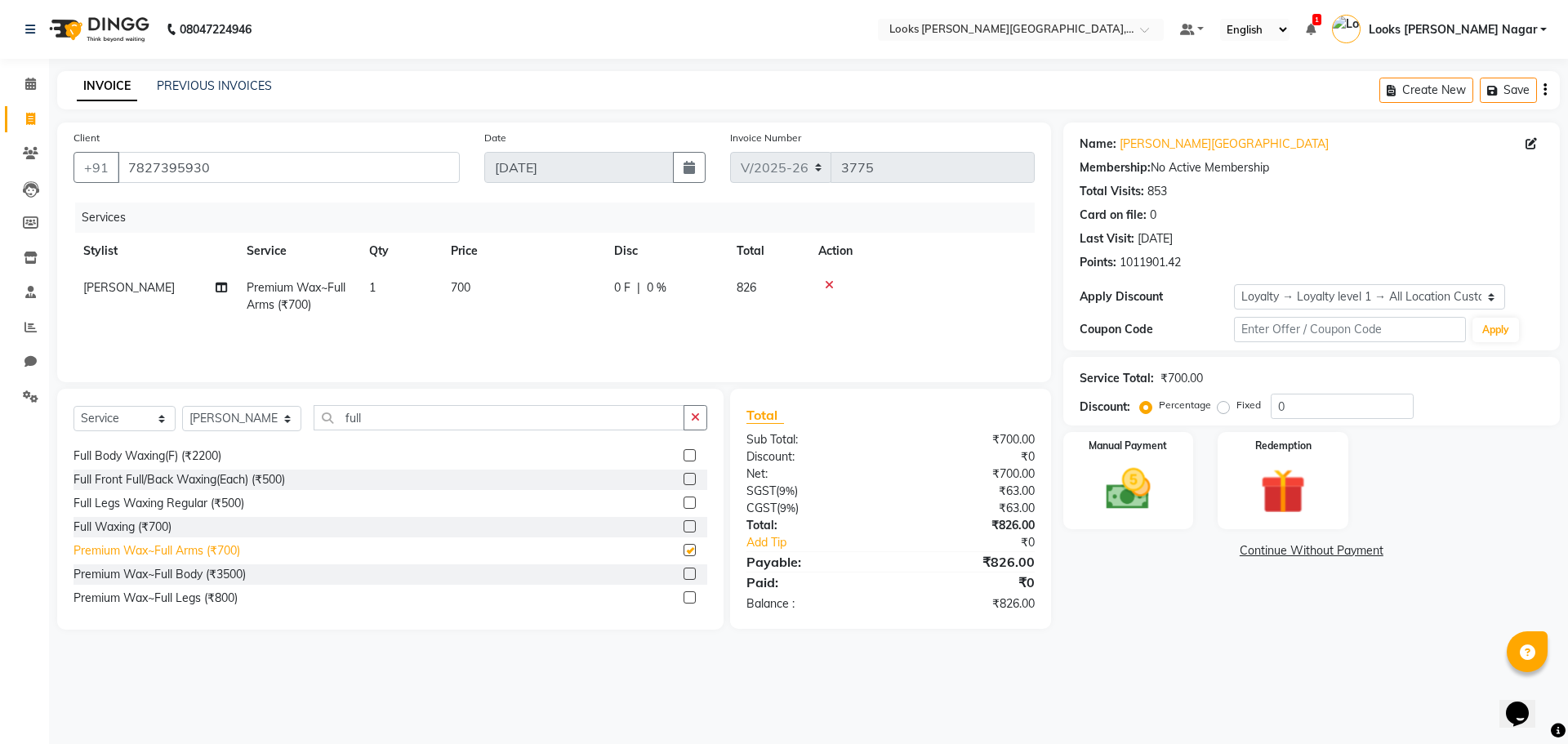
checkbox input "false"
click at [196, 596] on div "Premium Wax~Full Legs (₹800)" at bounding box center [155, 598] width 164 height 17
checkbox input "false"
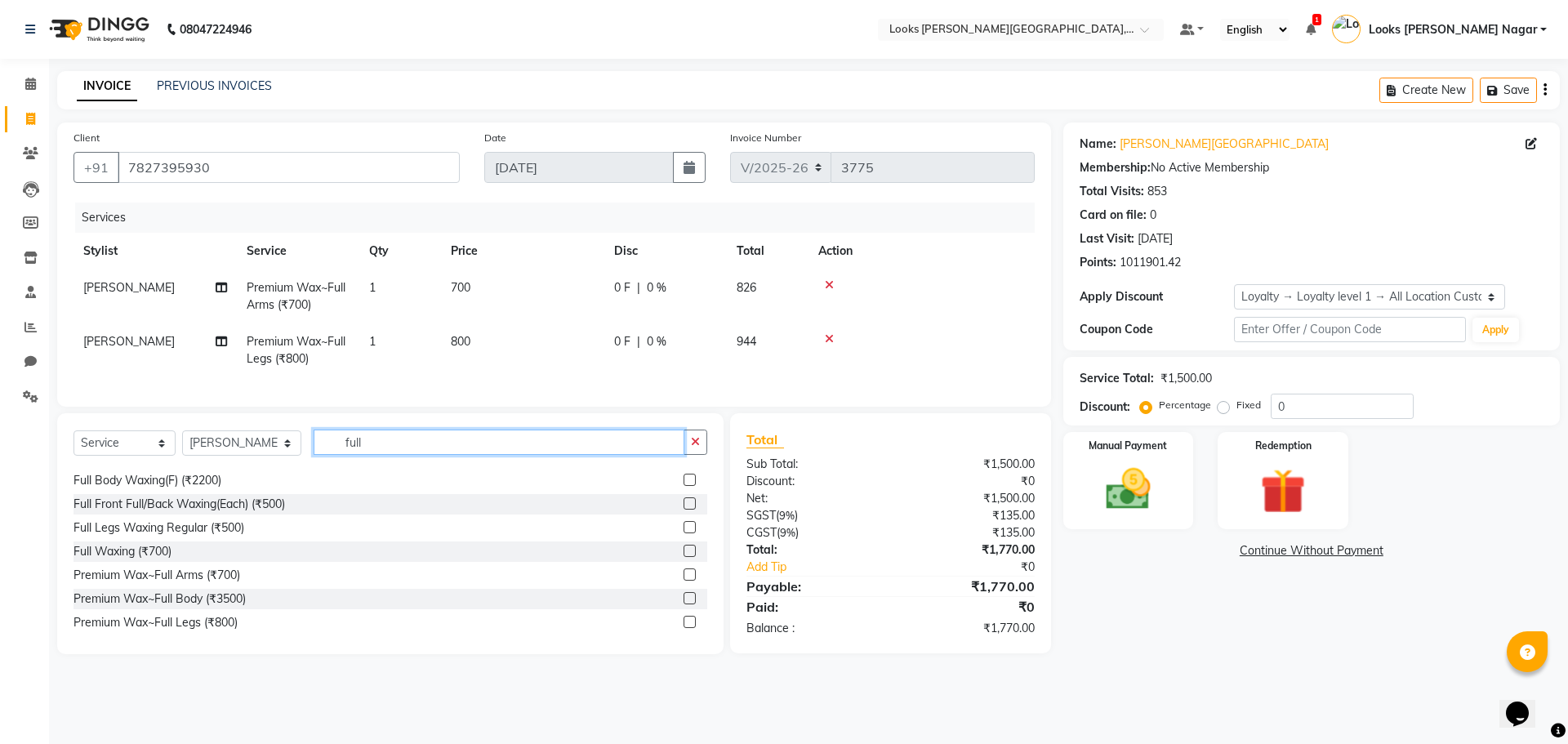
drag, startPoint x: 373, startPoint y: 447, endPoint x: 242, endPoint y: 452, distance: 131.1
click at [244, 452] on div "Select Service Product Membership Package Voucher Prepaid Gift Card Select Styl…" at bounding box center [391, 449] width 634 height 38
type input "v"
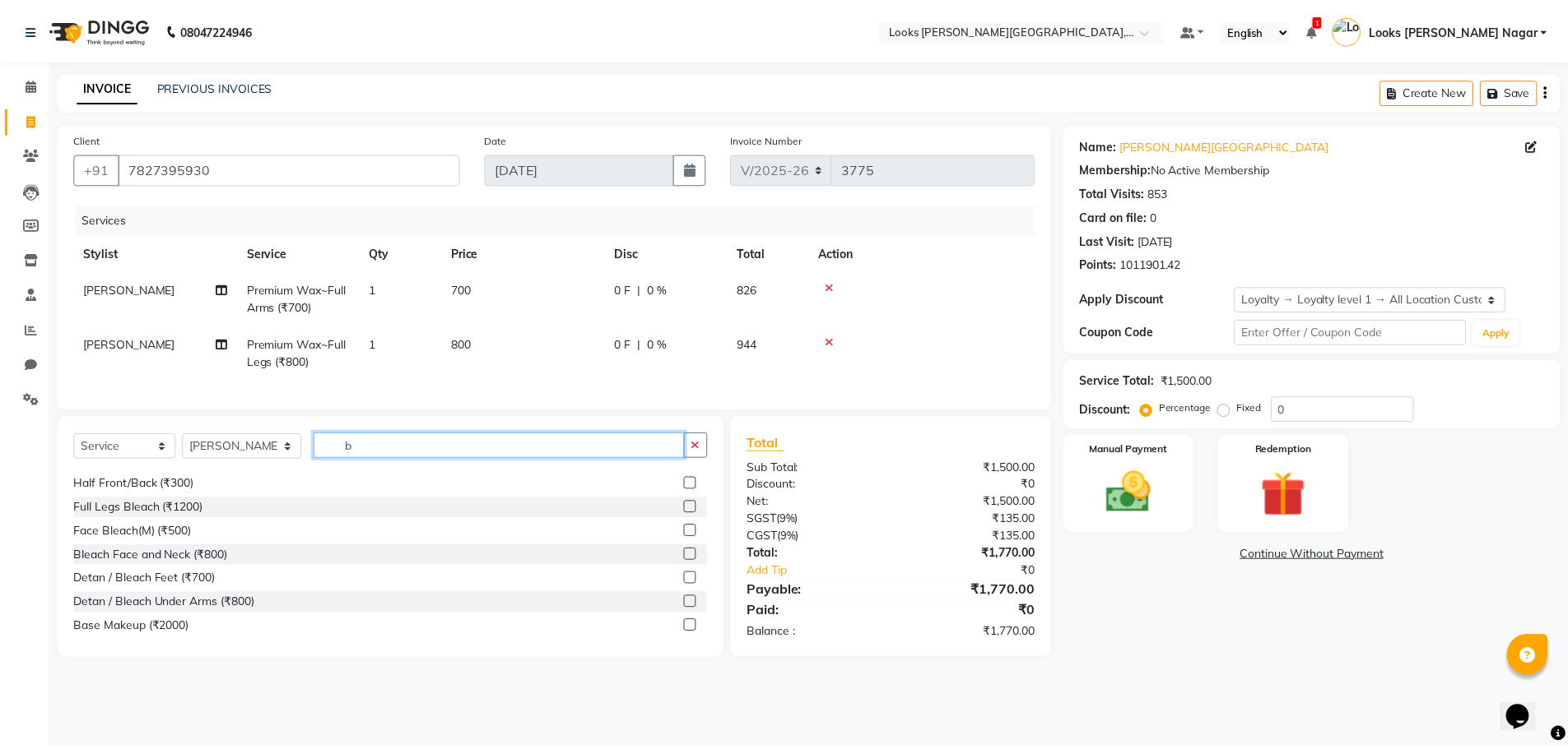
scroll to position [0, 0]
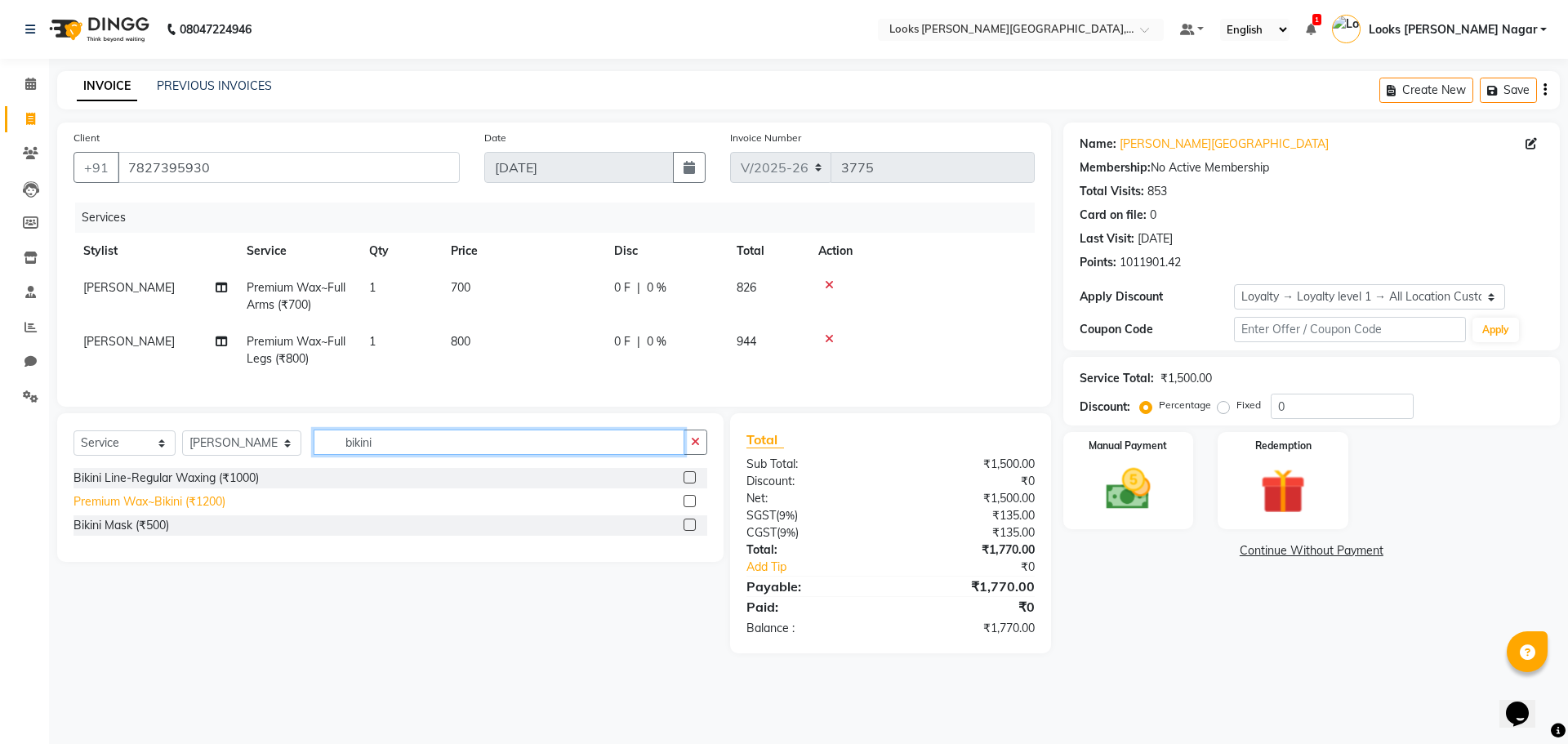
type input "bikini"
click at [157, 510] on div "Premium Wax~Bikini (₹1200)" at bounding box center [149, 502] width 152 height 17
checkbox input "false"
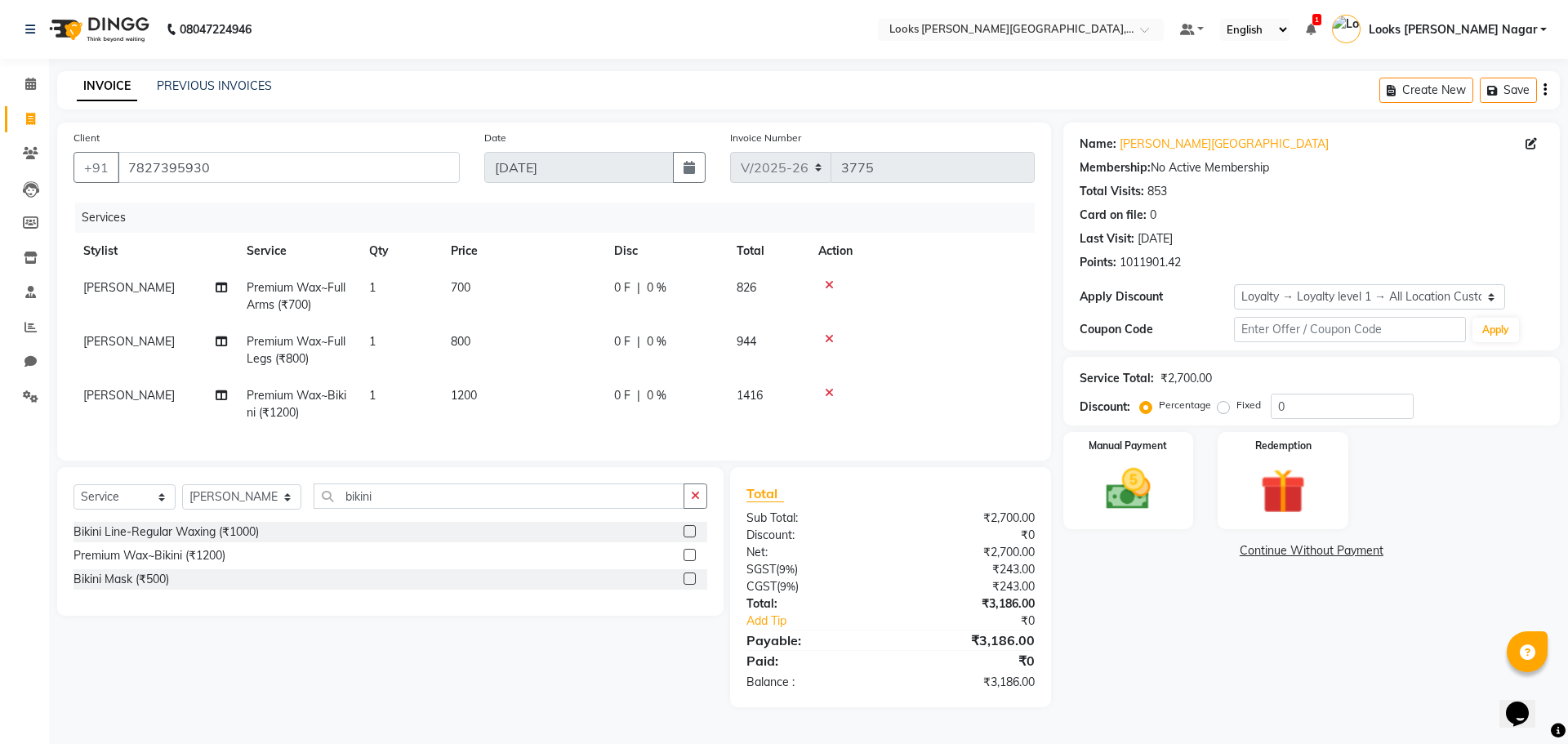
click at [507, 399] on td "1200" at bounding box center [522, 404] width 163 height 54
select select "23526"
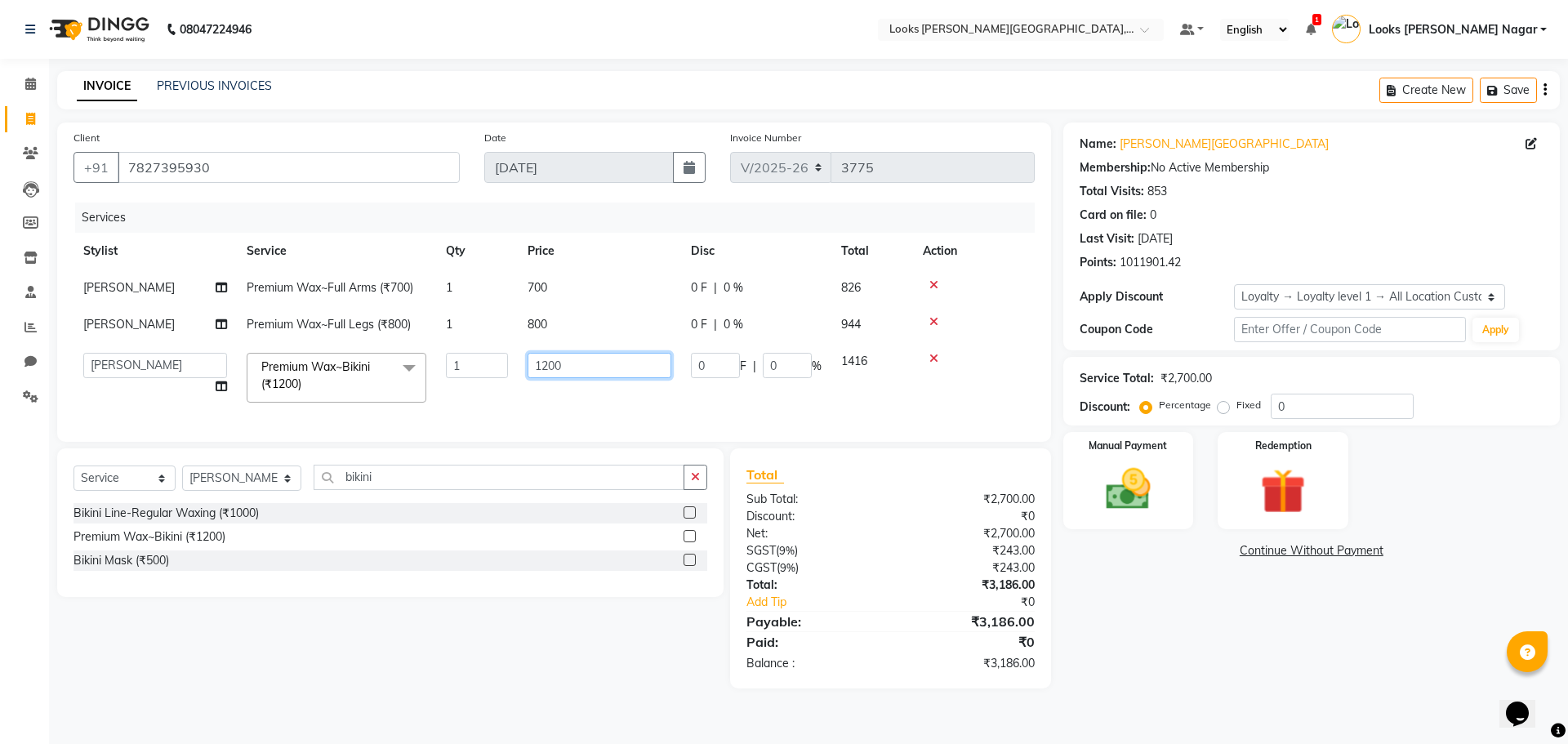
drag, startPoint x: 595, startPoint y: 363, endPoint x: 407, endPoint y: 365, distance: 188.0
click at [418, 365] on tr "Alam Aman [PERSON_NAME] Armaan Ashish Atul Deepika Deepu Dilshad Durga [PERSON_…" at bounding box center [554, 378] width 962 height 70
type input "2000"
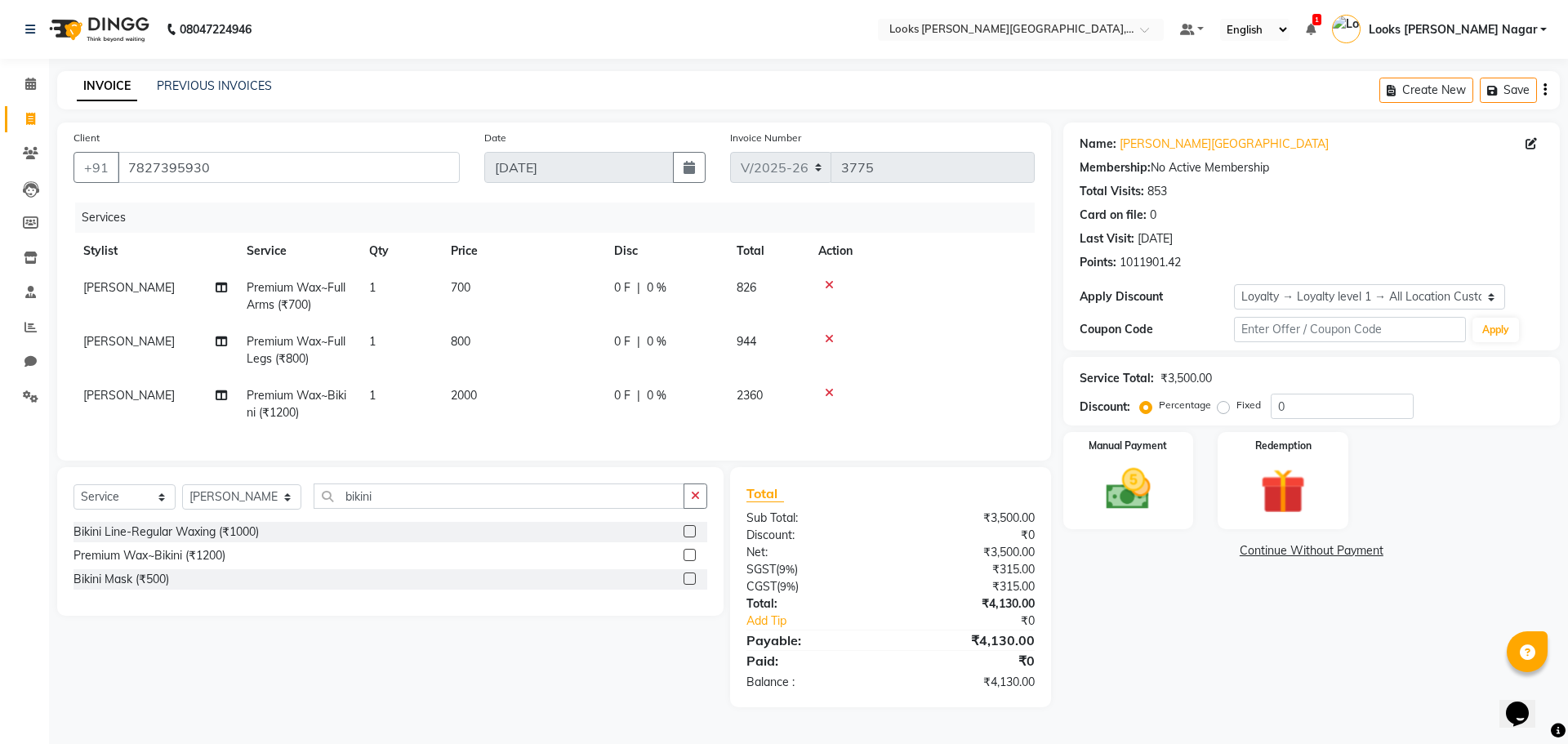
click at [559, 323] on tbody "[PERSON_NAME] Premium Wax~Full Arms (₹700) 1 700 0 F | 0 % 826 [PERSON_NAME] Pr…" at bounding box center [554, 350] width 962 height 162
click at [500, 350] on td "800" at bounding box center [522, 350] width 163 height 54
select select "23526"
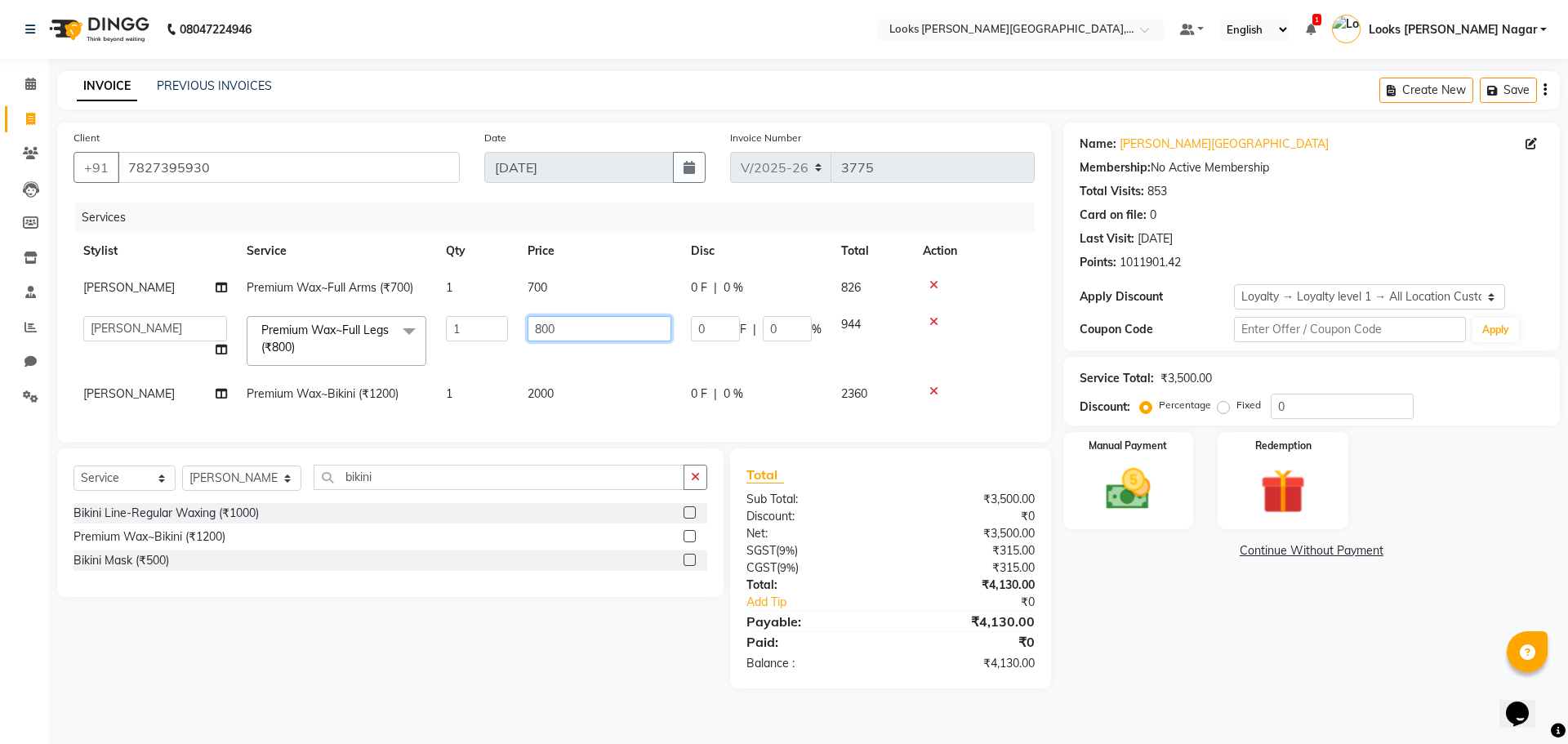
drag, startPoint x: 558, startPoint y: 335, endPoint x: 483, endPoint y: 337, distance: 75.0
click at [483, 337] on tr "Alam Aman [PERSON_NAME] Armaan Ashish Atul Deepika Deepu Dilshad Durga [PERSON_…" at bounding box center [554, 341] width 962 height 70
type input "900"
click at [589, 285] on td "700" at bounding box center [600, 288] width 163 height 36
select select "23526"
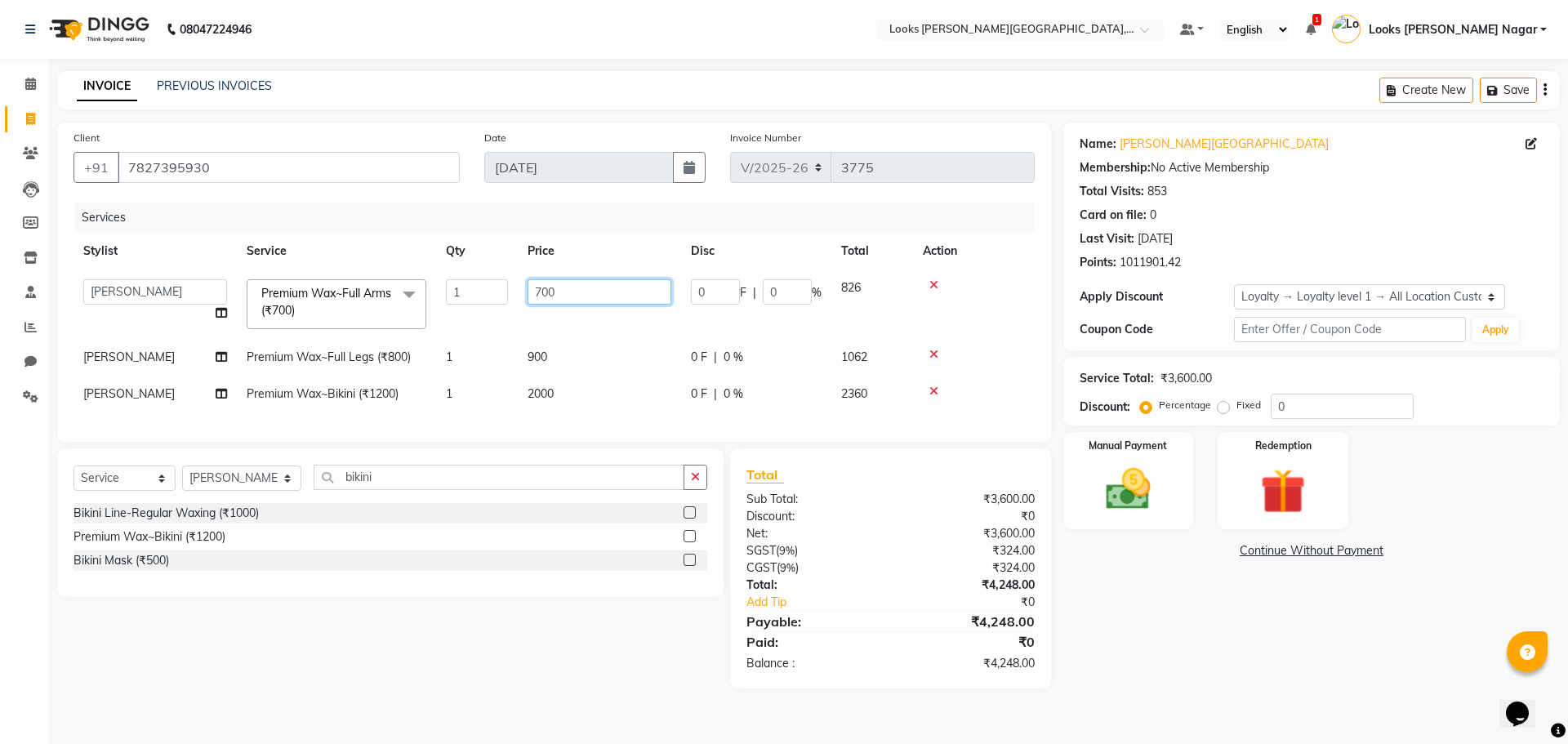
drag, startPoint x: 589, startPoint y: 285, endPoint x: 482, endPoint y: 289, distance: 107.1
click at [482, 289] on tr "Alam Aman [PERSON_NAME] Armaan Ashish Atul Deepika Deepu Dilshad Durga [PERSON_…" at bounding box center [554, 304] width 962 height 70
type input "800"
click at [1119, 622] on div "Name: [PERSON_NAME] Nagar Membership: No Active Membership Total Visits: 853 Ca…" at bounding box center [1318, 405] width 509 height 566
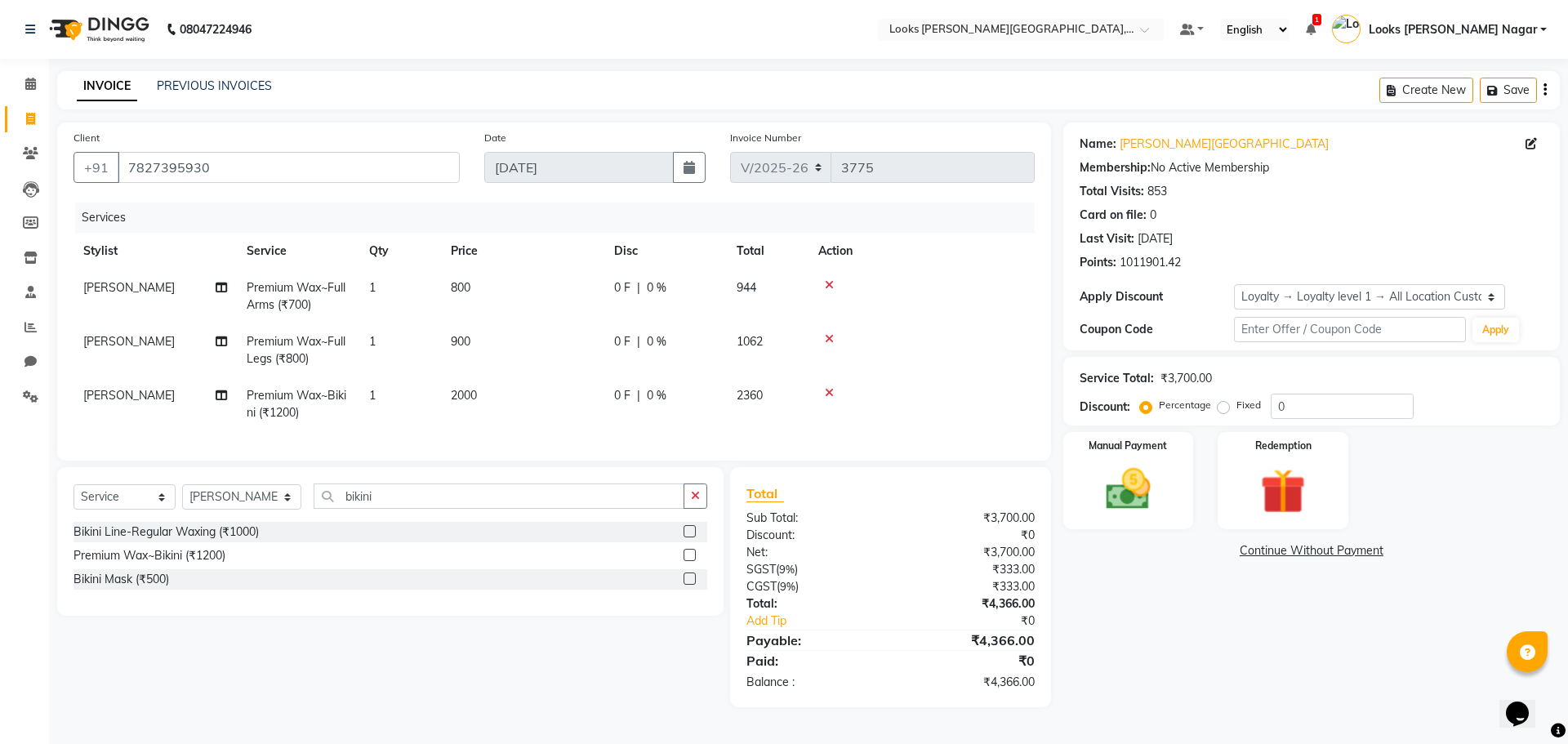
click at [477, 393] on span "2000" at bounding box center [463, 395] width 26 height 15
select select "23526"
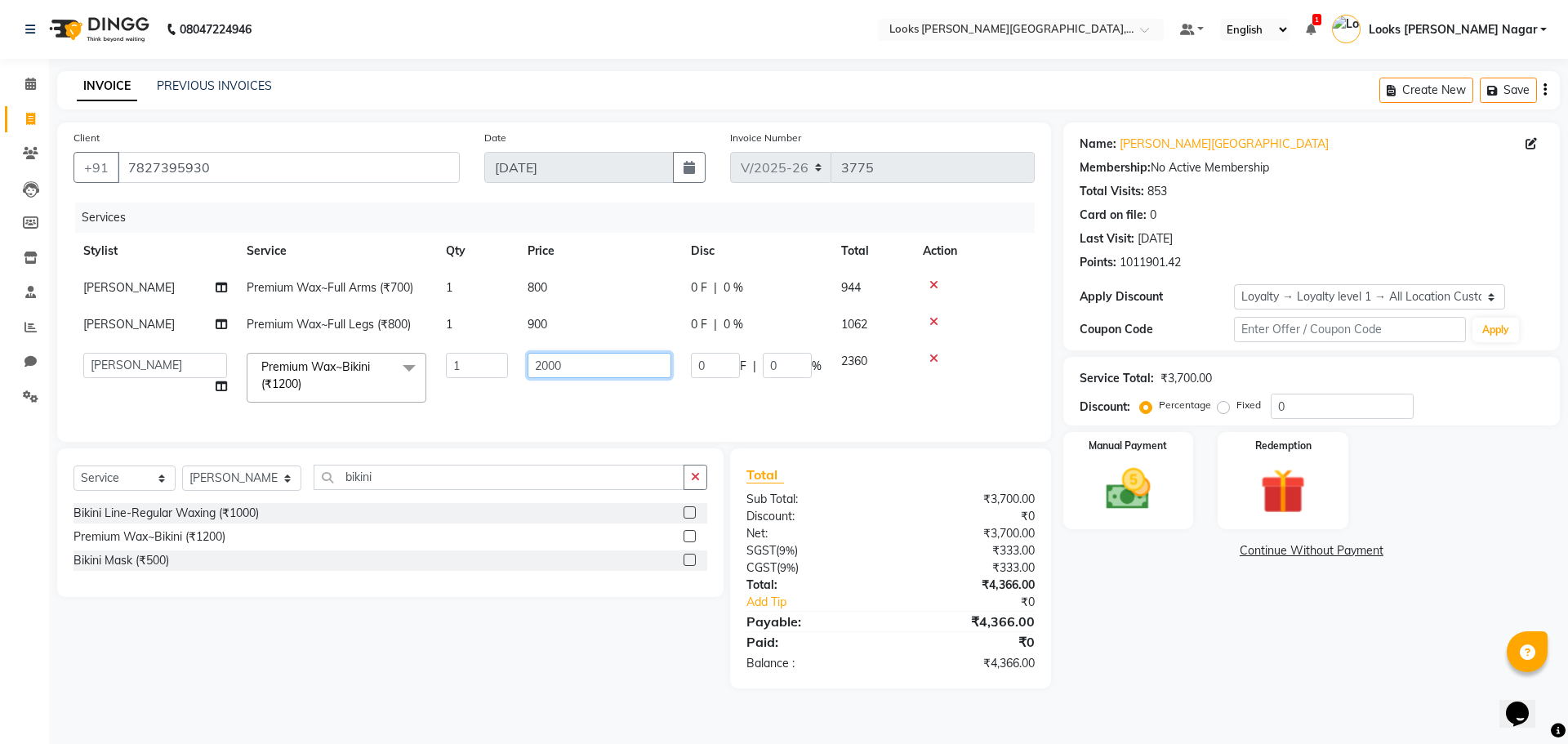
click at [622, 363] on input "2000" at bounding box center [600, 366] width 143 height 26
type input "2004"
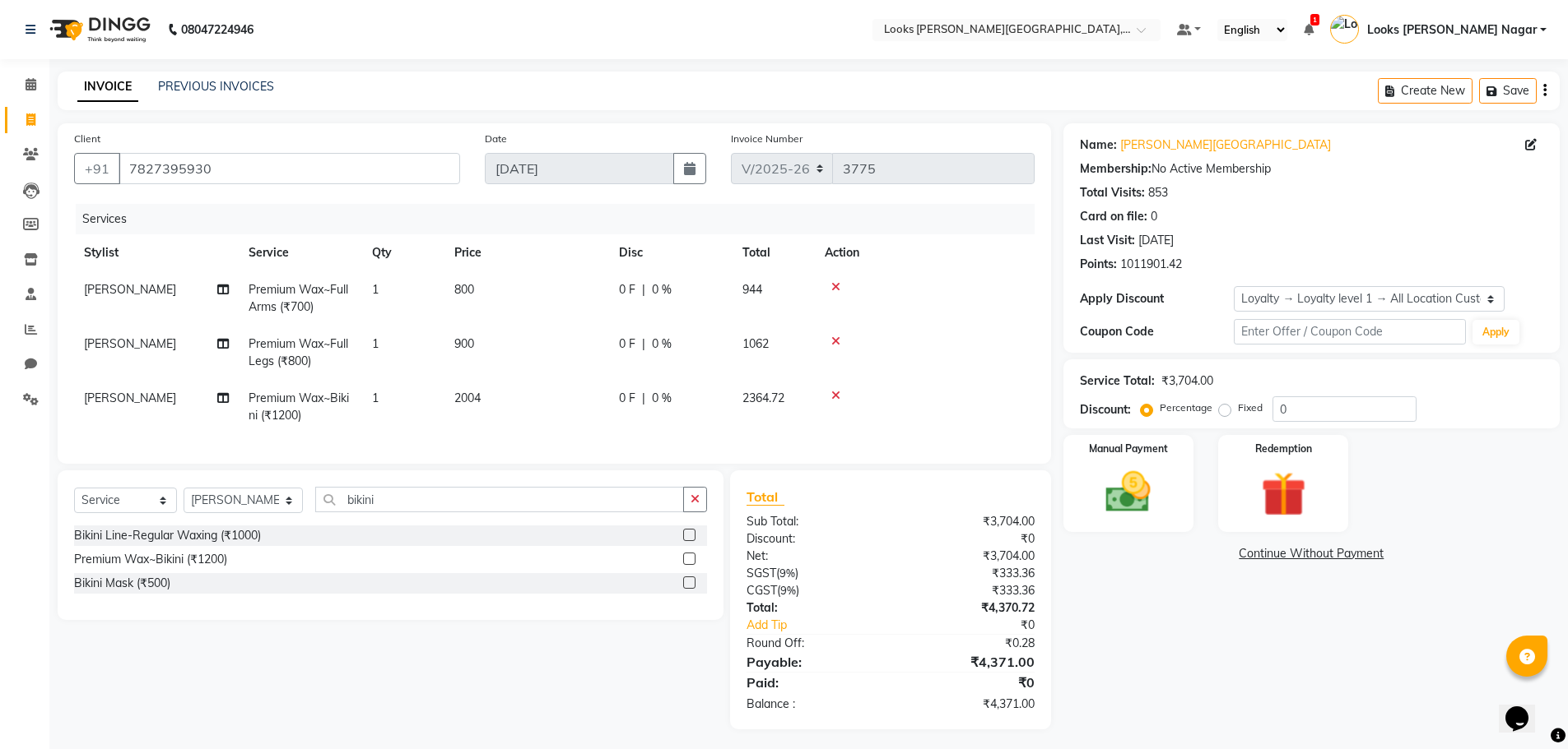
click at [1127, 659] on div "Name: [PERSON_NAME] Nagar Membership: No Active Membership Total Visits: 853 Ca…" at bounding box center [1317, 426] width 508 height 606
click at [551, 405] on td "2004" at bounding box center [526, 407] width 164 height 54
select select "23526"
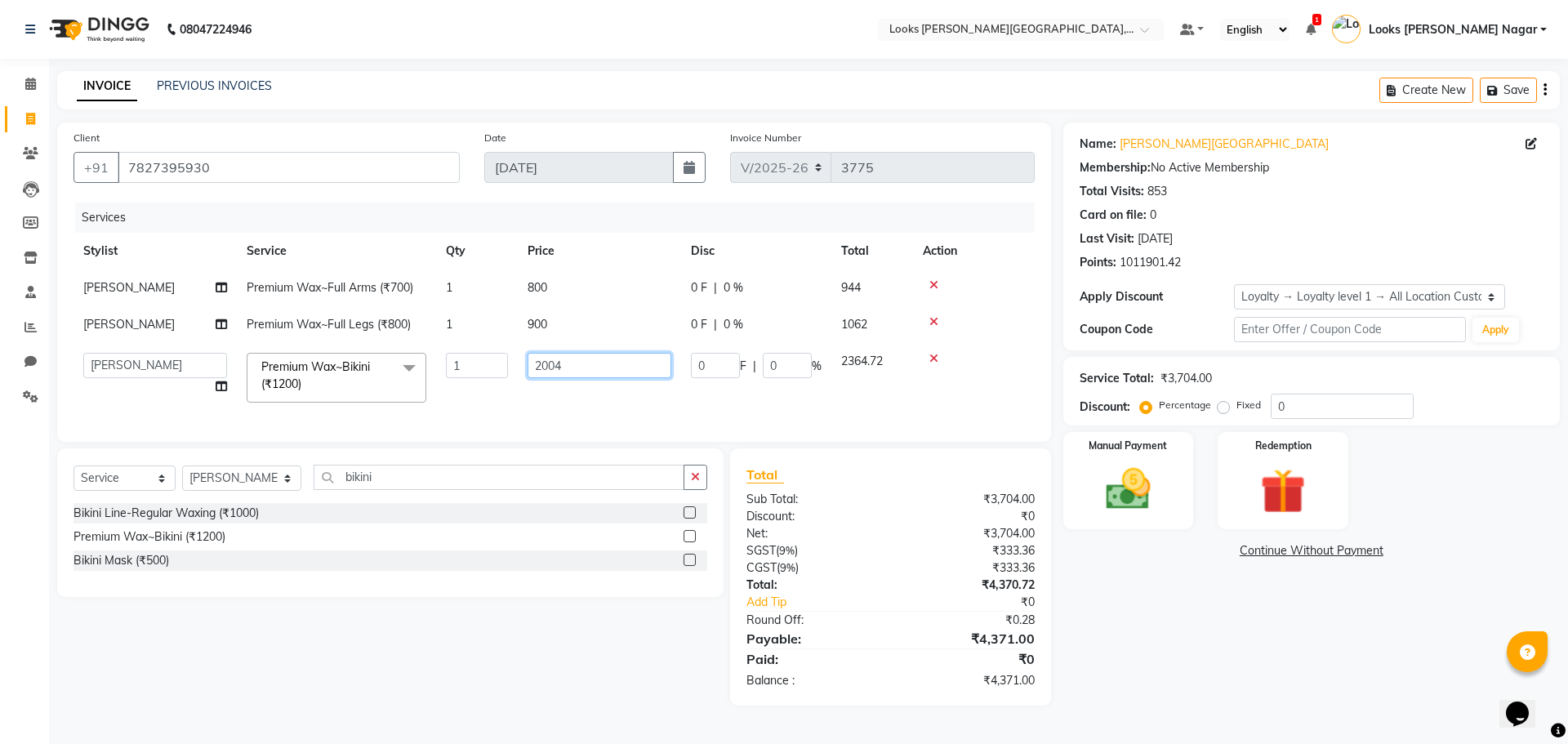
click at [570, 359] on input "2004" at bounding box center [600, 366] width 143 height 26
type input "2003"
click at [1110, 612] on div "Name: [PERSON_NAME] Nagar Membership: No Active Membership Total Visits: 853 Ca…" at bounding box center [1318, 414] width 509 height 583
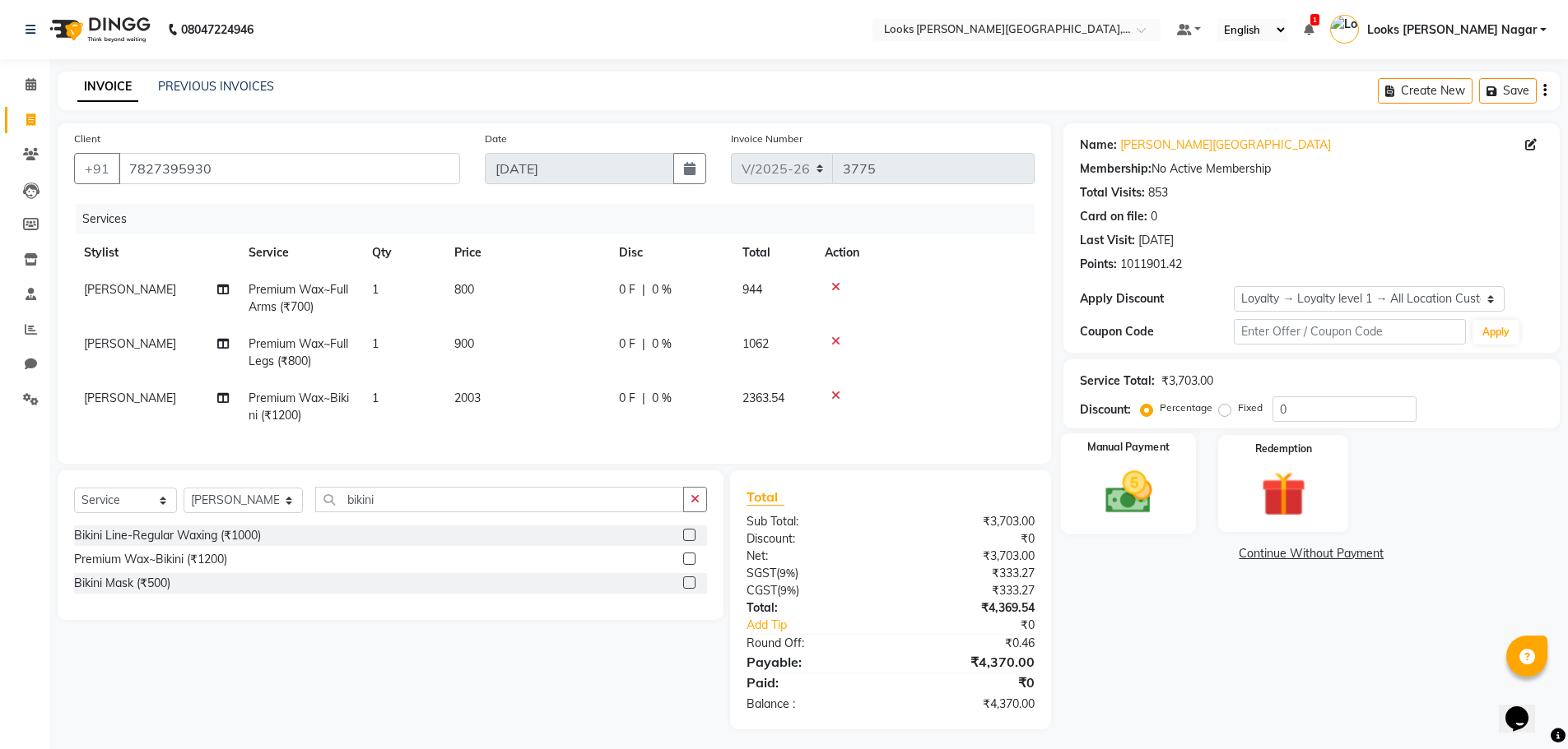
click at [1106, 495] on img at bounding box center [1128, 492] width 76 height 53
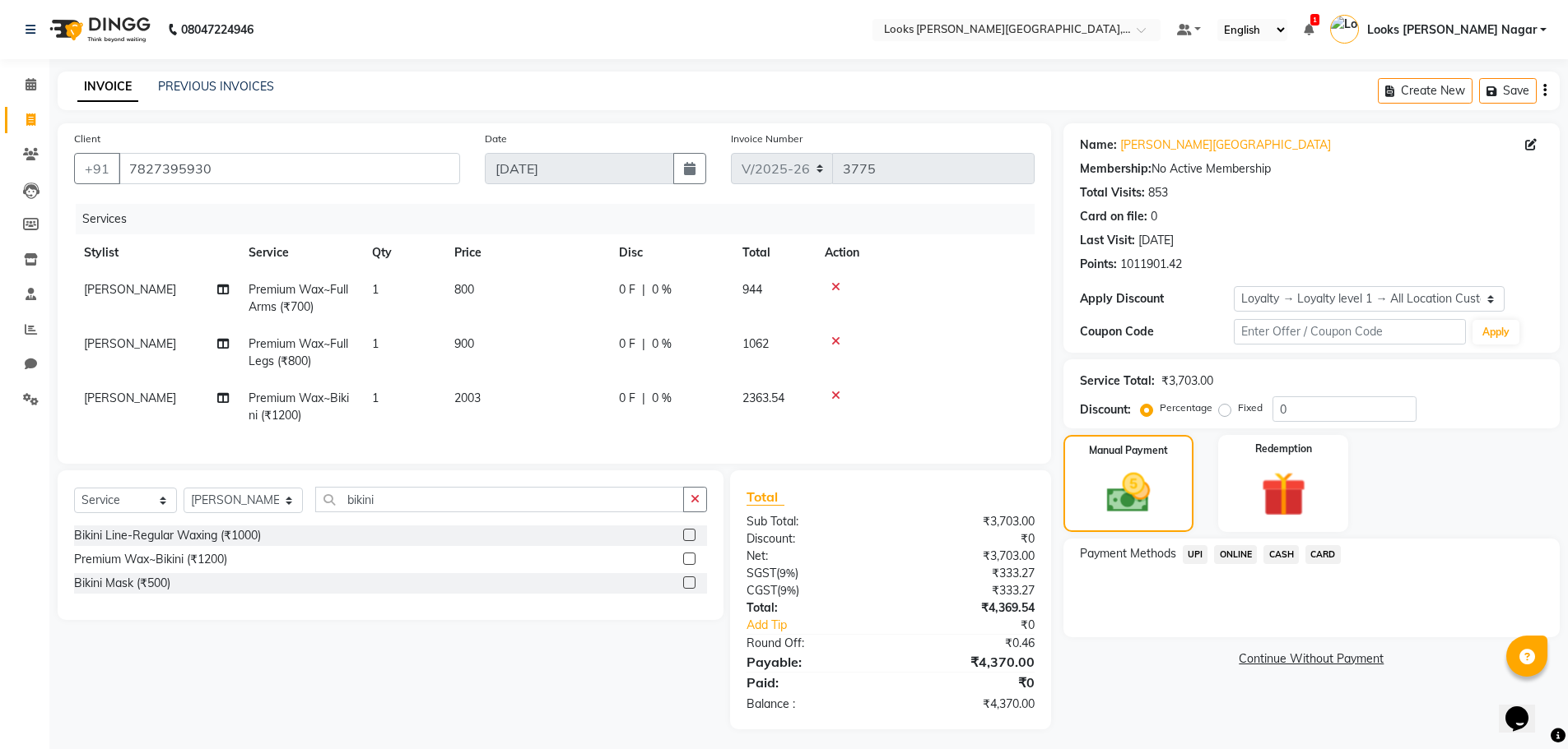
click at [1200, 553] on span "UPI" at bounding box center [1195, 554] width 26 height 19
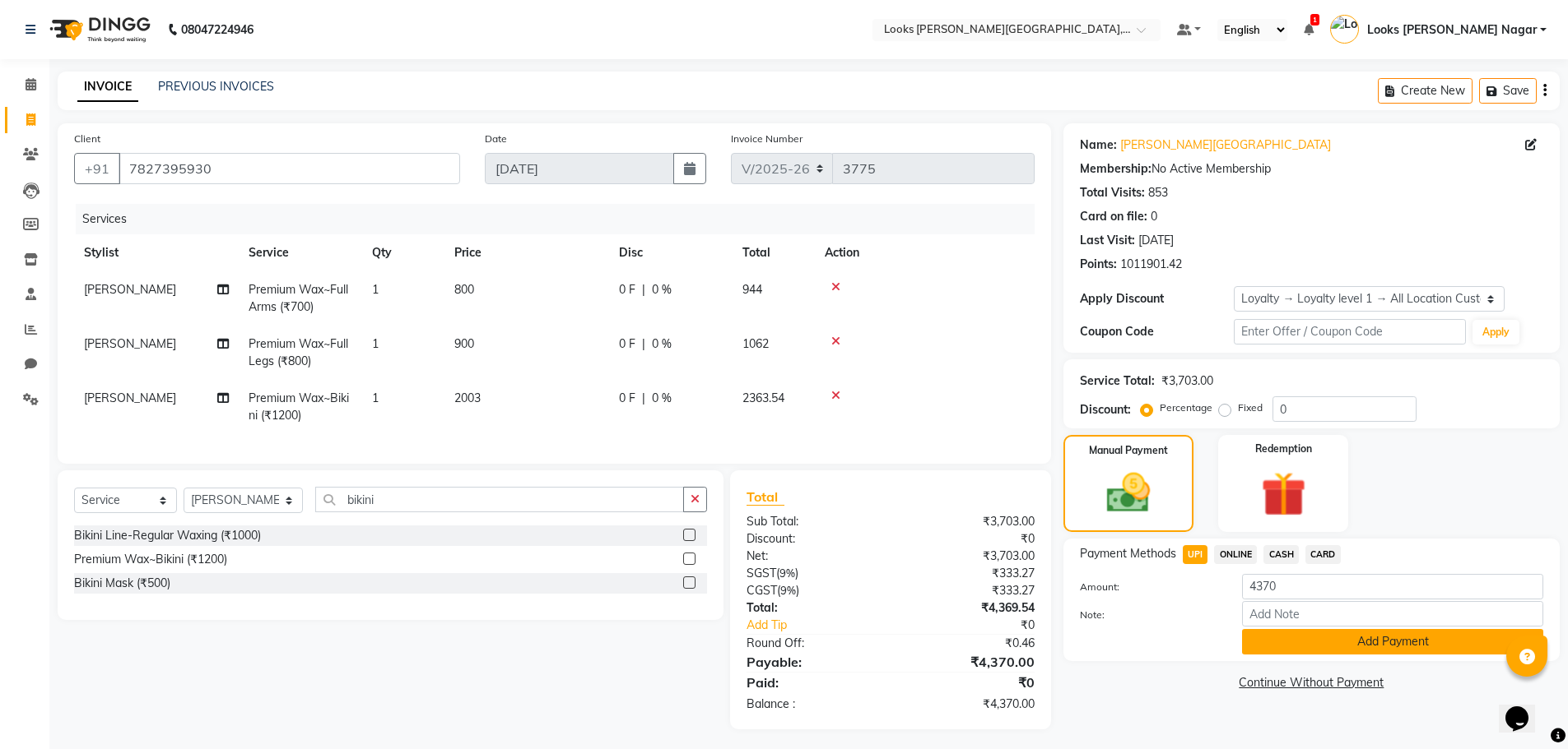
click at [1260, 633] on button "Add Payment" at bounding box center [1392, 642] width 302 height 26
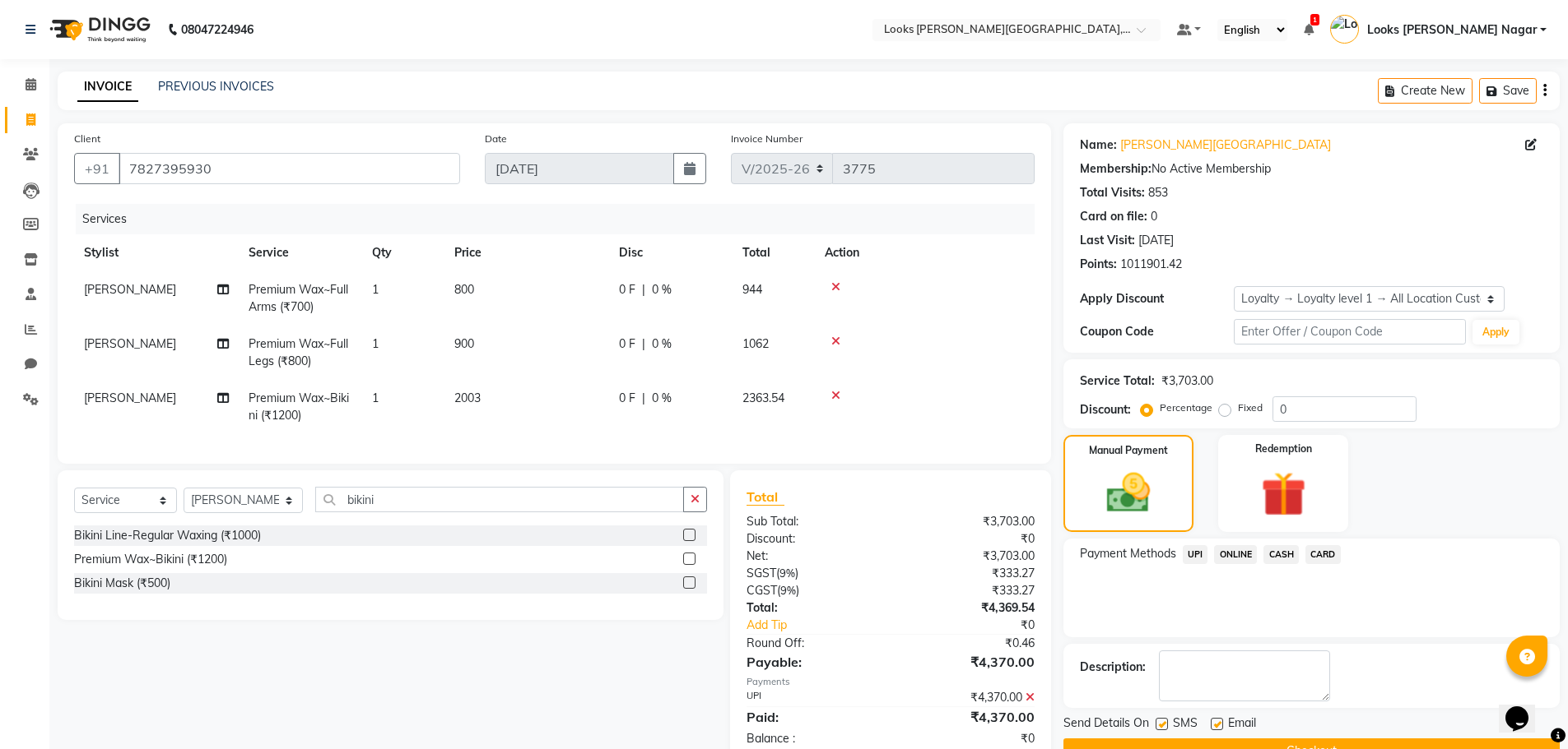
click at [1314, 556] on span "CARD" at bounding box center [1323, 554] width 36 height 19
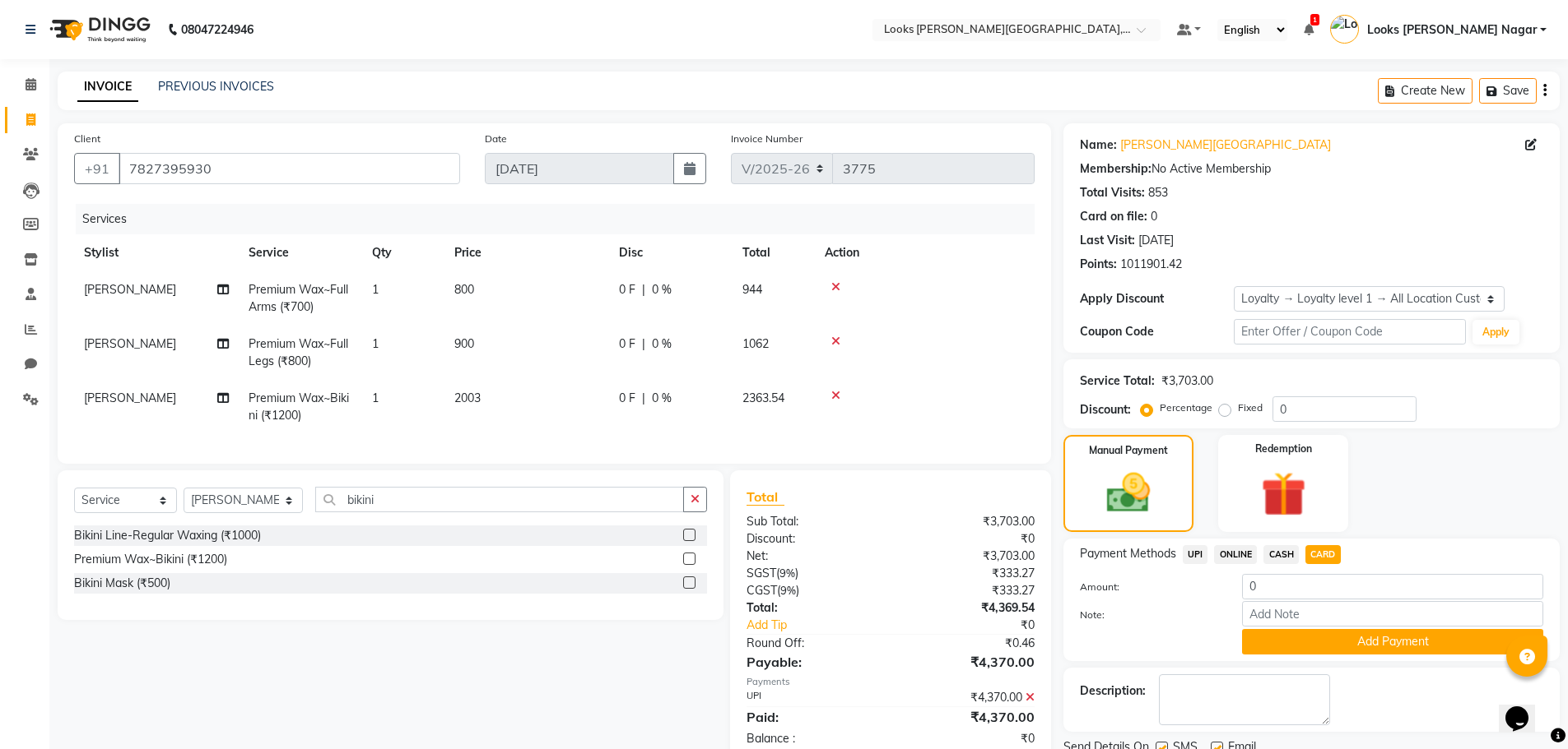
click at [1027, 704] on icon at bounding box center [1029, 698] width 9 height 12
click at [1327, 553] on span "CARD" at bounding box center [1323, 554] width 36 height 19
type input "4370"
click at [1313, 649] on button "Add Payment" at bounding box center [1392, 642] width 302 height 26
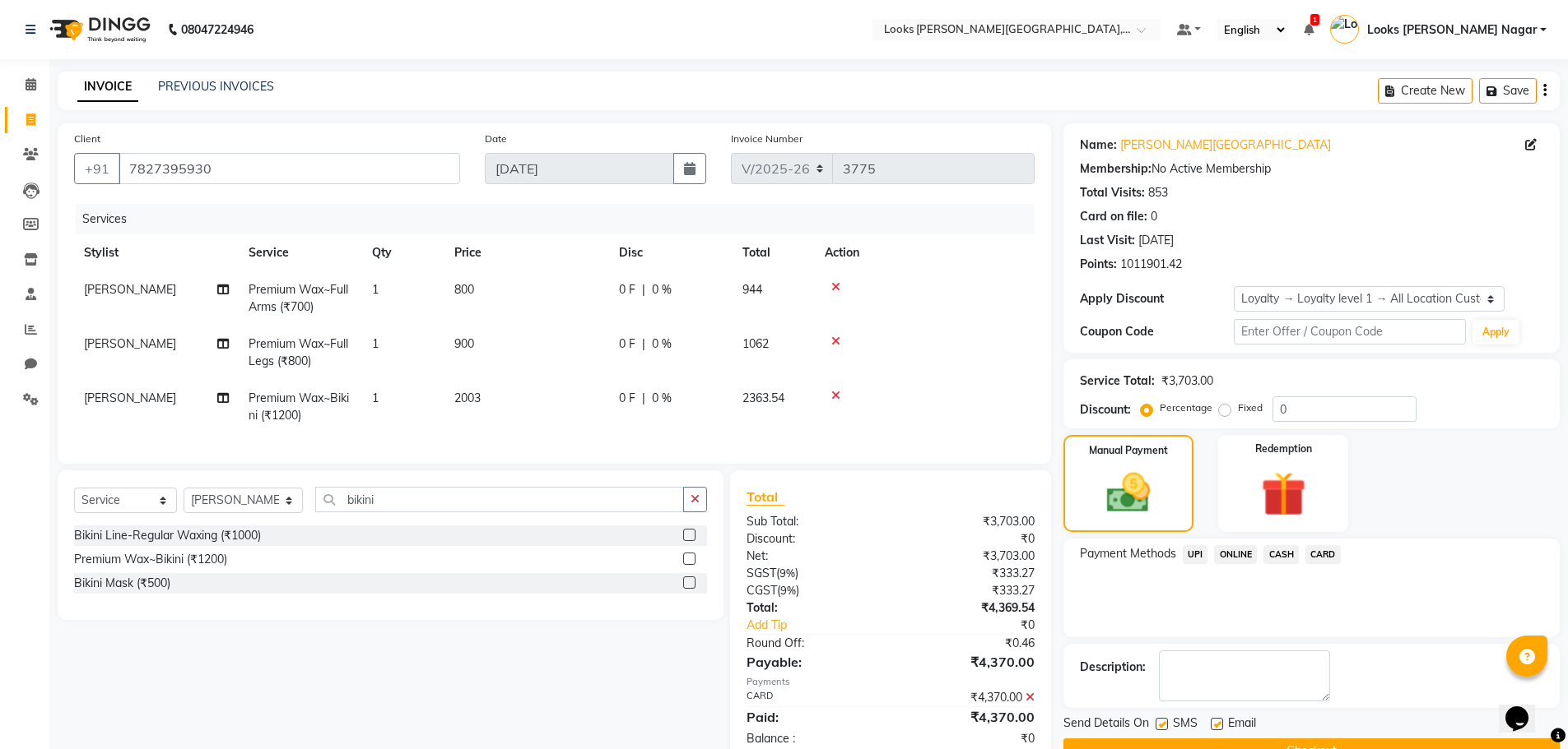
click at [1283, 742] on button "Checkout" at bounding box center [1311, 751] width 496 height 26
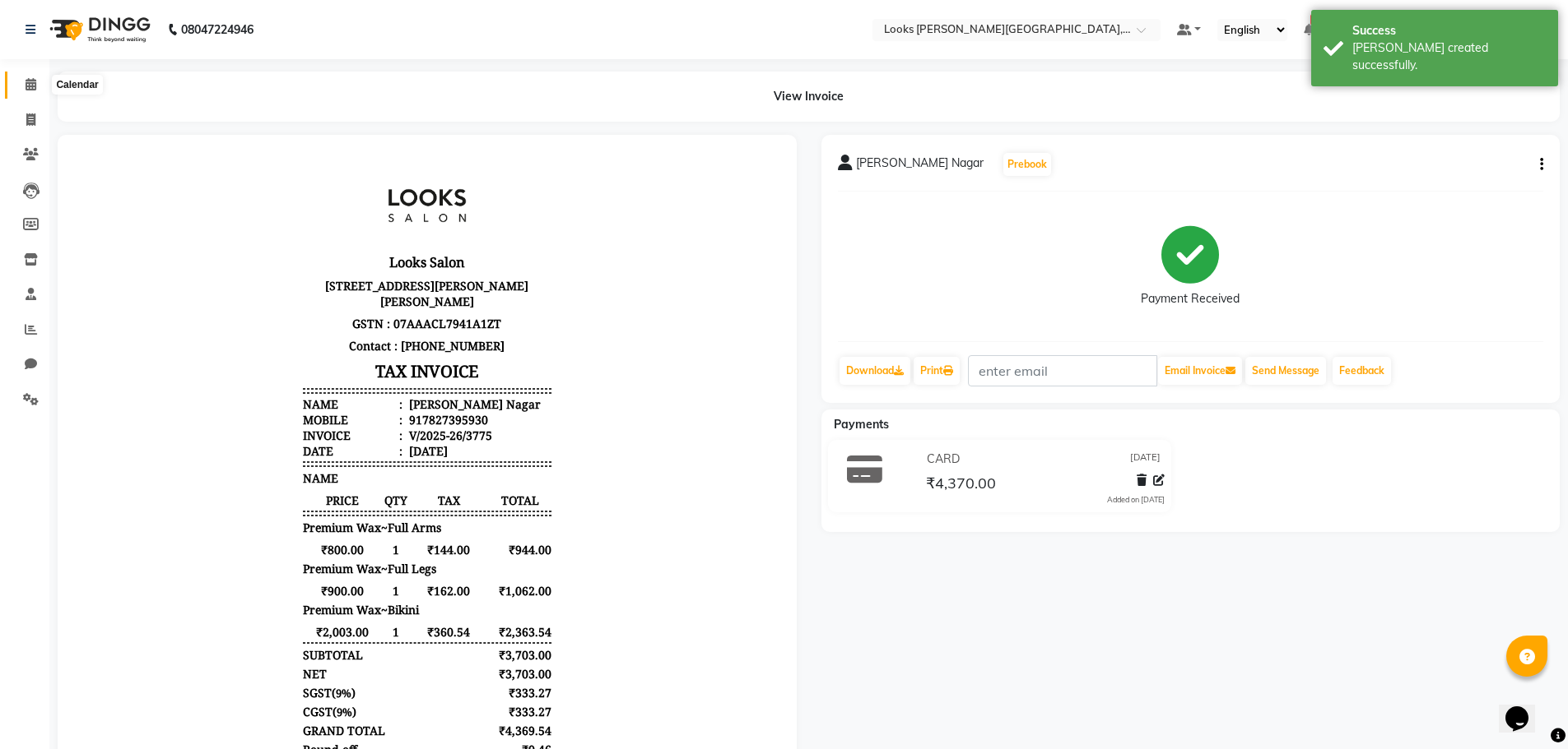
click at [30, 80] on icon at bounding box center [31, 84] width 11 height 12
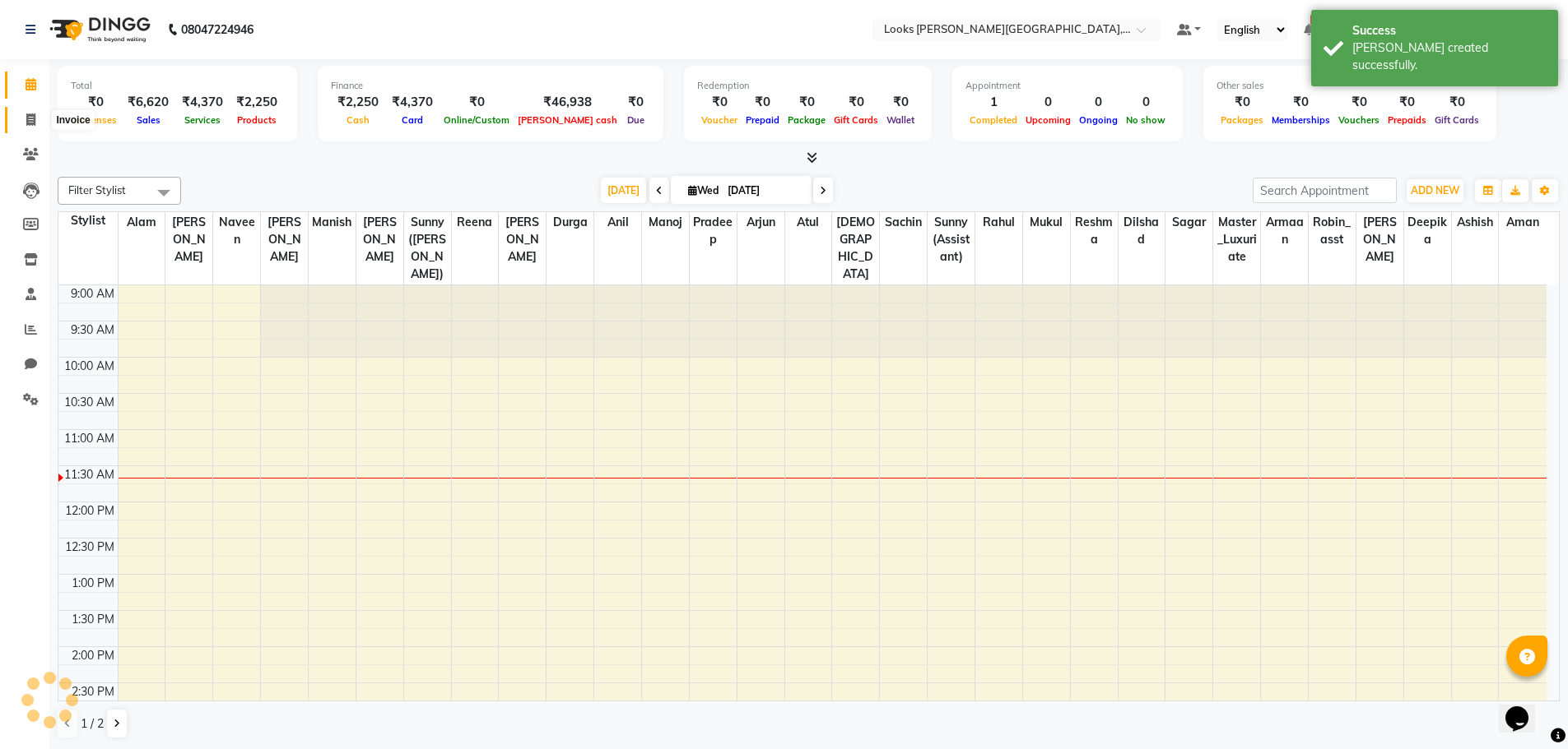
click at [27, 122] on icon at bounding box center [31, 120] width 9 height 12
select select "service"
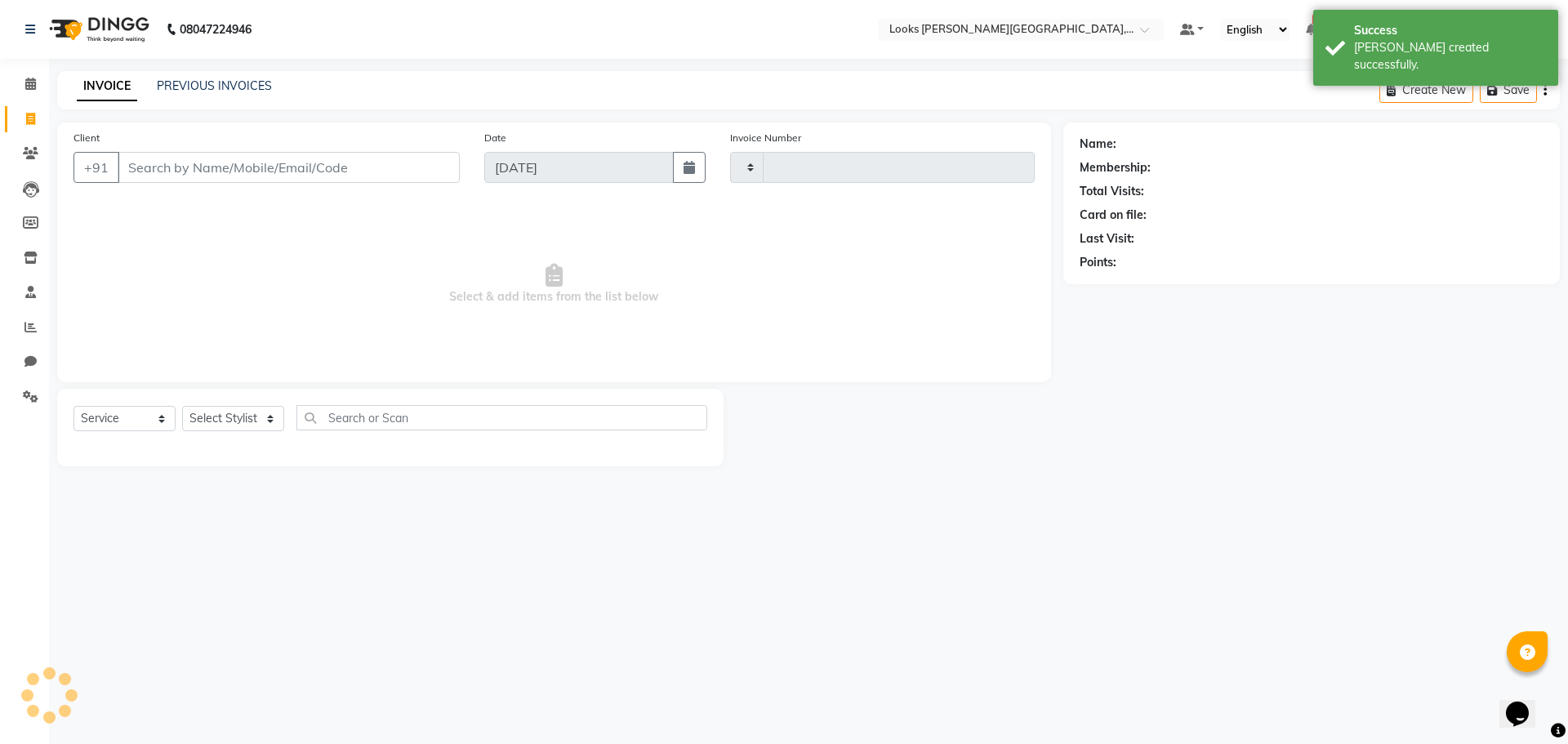
type input "3776"
select select "4327"
click at [27, 84] on icon at bounding box center [30, 83] width 11 height 12
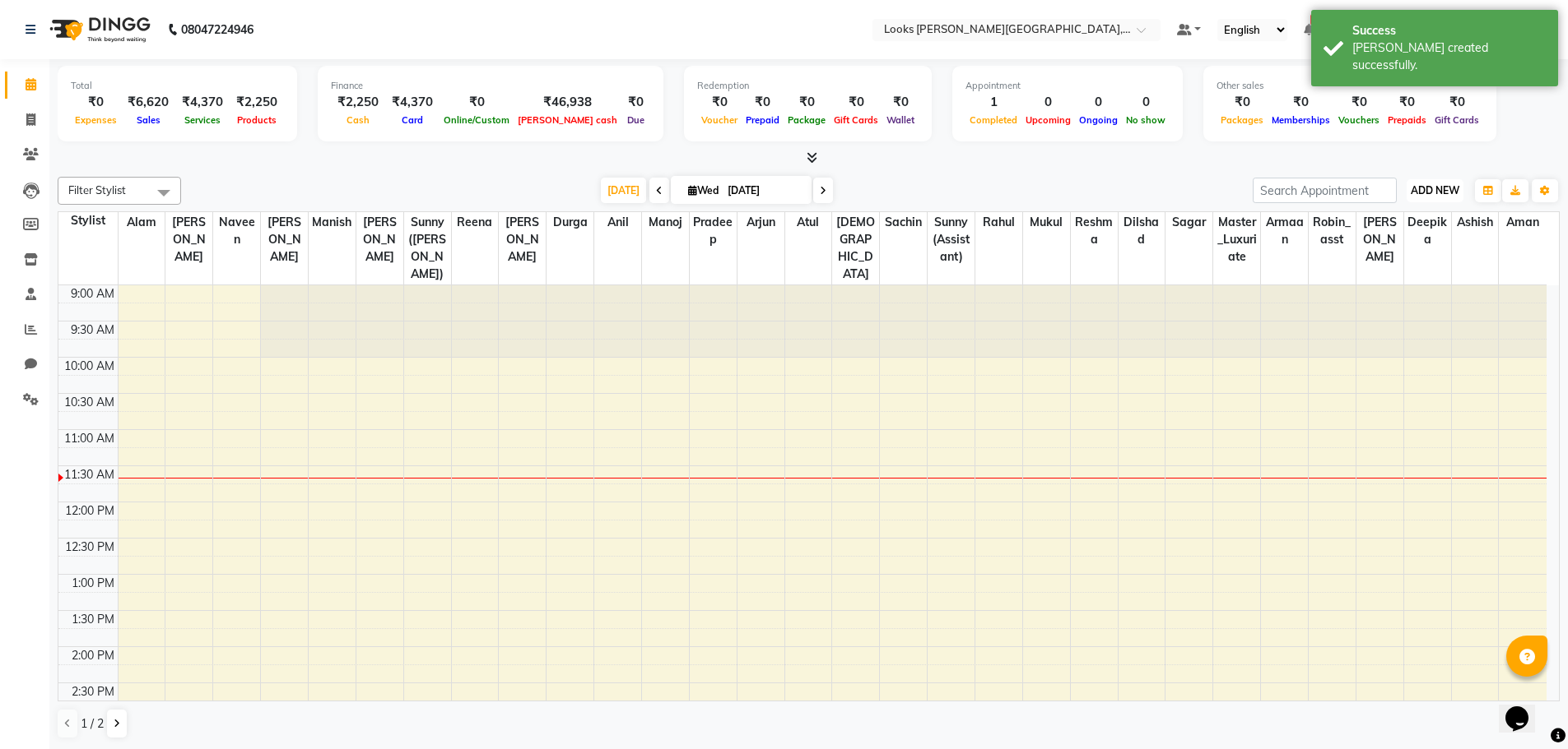
click at [1425, 195] on span "ADD NEW" at bounding box center [1435, 190] width 48 height 12
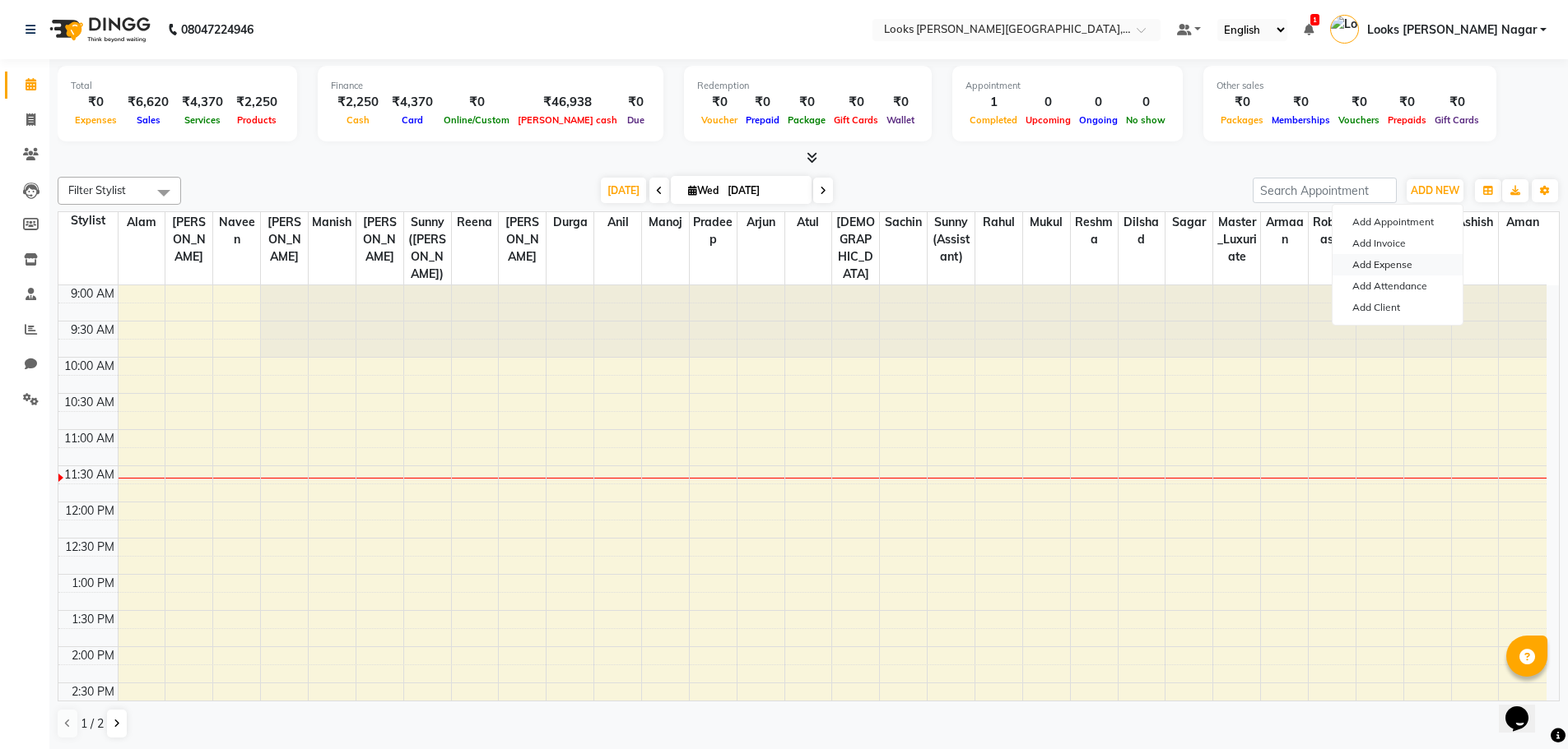
click at [1418, 265] on link "Add Expense" at bounding box center [1398, 265] width 131 height 22
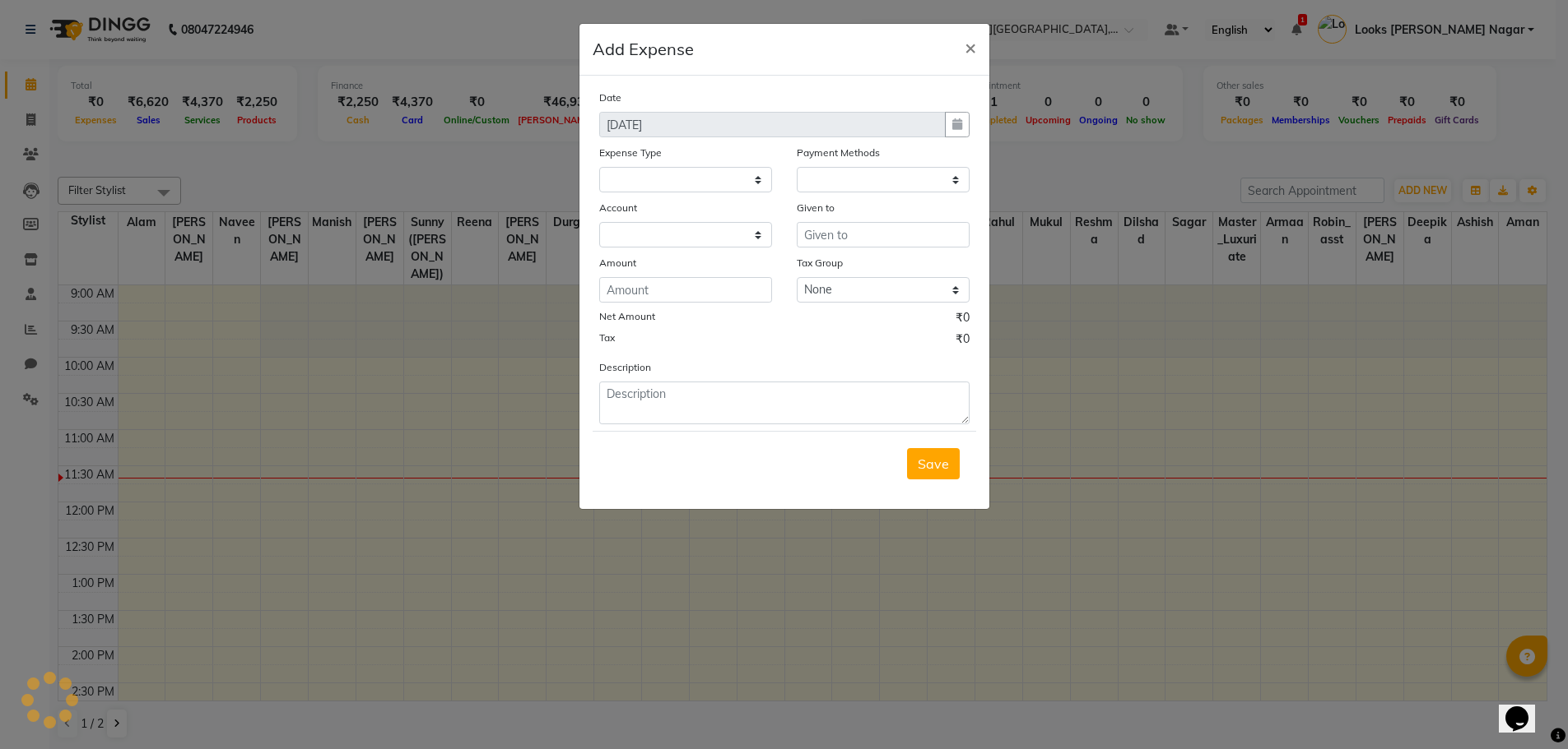
select select
select select "1"
select select "3132"
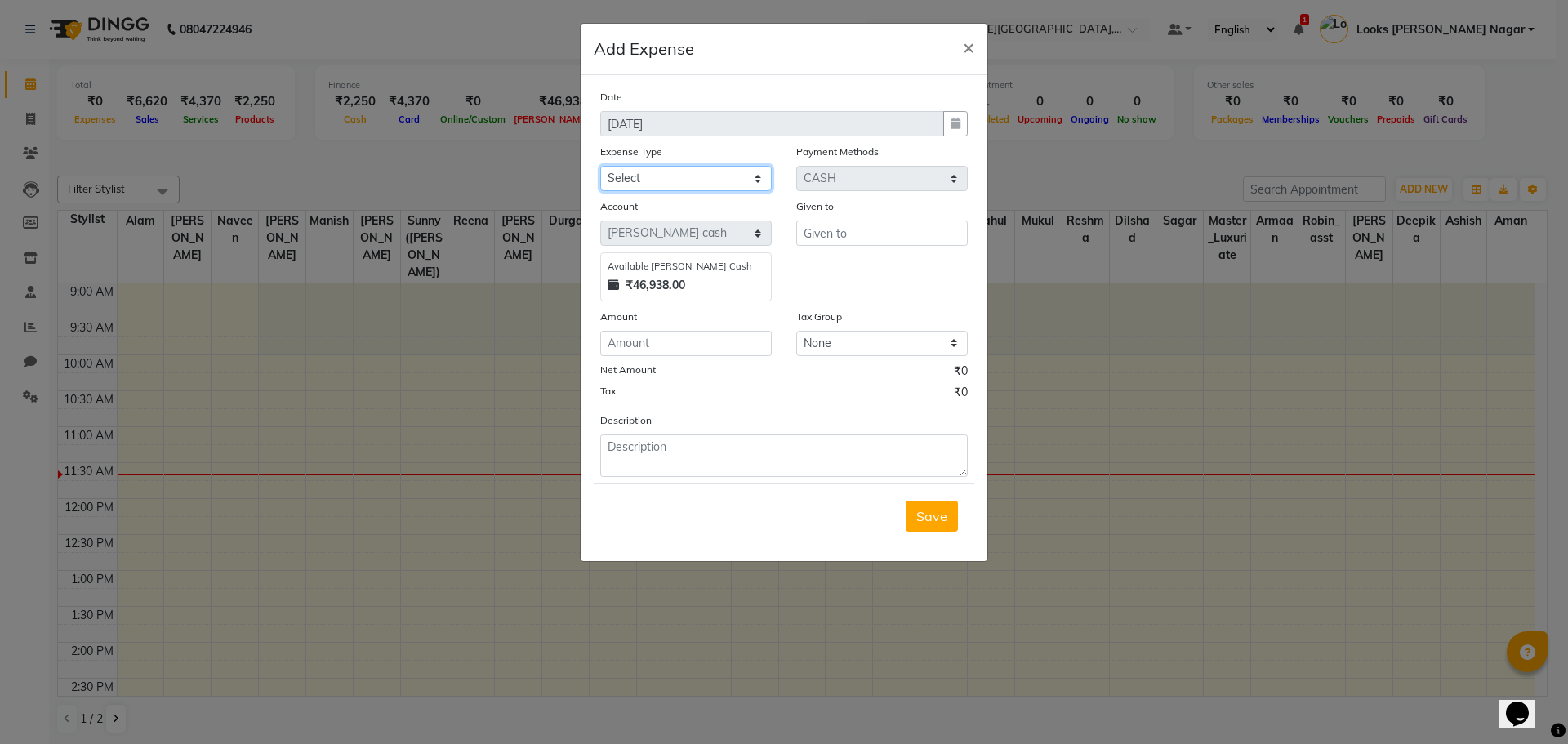
click at [714, 181] on select "Select Bank Deposit Blinkit Cash Handover CLIENT Client ordered food Client Ref…" at bounding box center [686, 179] width 172 height 26
select select "22746"
click at [601, 166] on select "Select Bank Deposit Blinkit Cash Handover CLIENT Client ordered food Client Ref…" at bounding box center [686, 179] width 172 height 26
click at [895, 230] on input "text" at bounding box center [882, 234] width 172 height 26
type input "staff"
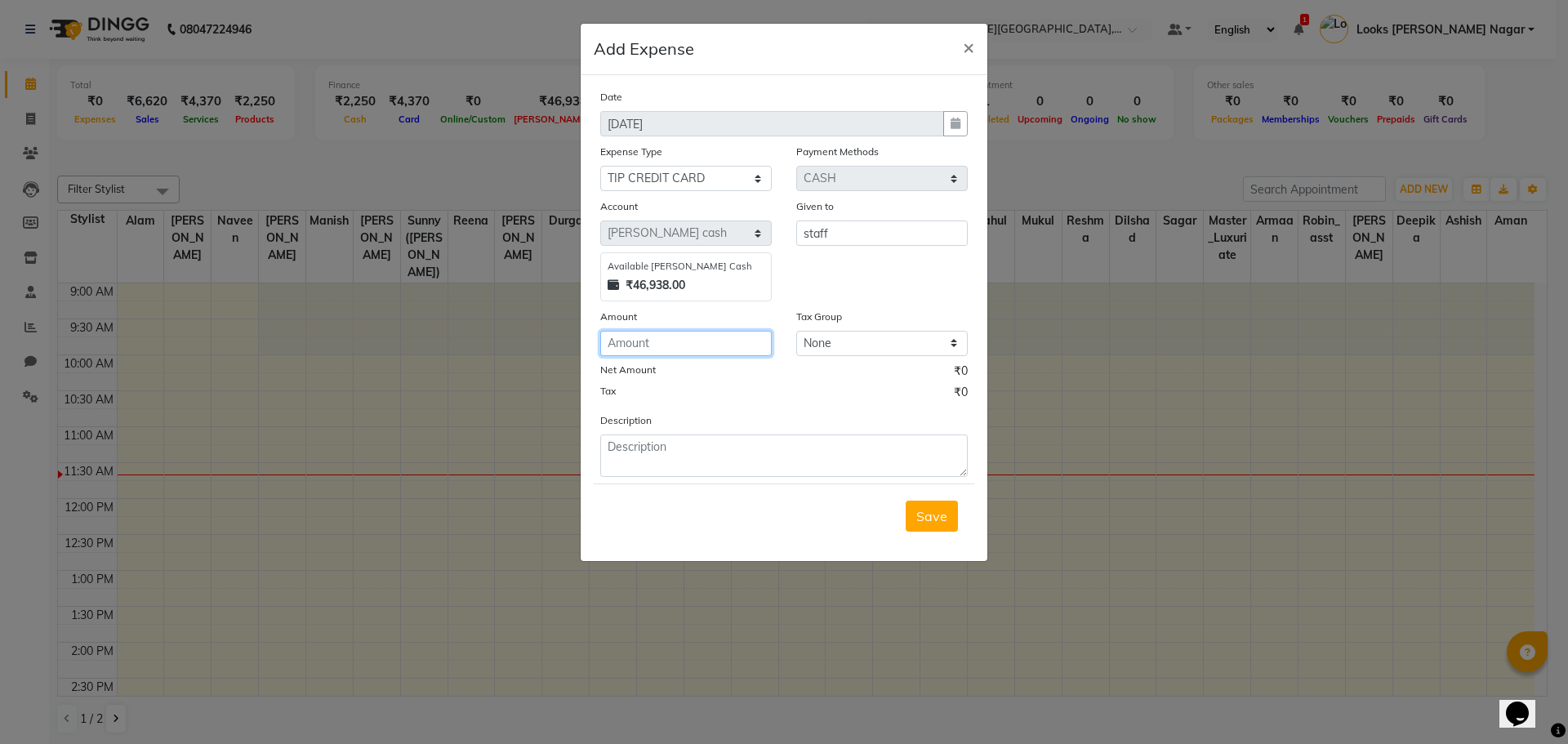
click at [753, 333] on input "number" at bounding box center [686, 344] width 172 height 26
type input "100"
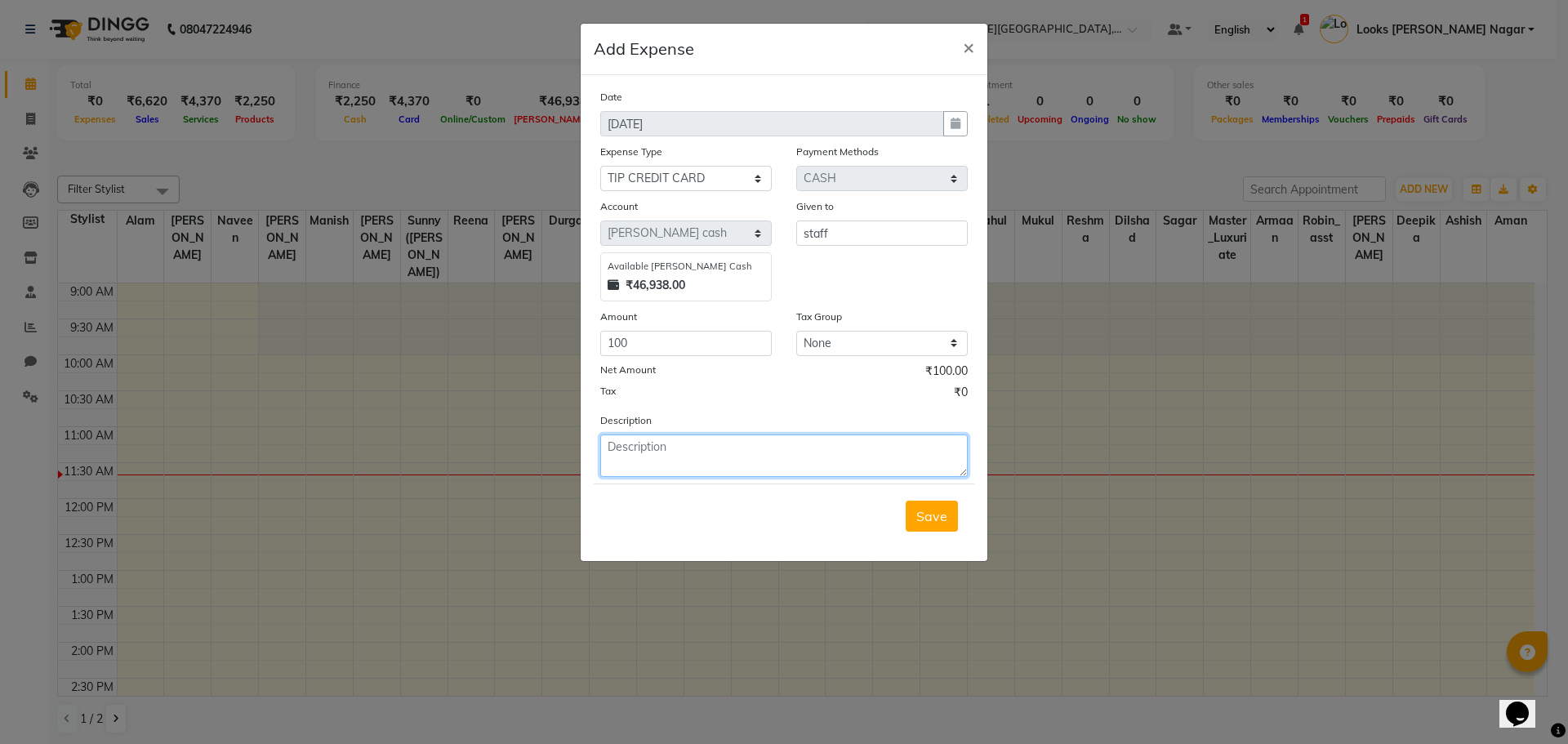
click at [785, 466] on textarea at bounding box center [784, 455] width 368 height 42
type textarea "[PERSON_NAME]"
click at [904, 523] on div "Save" at bounding box center [784, 516] width 381 height 65
click at [910, 520] on button "Save" at bounding box center [931, 516] width 52 height 31
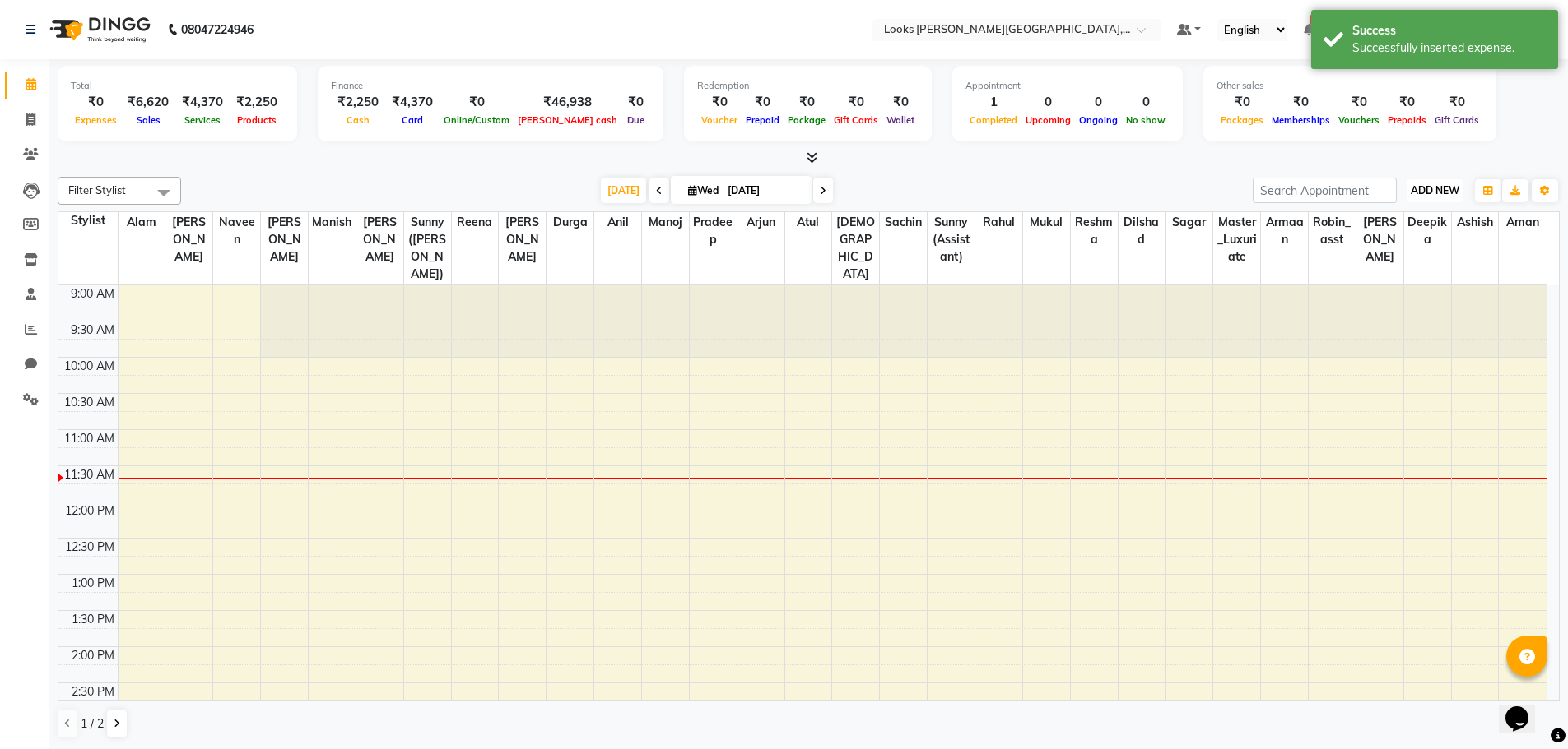
click at [1415, 181] on button "ADD NEW Toggle Dropdown" at bounding box center [1434, 190] width 56 height 23
click at [1401, 258] on link "Add Expense" at bounding box center [1398, 265] width 131 height 22
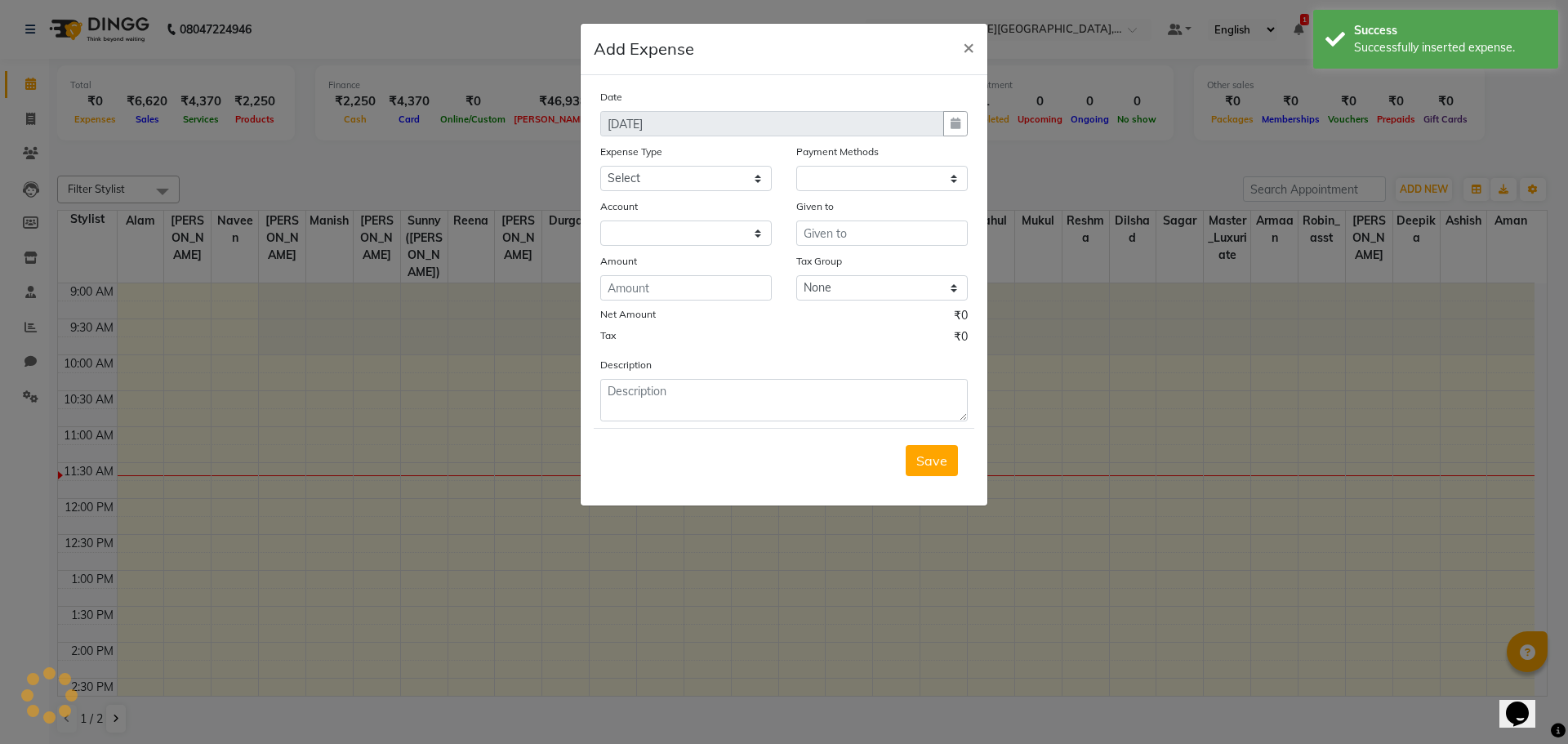
select select "1"
select select "3132"
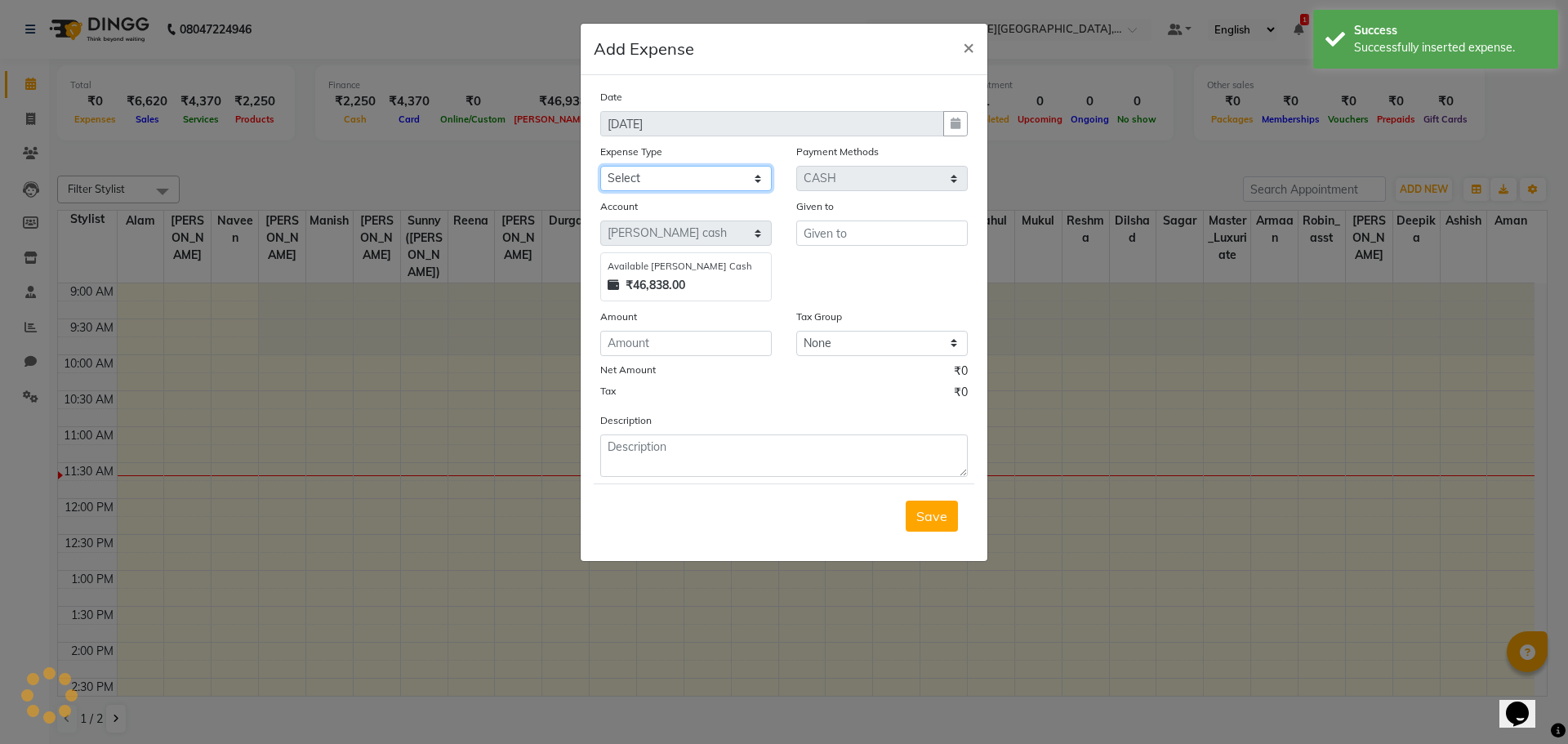
click at [726, 190] on select "Select Bank Deposit Blinkit Cash Handover CLIENT Client ordered food Client Ref…" at bounding box center [686, 179] width 172 height 26
select select "24076"
click at [601, 166] on select "Select Bank Deposit Blinkit Cash Handover CLIENT Client ordered food Client Ref…" at bounding box center [686, 179] width 172 height 26
click at [851, 238] on input "text" at bounding box center [882, 234] width 172 height 26
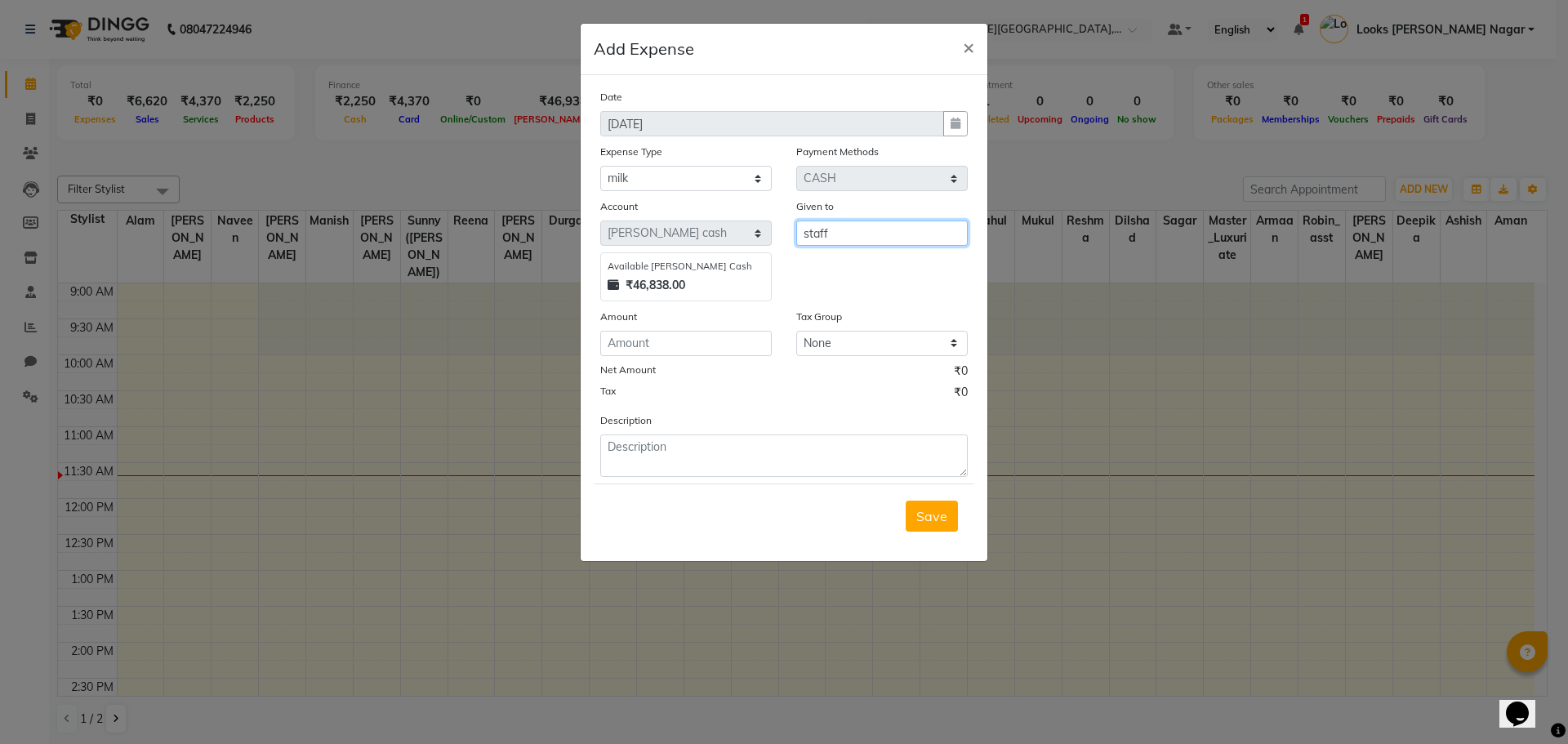
type input "staff"
click at [751, 341] on input "number" at bounding box center [686, 344] width 172 height 26
type input "150"
click at [698, 432] on div "Description" at bounding box center [784, 445] width 392 height 66
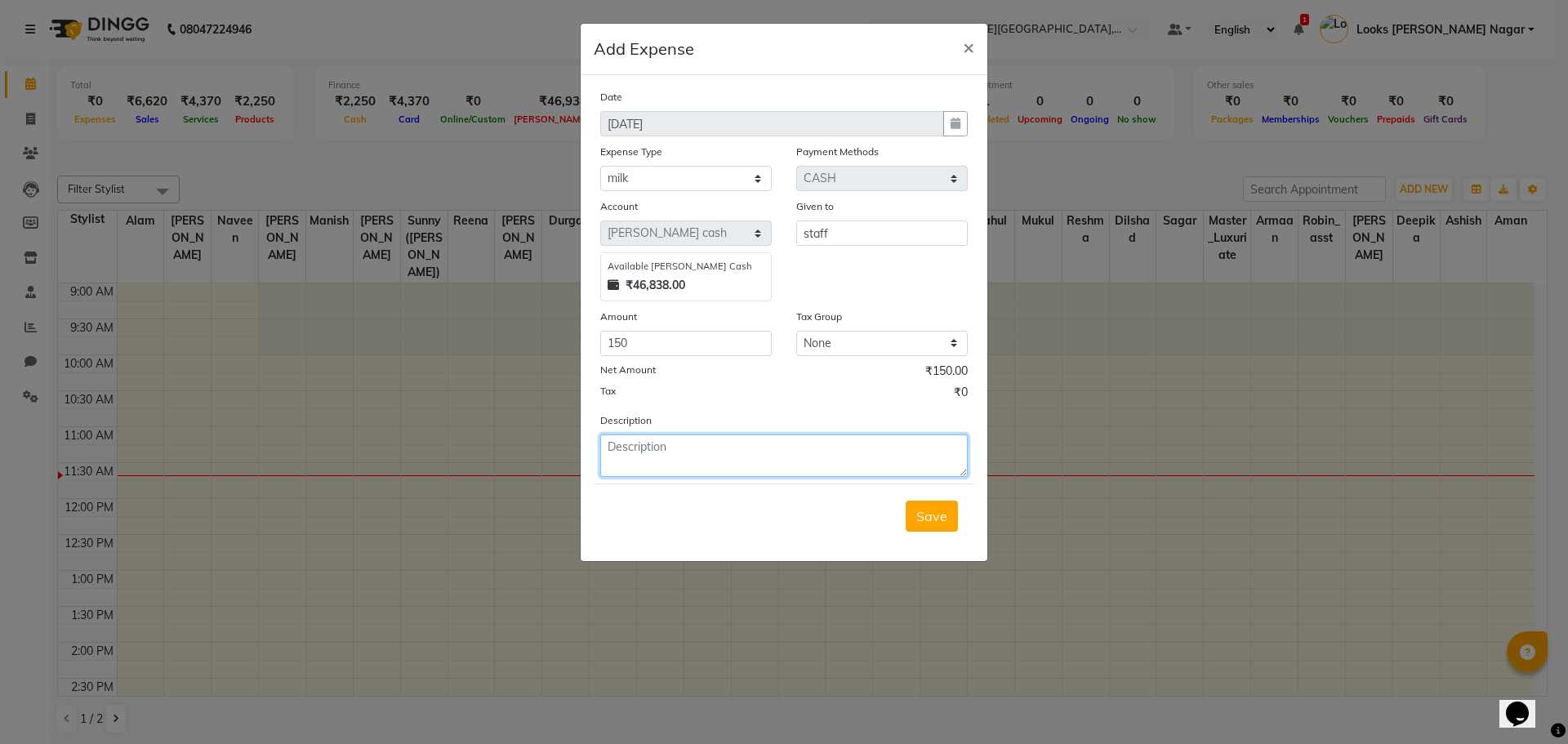
click at [695, 441] on textarea at bounding box center [784, 455] width 368 height 42
type textarea "milk"
click at [920, 529] on button "Save" at bounding box center [931, 516] width 52 height 31
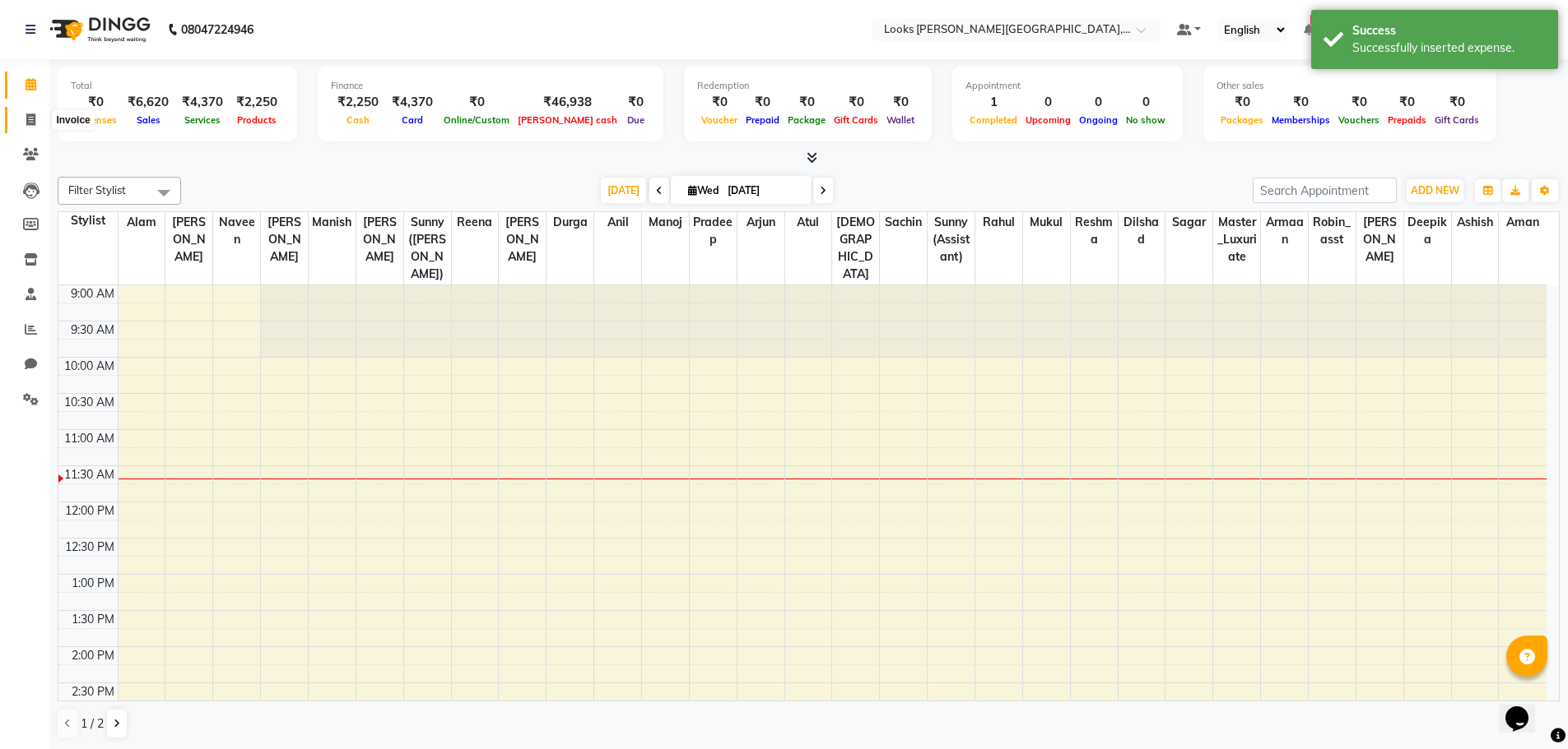
click at [31, 121] on icon at bounding box center [31, 120] width 9 height 12
select select "service"
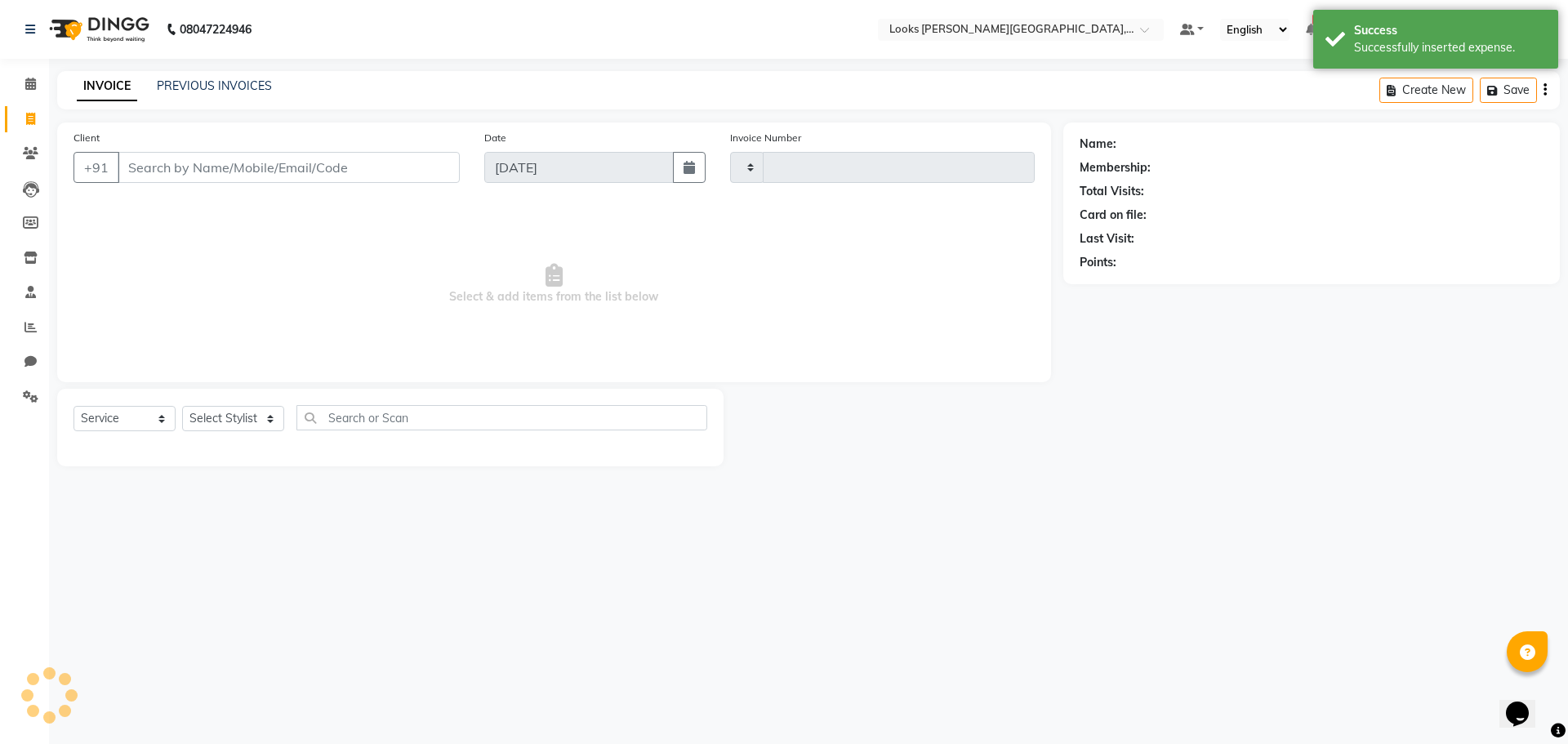
type input "3776"
select select "4327"
click at [28, 81] on icon at bounding box center [30, 83] width 11 height 12
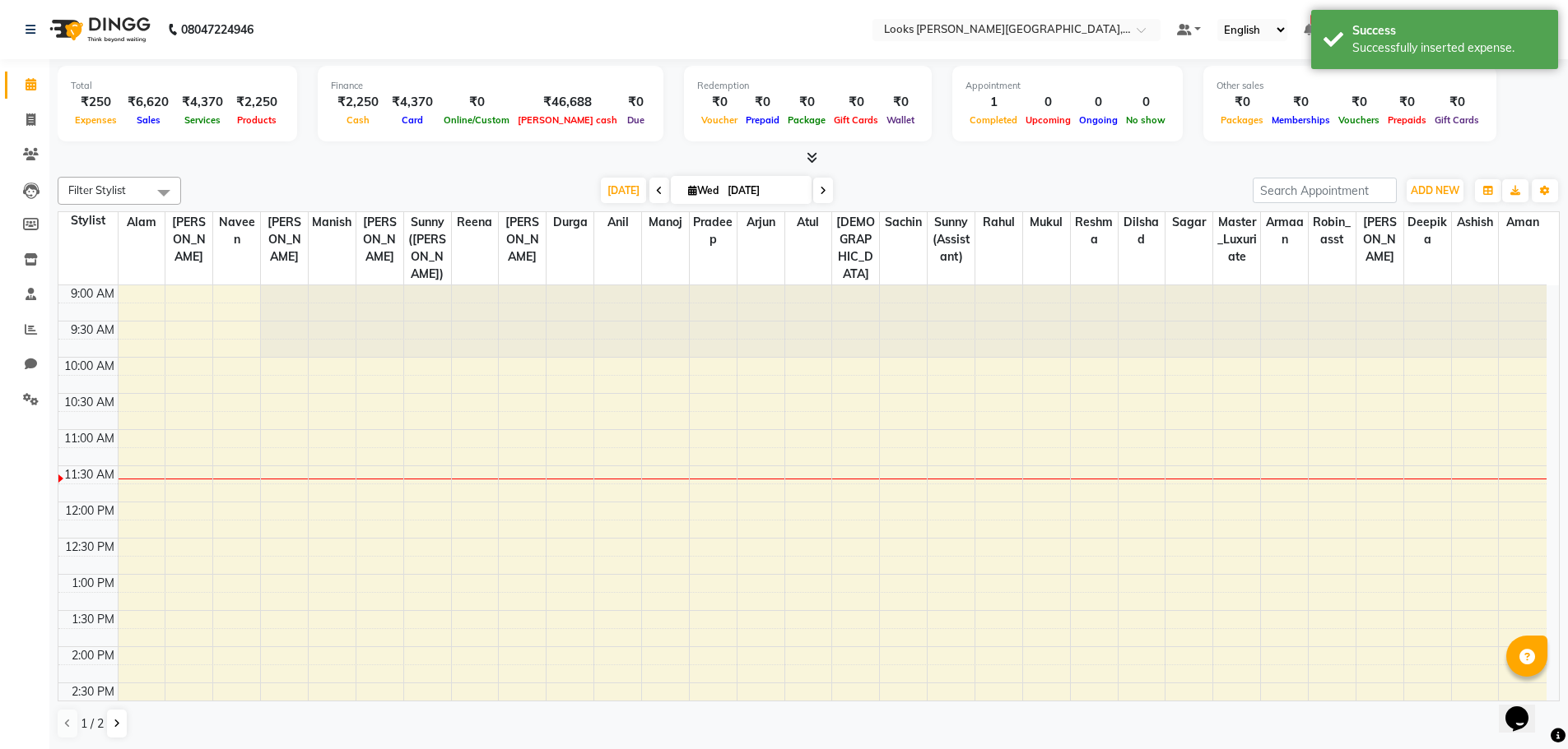
scroll to position [145, 0]
